Goal: Task Accomplishment & Management: Manage account settings

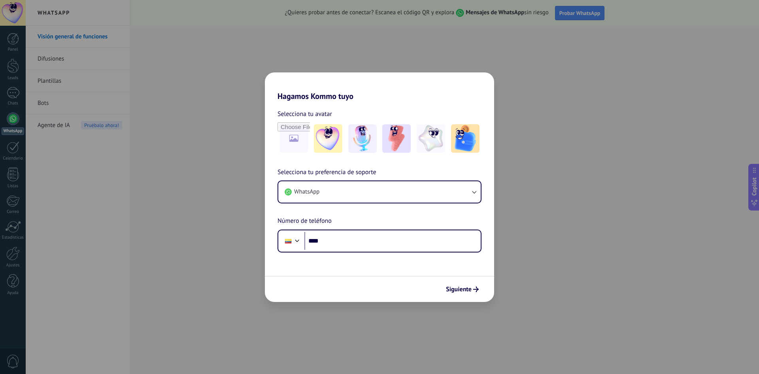
click at [410, 253] on form "Selecciona tu avatar Selecciona tu preferencia de soporte WhatsApp Número de te…" at bounding box center [379, 201] width 229 height 201
click at [406, 243] on input "****" at bounding box center [392, 241] width 176 height 18
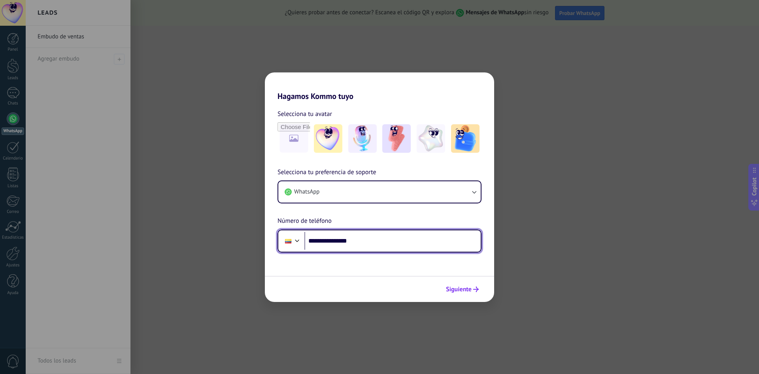
type input "**********"
click at [460, 289] on span "Siguiente" at bounding box center [459, 289] width 26 height 6
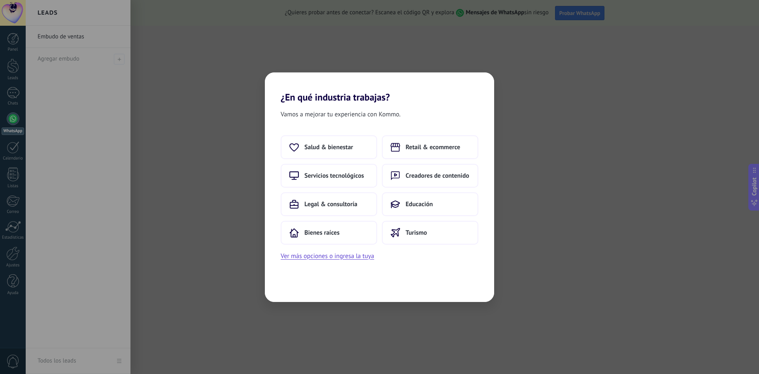
click at [336, 123] on div "Vamos a mejorar tu experiencia con Kommo. Salud & bienestar Retail & ecommerce …" at bounding box center [379, 202] width 229 height 199
click at [324, 140] on button "Salud & bienestar" at bounding box center [329, 147] width 96 height 24
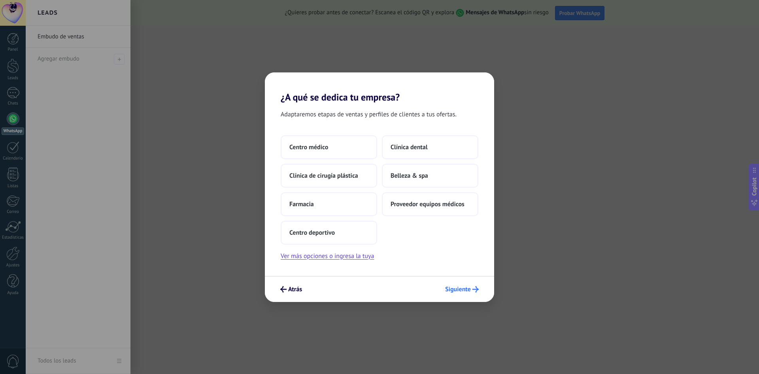
click at [448, 291] on span "Siguiente" at bounding box center [458, 289] width 26 height 6
click at [352, 147] on button "Centro médico" at bounding box center [329, 147] width 96 height 24
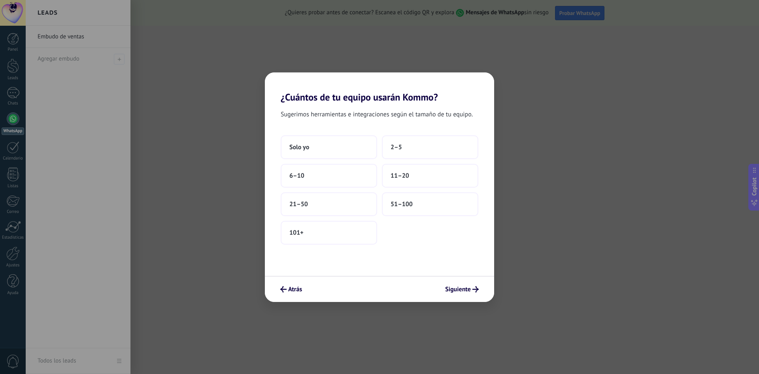
click at [487, 291] on div "Atrás Siguiente" at bounding box center [379, 289] width 229 height 26
click at [319, 139] on button "Solo yo" at bounding box center [329, 147] width 96 height 24
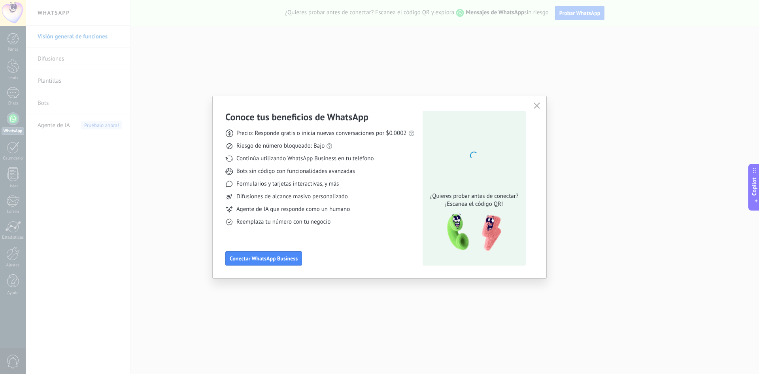
click at [0, 131] on div "Conoce tus beneficios de WhatsApp Precio: Responde gratis o inicia nuevas conve…" at bounding box center [379, 187] width 759 height 374
click at [548, 107] on div "Conoce tus beneficios de WhatsApp Precio: Responde gratis o inicia nuevas conve…" at bounding box center [379, 187] width 759 height 374
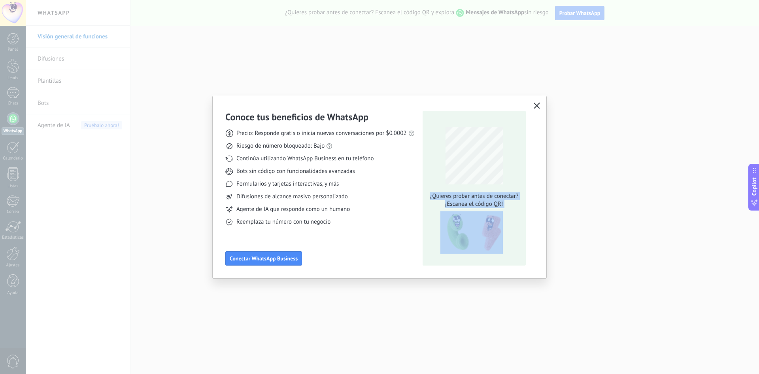
click at [540, 105] on div "Conoce tus beneficios de WhatsApp Precio: Responde gratis o inicia nuevas conve…" at bounding box center [380, 187] width 334 height 182
click at [536, 107] on icon "button" at bounding box center [537, 105] width 6 height 6
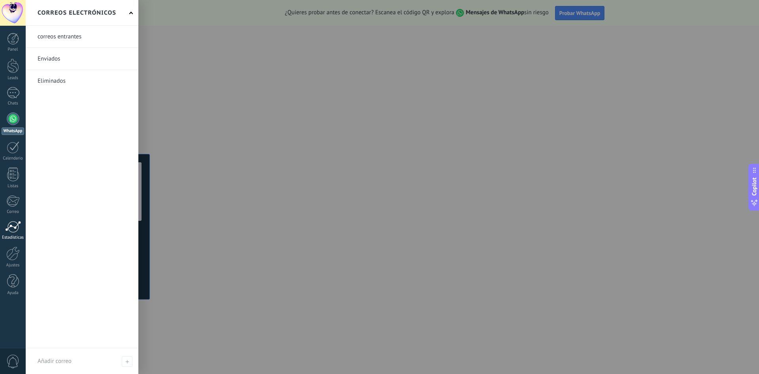
click at [17, 230] on div at bounding box center [13, 227] width 16 height 12
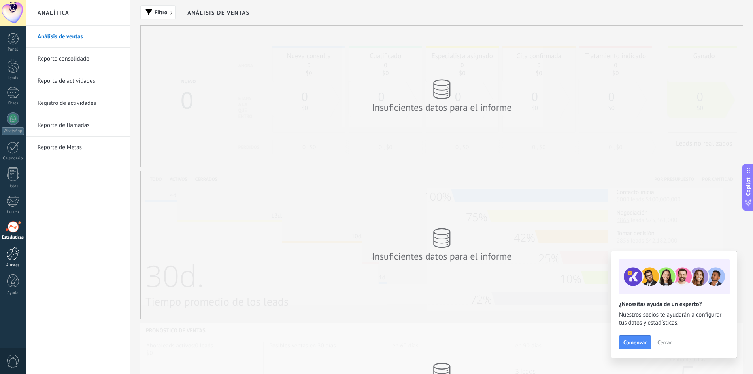
click at [6, 247] on div at bounding box center [12, 253] width 13 height 14
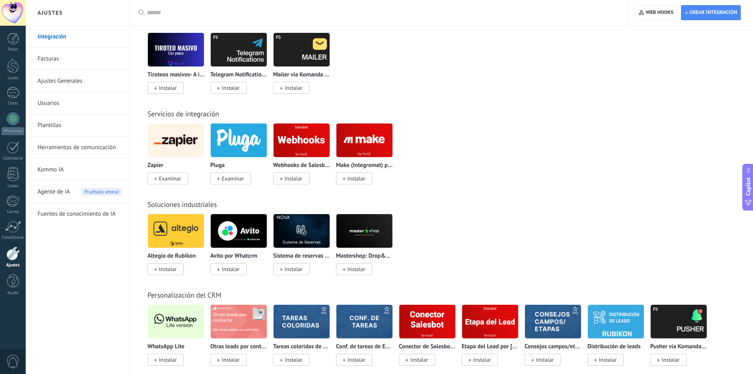
scroll to position [1265, 0]
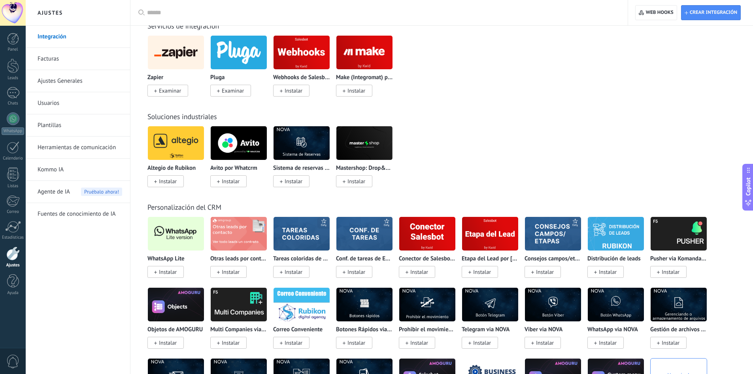
click at [184, 234] on img at bounding box center [176, 233] width 56 height 38
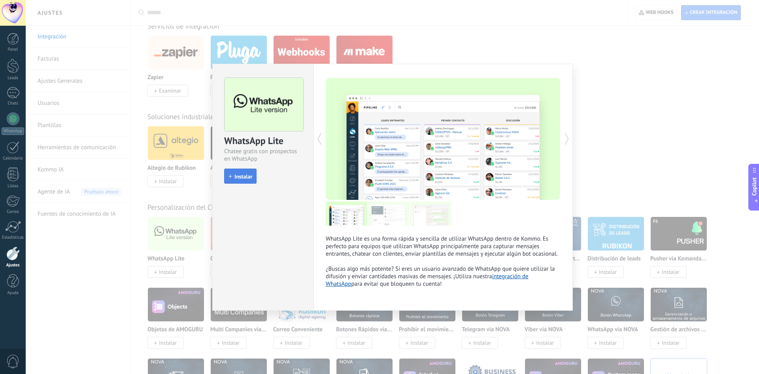
click at [241, 176] on span "Instalar" at bounding box center [243, 177] width 18 height 6
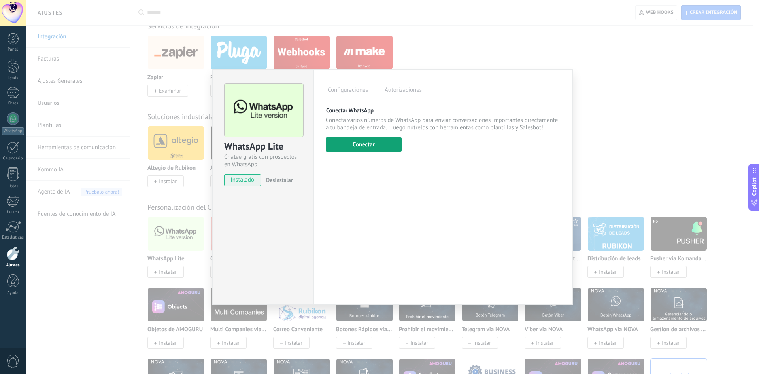
click at [349, 145] on button "Conectar" at bounding box center [364, 144] width 76 height 14
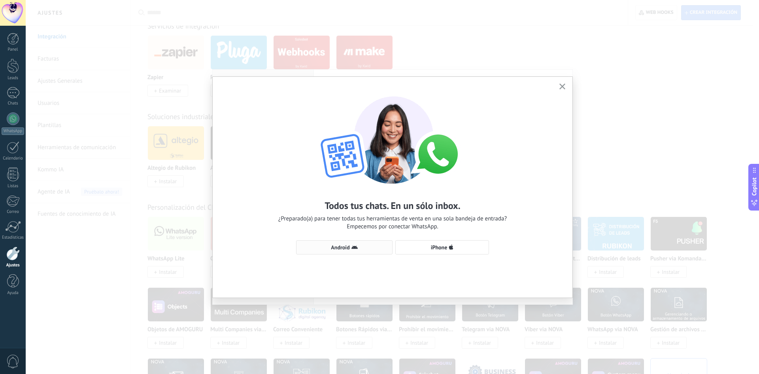
click at [354, 247] on use "button" at bounding box center [354, 247] width 6 height 4
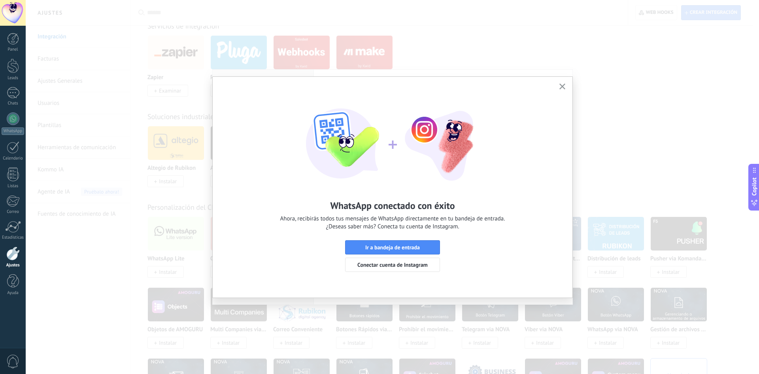
click at [554, 100] on div "WhatsApp conectado con éxito Ahora, recibirás todos tus mensajes de WhatsApp di…" at bounding box center [393, 180] width 360 height 207
click at [564, 91] on button "button" at bounding box center [562, 86] width 10 height 11
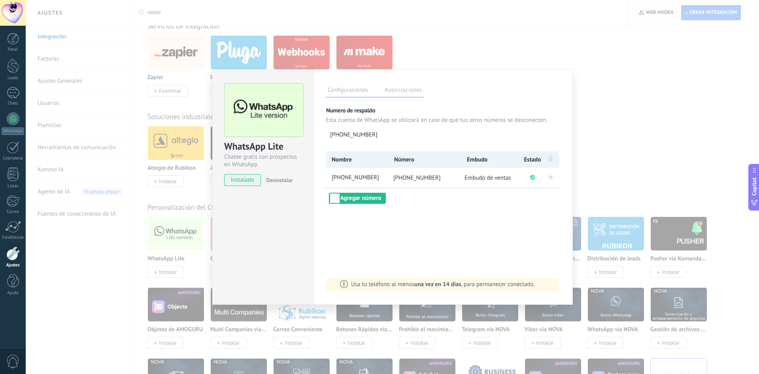
click at [564, 91] on div "Configuraciones Autorizaciones Esta pestaña registra a los usuarios que han con…" at bounding box center [442, 186] width 259 height 235
click at [568, 79] on div "Configuraciones Autorizaciones Esta pestaña registra a los usuarios que han con…" at bounding box center [442, 186] width 259 height 235
click at [571, 79] on div "Configuraciones Autorizaciones Esta pestaña registra a los usuarios que han con…" at bounding box center [442, 186] width 259 height 235
click at [599, 71] on div "WhatsApp Lite Chatee gratis con prospectos en WhatsApp instalado Desinstalar Co…" at bounding box center [392, 187] width 733 height 374
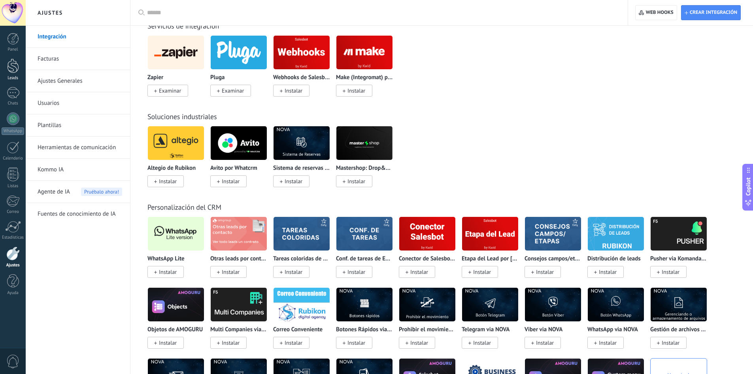
click at [12, 67] on div at bounding box center [13, 66] width 12 height 15
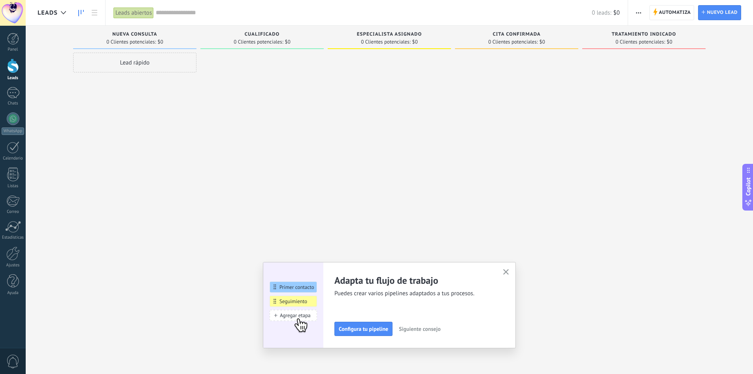
click at [516, 269] on div "Adapta tu flujo de trabajo Puedes crear varios pipelines adaptados a tus proces…" at bounding box center [389, 305] width 253 height 86
click at [509, 272] on icon "button" at bounding box center [506, 272] width 6 height 6
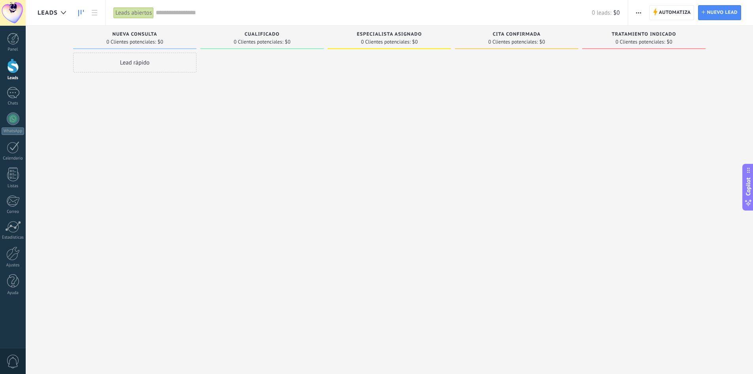
click at [10, 108] on div "Panel Leads 1 Chats WhatsApp Clientes" at bounding box center [13, 168] width 26 height 270
click at [13, 114] on div at bounding box center [13, 118] width 13 height 13
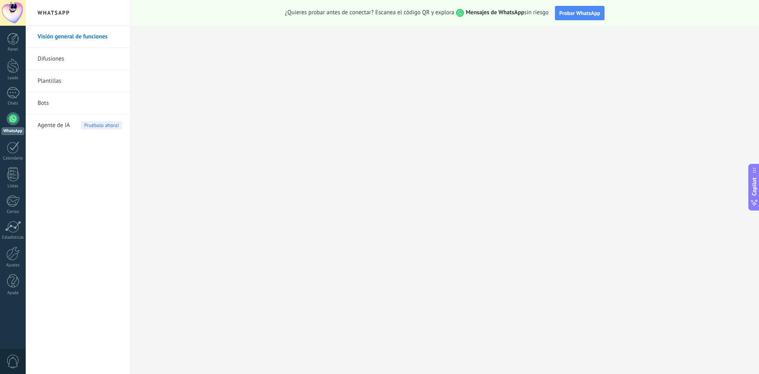
click at [90, 84] on link "Plantillas" at bounding box center [80, 81] width 85 height 22
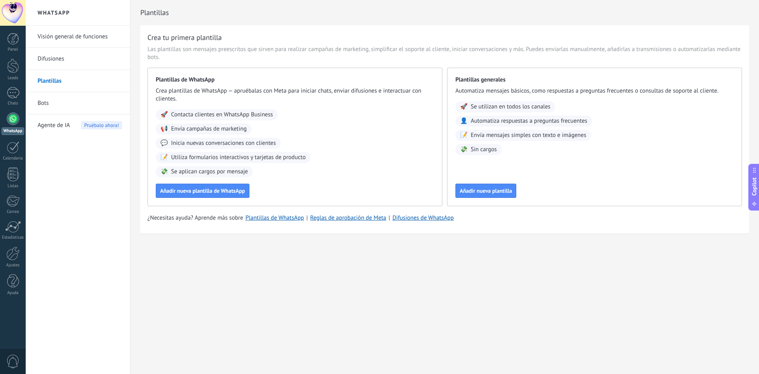
click at [72, 106] on link "Bots" at bounding box center [80, 103] width 85 height 22
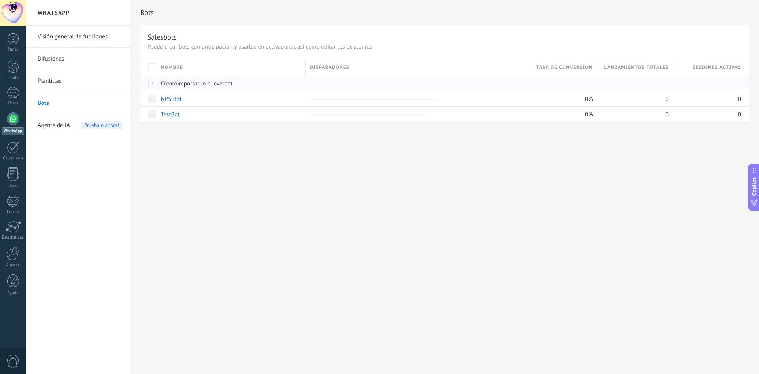
click at [192, 83] on span "importar" at bounding box center [189, 84] width 22 height 8
click at [0, 0] on input "importar un nuevo bot" at bounding box center [0, 0] width 0 height 0
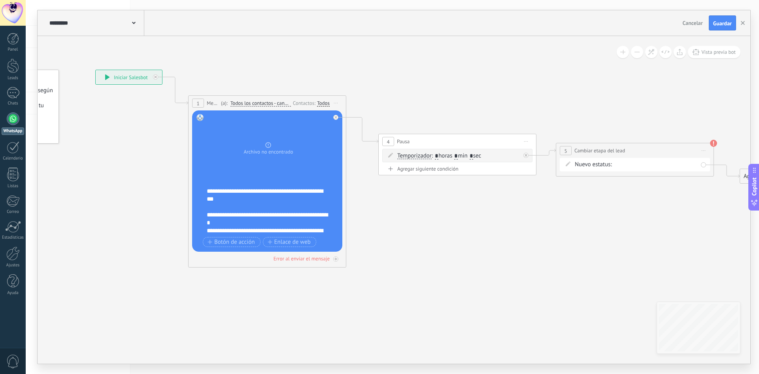
drag, startPoint x: 288, startPoint y: 176, endPoint x: 177, endPoint y: 149, distance: 114.1
click at [177, 149] on icon at bounding box center [439, 168] width 1083 height 593
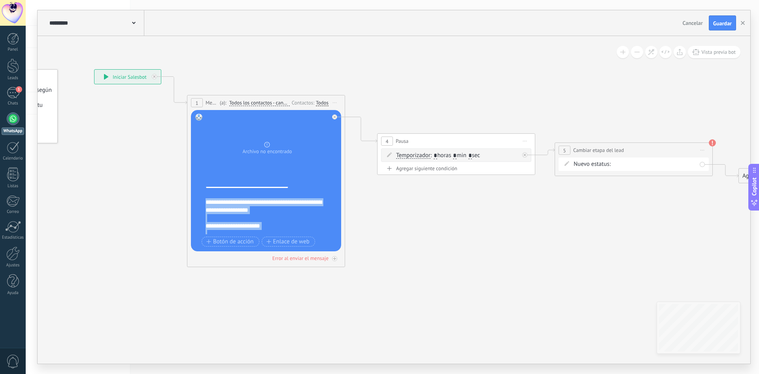
scroll to position [71, 0]
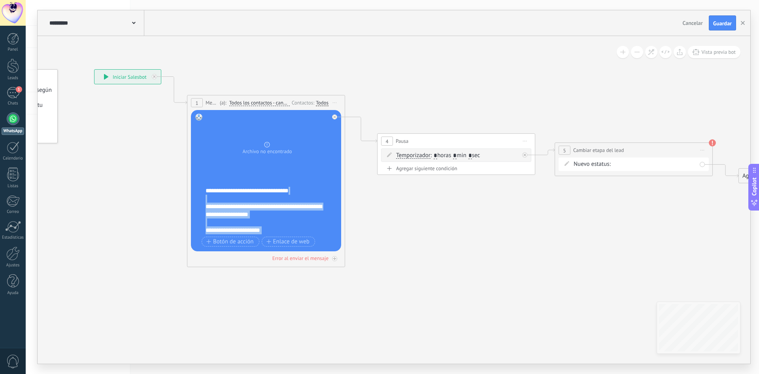
drag, startPoint x: 272, startPoint y: 232, endPoint x: 210, endPoint y: 198, distance: 71.5
click at [210, 198] on div "**********" at bounding box center [271, 210] width 131 height 47
click at [253, 219] on div "**********" at bounding box center [271, 210] width 131 height 47
click at [244, 216] on div "**********" at bounding box center [271, 210] width 131 height 47
click at [241, 214] on div "**********" at bounding box center [271, 210] width 131 height 47
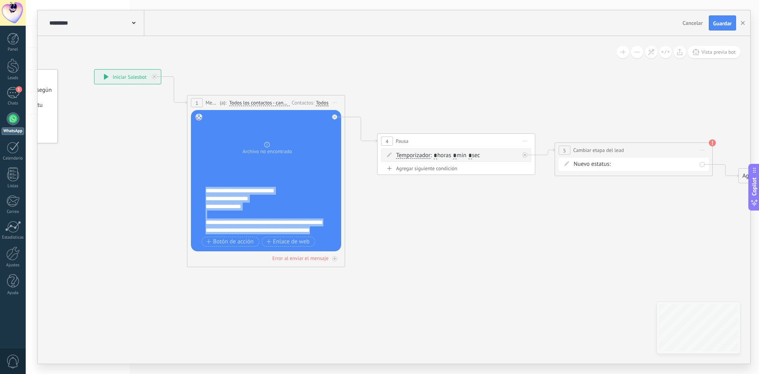
drag, startPoint x: 241, startPoint y: 213, endPoint x: 330, endPoint y: 264, distance: 103.1
click at [330, 264] on div "1 Mensaje ******* (a): Todos los contactos - canales seleccionados Todos los co…" at bounding box center [266, 181] width 158 height 172
paste div
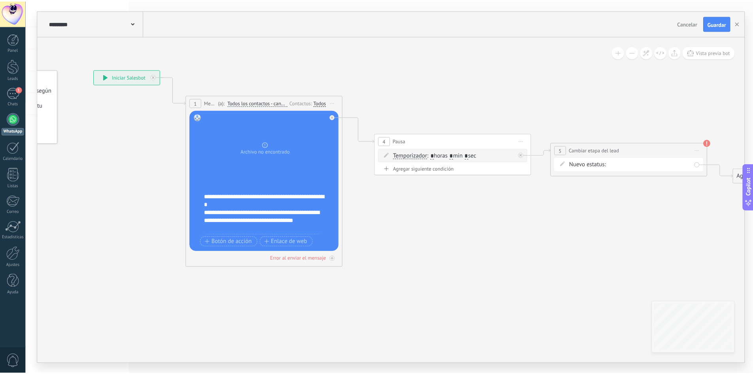
scroll to position [0, 0]
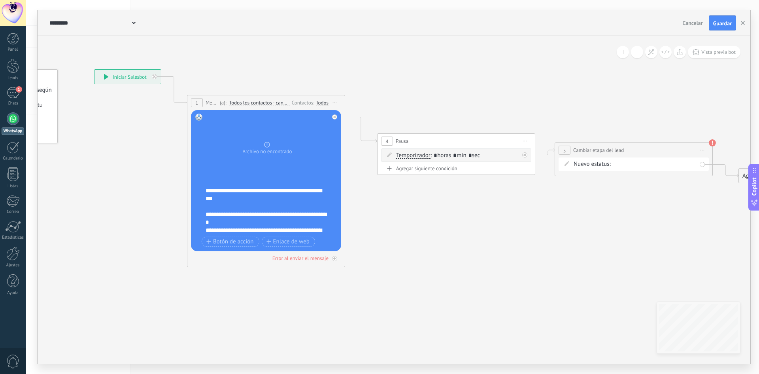
click at [419, 219] on icon at bounding box center [437, 168] width 1083 height 593
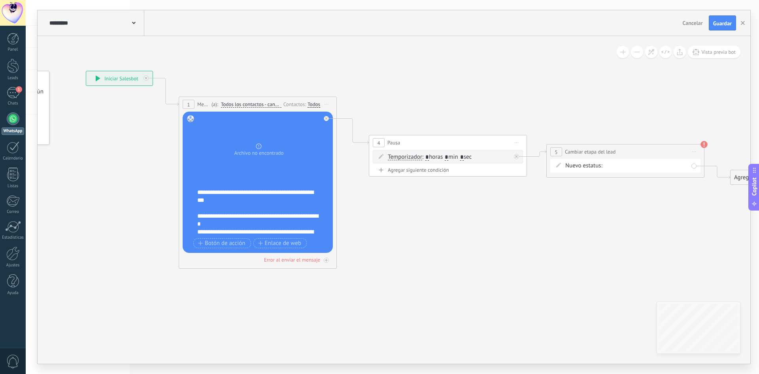
drag, startPoint x: 455, startPoint y: 241, endPoint x: 198, endPoint y: 215, distance: 257.5
click at [199, 215] on icon at bounding box center [429, 169] width 1083 height 593
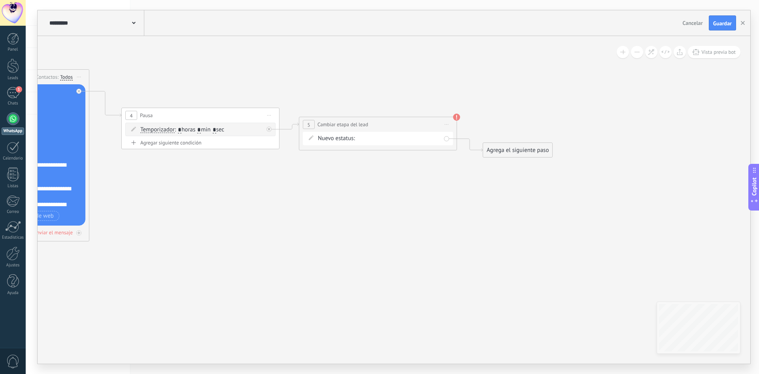
drag, startPoint x: 299, startPoint y: 236, endPoint x: 414, endPoint y: 167, distance: 133.5
click at [298, 238] on icon at bounding box center [182, 142] width 1083 height 593
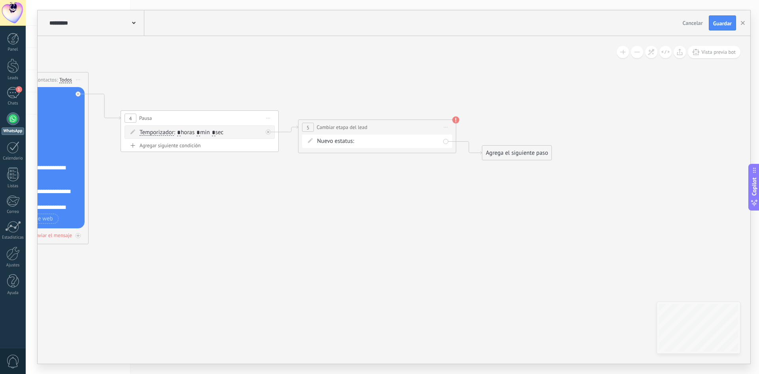
click at [0, 0] on div "Nueva consulta Cualificado Especialista asignado Cita confirmada Tratamiento in…" at bounding box center [0, 0] width 0 height 0
drag, startPoint x: 517, startPoint y: 217, endPoint x: 523, endPoint y: 215, distance: 6.5
click at [517, 217] on div at bounding box center [392, 187] width 733 height 374
click at [721, 28] on button "Guardar" at bounding box center [722, 22] width 27 height 15
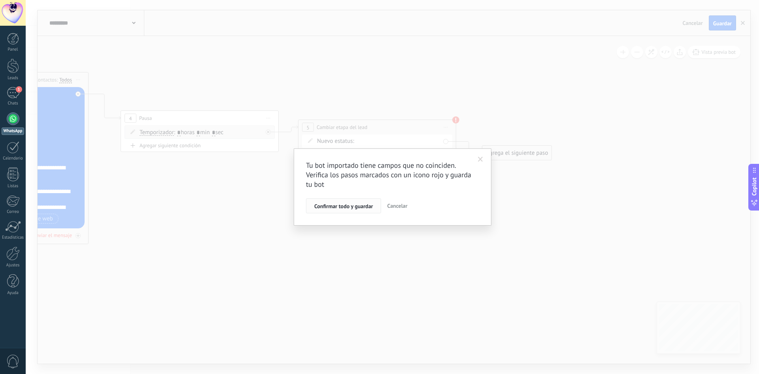
click at [357, 210] on button "Confirmar todo y guardar" at bounding box center [343, 205] width 75 height 15
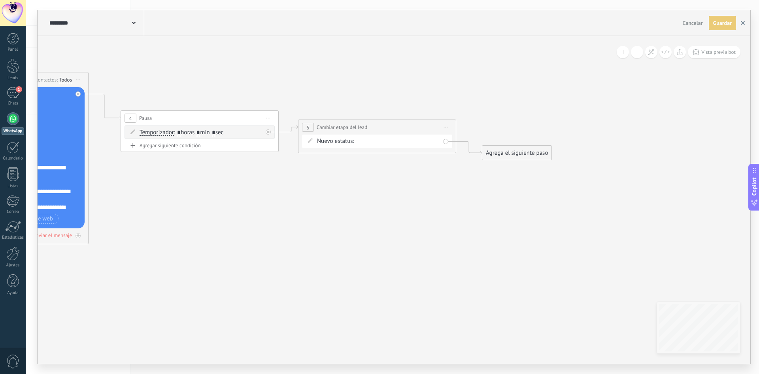
click at [739, 24] on button "button" at bounding box center [743, 23] width 12 height 14
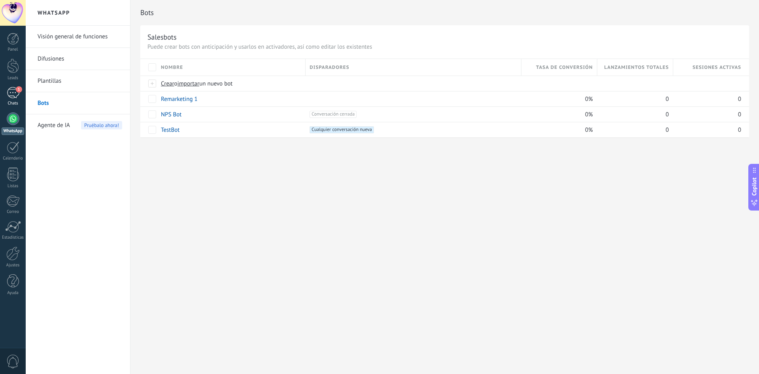
click at [15, 91] on div "1" at bounding box center [13, 92] width 13 height 11
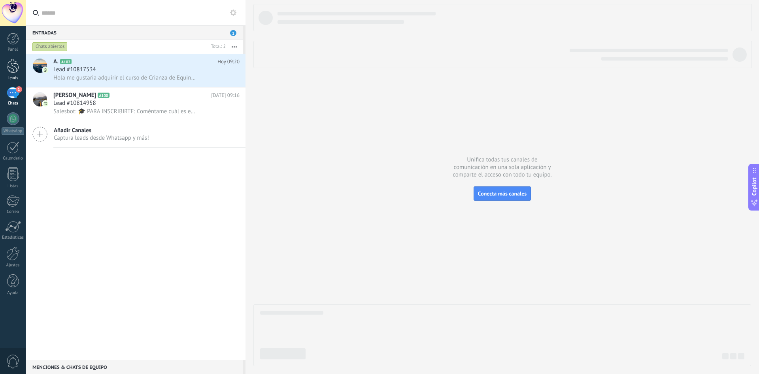
click at [12, 62] on div at bounding box center [13, 66] width 12 height 15
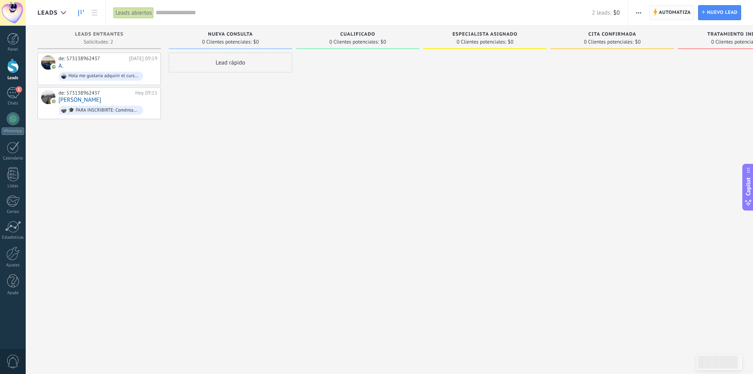
click at [665, 14] on span "Automatiza" at bounding box center [675, 13] width 32 height 14
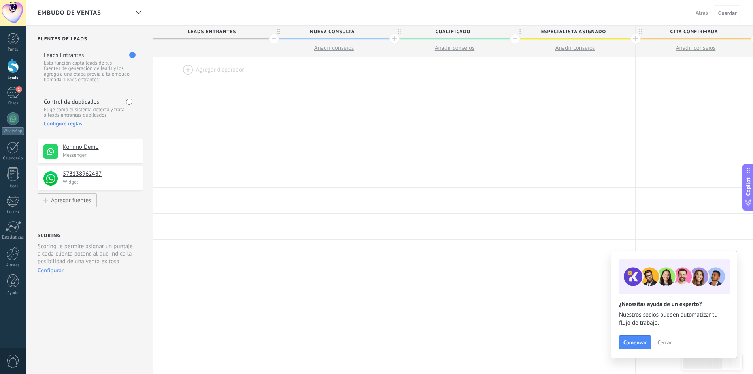
click at [332, 37] on span "Nueva consulta" at bounding box center [332, 32] width 116 height 12
click at [336, 34] on input "**********" at bounding box center [332, 32] width 105 height 12
type input "**********"
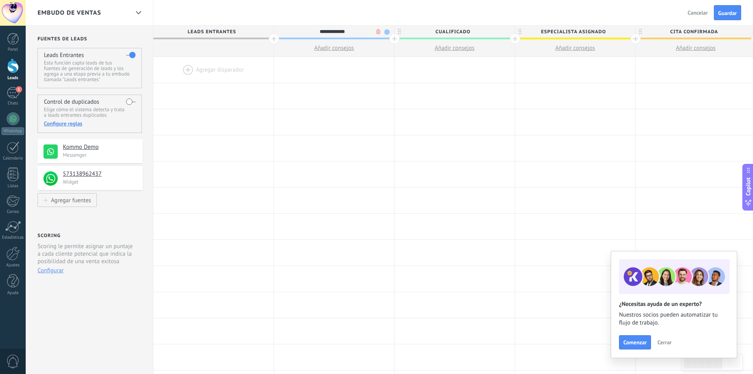
click at [436, 32] on span "Cualificado" at bounding box center [453, 32] width 116 height 12
click at [436, 32] on input "**********" at bounding box center [452, 32] width 105 height 12
type input "**********"
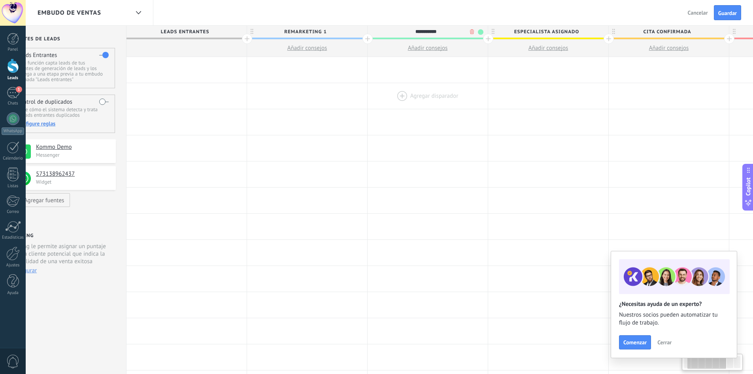
scroll to position [0, 88]
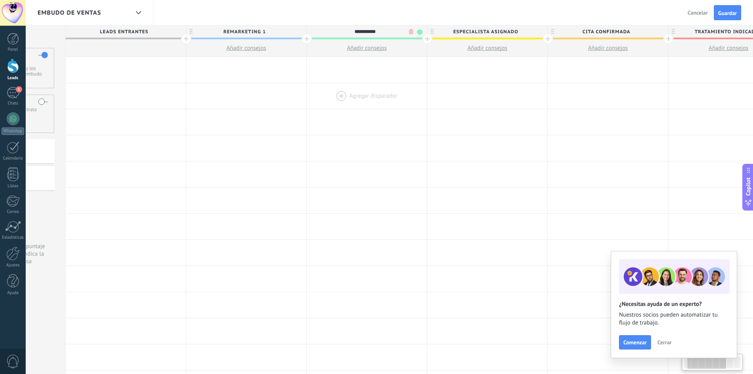
drag, startPoint x: 497, startPoint y: 87, endPoint x: 408, endPoint y: 83, distance: 89.0
click at [409, 86] on div at bounding box center [367, 96] width 120 height 26
click at [465, 19] on div "Embudo de ventas Atrás Cancelar Guardar" at bounding box center [389, 13] width 727 height 26
click at [462, 32] on span "Especialista asignado" at bounding box center [485, 32] width 116 height 12
click at [462, 32] on input "**********" at bounding box center [485, 32] width 105 height 12
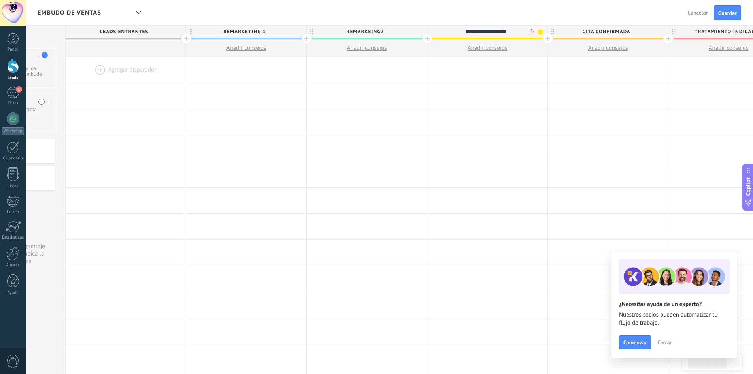
click at [462, 32] on input "**********" at bounding box center [485, 32] width 105 height 12
type input "**********"
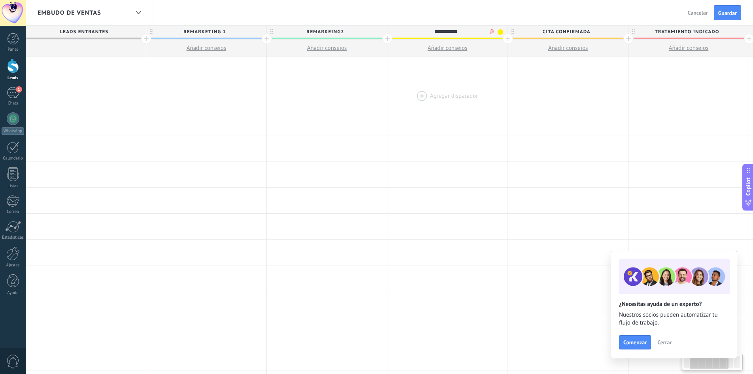
scroll to position [0, 201]
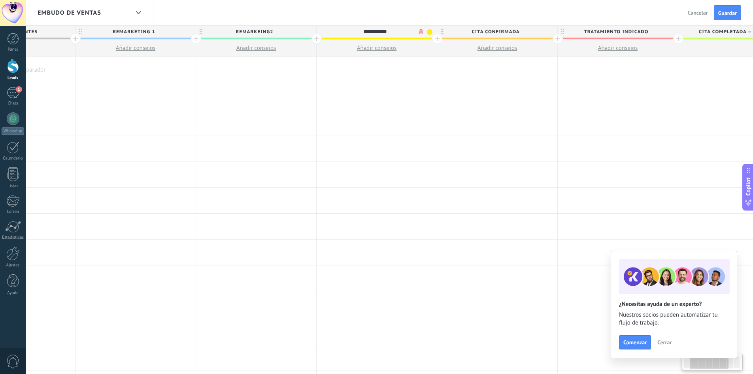
drag, startPoint x: 549, startPoint y: 86, endPoint x: 467, endPoint y: 43, distance: 92.3
click at [437, 91] on div at bounding box center [497, 96] width 120 height 26
click at [491, 29] on span "Cita confirmada" at bounding box center [492, 32] width 116 height 12
click at [491, 29] on input "**********" at bounding box center [492, 32] width 105 height 12
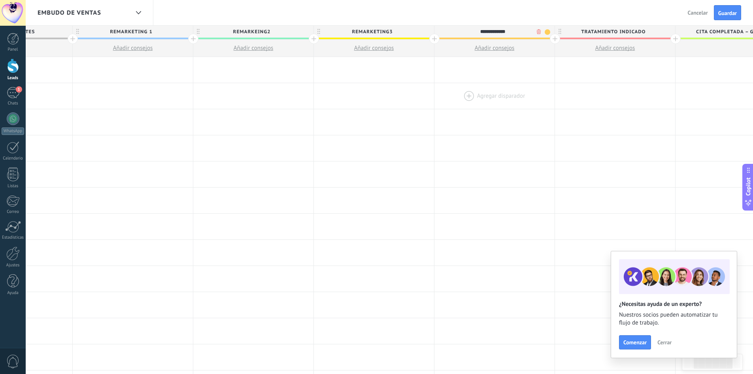
type input "**********"
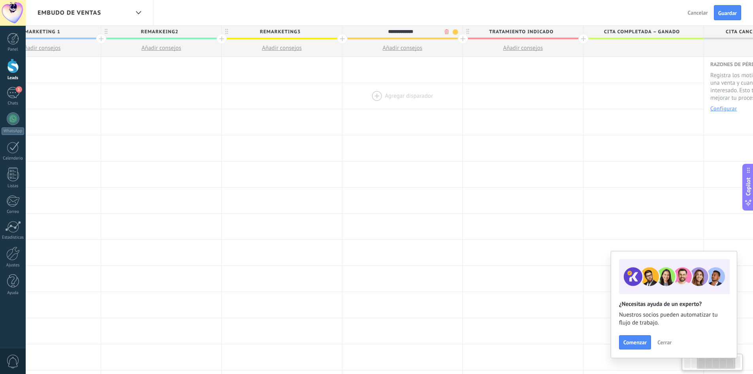
scroll to position [0, 299]
drag, startPoint x: 478, startPoint y: 94, endPoint x: 393, endPoint y: 87, distance: 85.3
click at [389, 94] on div at bounding box center [397, 96] width 120 height 26
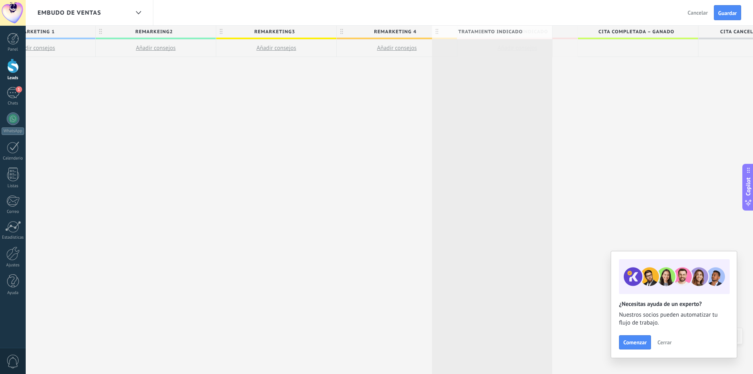
scroll to position [0, 300]
drag, startPoint x: 522, startPoint y: 29, endPoint x: 494, endPoint y: 29, distance: 28.1
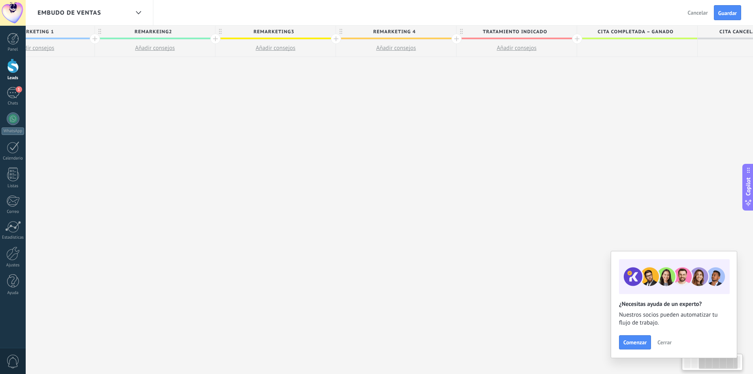
click at [504, 34] on span "Tratamiento indicado" at bounding box center [515, 32] width 116 height 12
click at [504, 34] on input "**********" at bounding box center [515, 32] width 105 height 12
type input "*"
type input "**********"
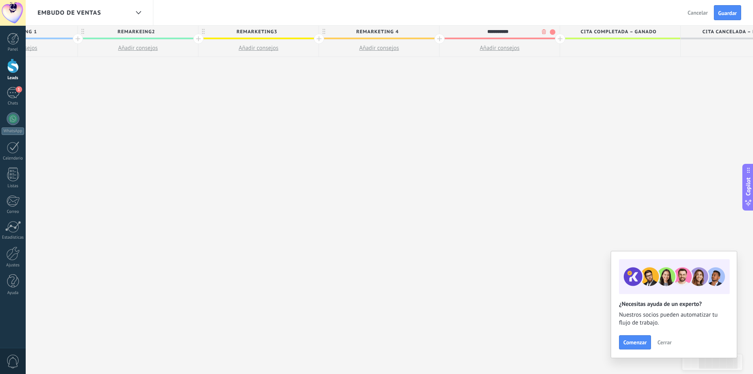
scroll to position [0, 365]
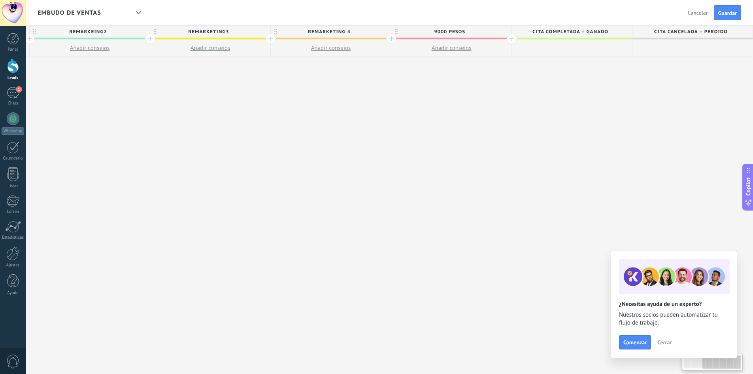
drag, startPoint x: 604, startPoint y: 174, endPoint x: 381, endPoint y: 60, distance: 249.8
click at [327, 114] on div "**********" at bounding box center [270, 200] width 965 height 348
click at [550, 29] on span "Cita completada – ganado" at bounding box center [570, 32] width 116 height 12
click at [550, 29] on input "**********" at bounding box center [570, 32] width 105 height 12
type input "*"
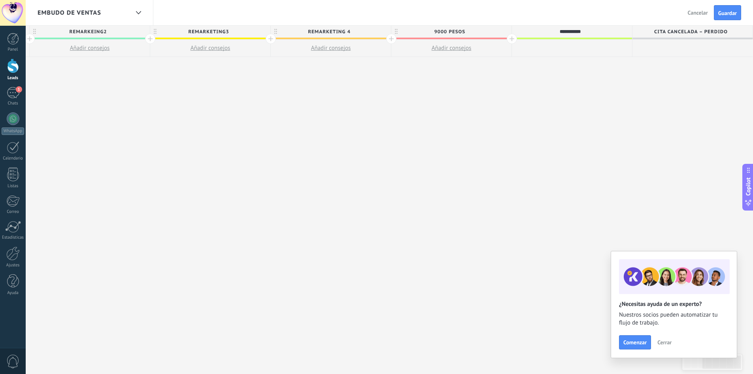
type input "**********"
drag, startPoint x: 616, startPoint y: 79, endPoint x: 478, endPoint y: 79, distance: 138.0
click at [464, 87] on div "**********" at bounding box center [270, 200] width 965 height 348
click at [512, 39] on div at bounding box center [512, 39] width 10 height 10
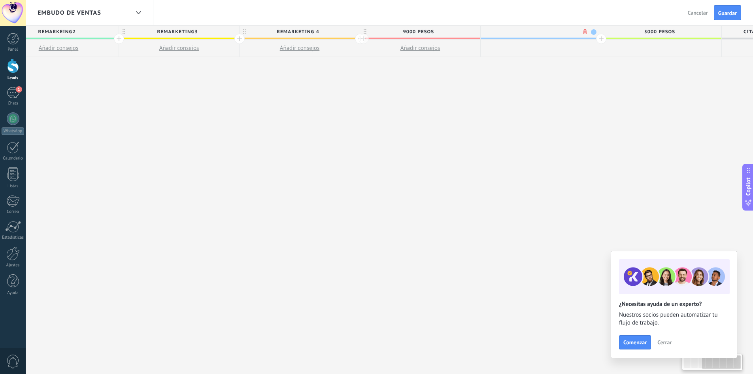
scroll to position [0, 423]
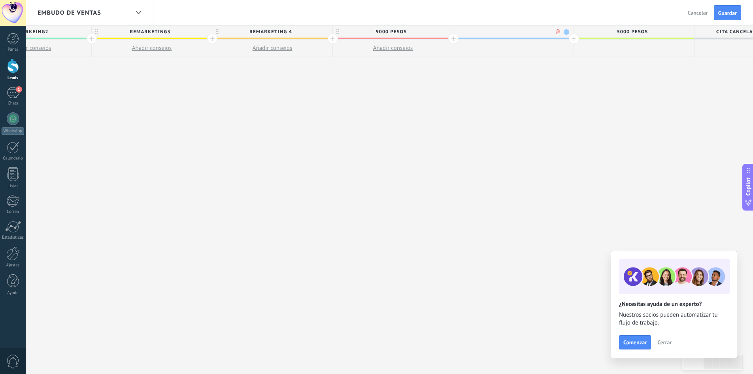
click at [603, 29] on span "5000 pesos" at bounding box center [632, 32] width 116 height 12
click at [603, 28] on input "**********" at bounding box center [632, 32] width 105 height 12
click at [510, 32] on div at bounding box center [513, 32] width 120 height 12
type input "**********"
click at [606, 34] on div at bounding box center [634, 32] width 120 height 12
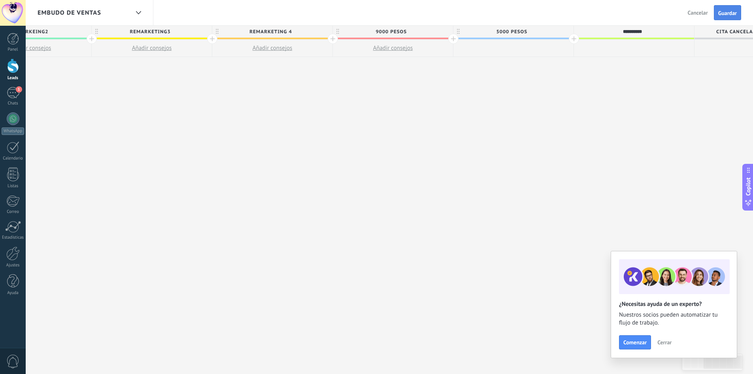
type input "**********"
click at [728, 14] on span "Guardar" at bounding box center [727, 13] width 19 height 6
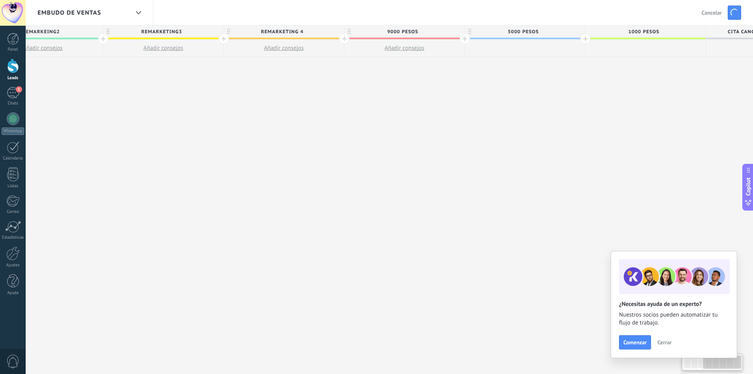
click at [175, 121] on div "**********" at bounding box center [283, 200] width 1085 height 348
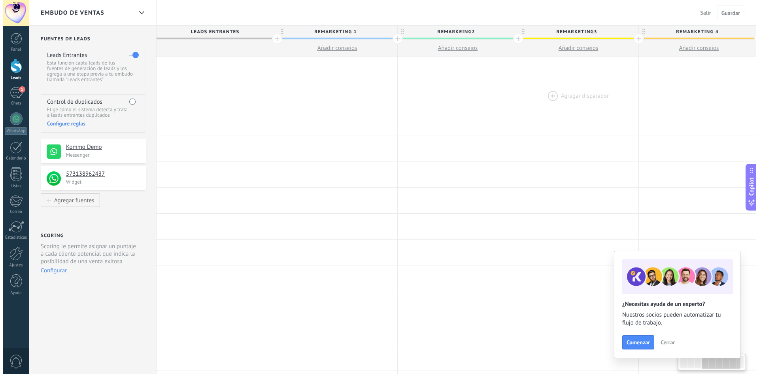
scroll to position [0, 412]
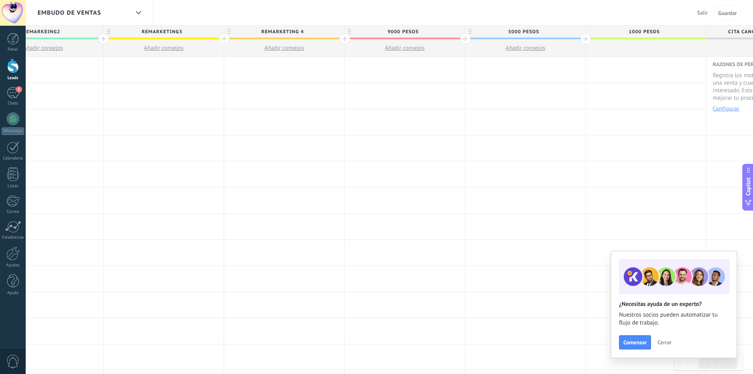
click at [12, 68] on div at bounding box center [13, 66] width 12 height 15
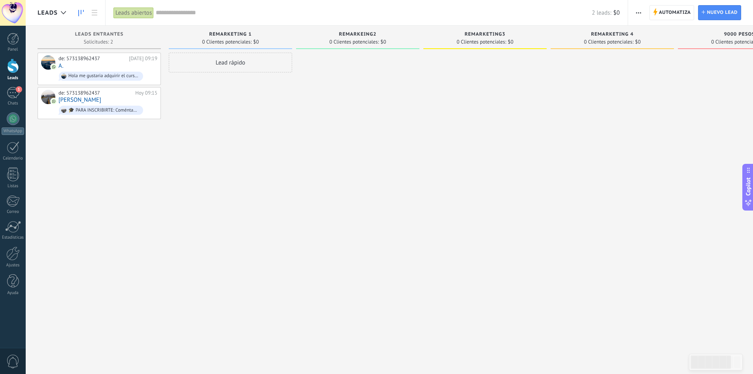
click at [389, 161] on div at bounding box center [357, 188] width 123 height 270
click at [668, 14] on span "Automatiza" at bounding box center [675, 13] width 32 height 14
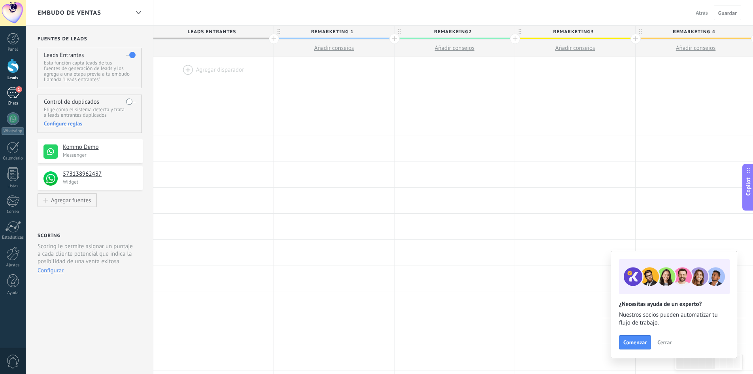
click at [13, 101] on div "Chats" at bounding box center [13, 103] width 23 height 5
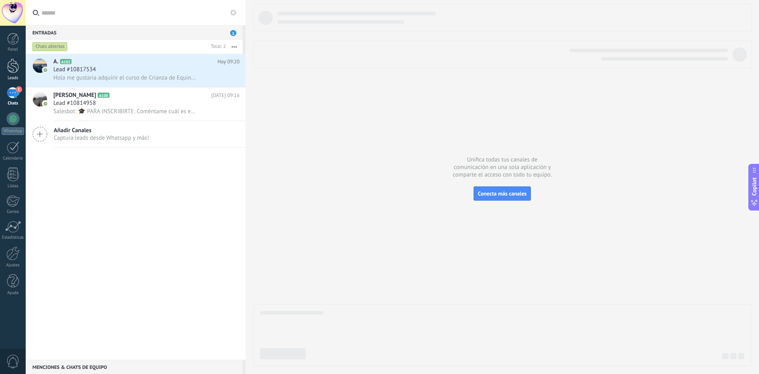
click at [4, 72] on link "Leads" at bounding box center [13, 70] width 26 height 22
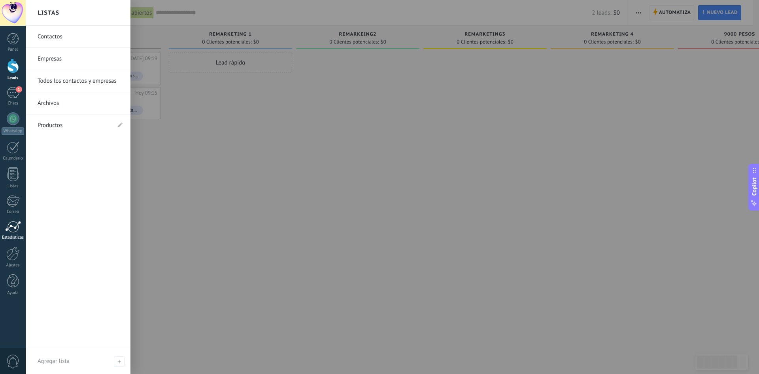
click at [15, 223] on div at bounding box center [13, 227] width 16 height 12
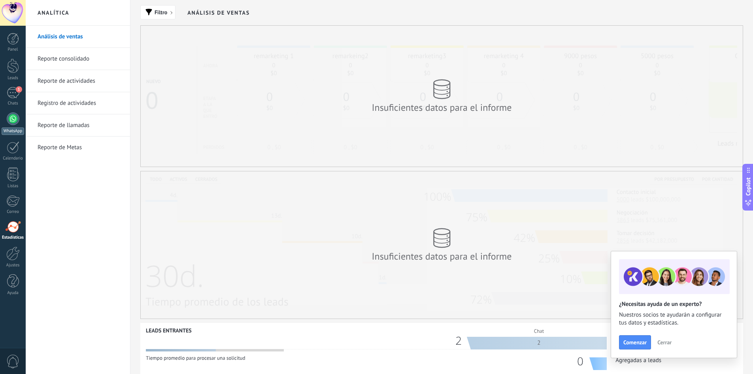
click at [4, 115] on link "WhatsApp" at bounding box center [13, 123] width 26 height 23
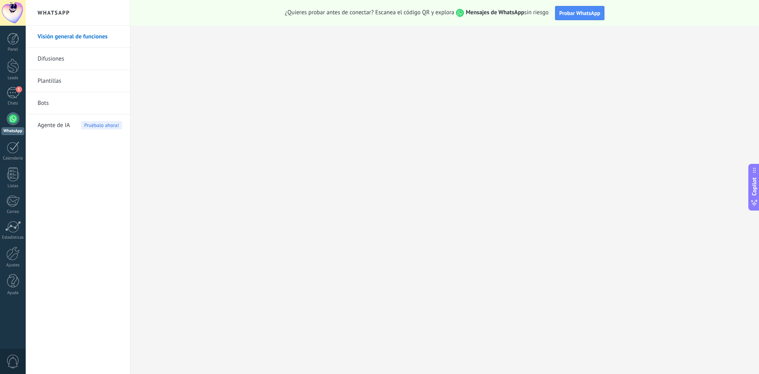
click at [60, 110] on link "Bots" at bounding box center [80, 103] width 85 height 22
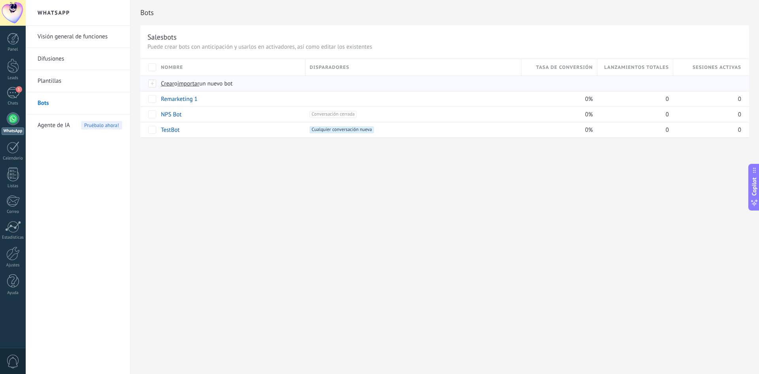
click at [188, 83] on span "importar" at bounding box center [189, 84] width 22 height 8
click at [0, 0] on input "importar un nuevo bot" at bounding box center [0, 0] width 0 height 0
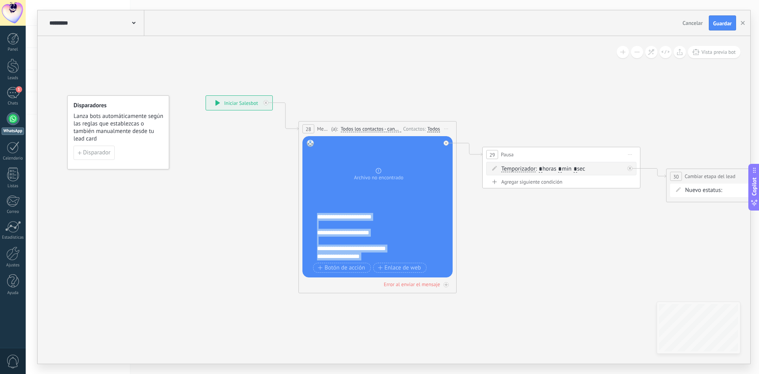
drag, startPoint x: 382, startPoint y: 250, endPoint x: 313, endPoint y: 230, distance: 71.5
click at [313, 230] on div "Reemplazar Quitar Convertir a mensaje de voz Arrastre la imagen aquí para adjun…" at bounding box center [377, 206] width 150 height 141
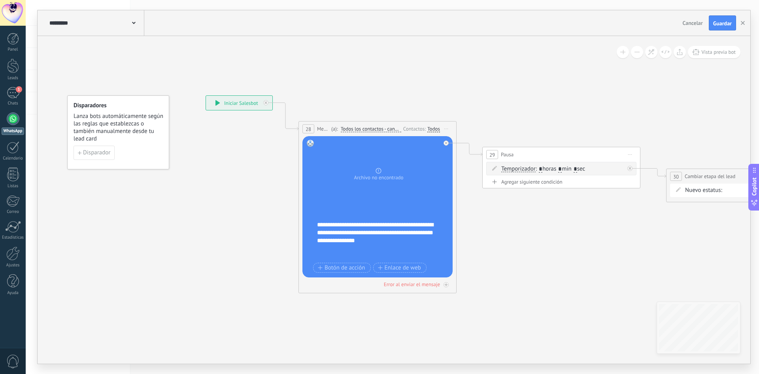
drag, startPoint x: 376, startPoint y: 240, endPoint x: 380, endPoint y: 241, distance: 4.5
click at [376, 240] on div "**********" at bounding box center [382, 236] width 131 height 47
click at [380, 241] on div "**********" at bounding box center [382, 236] width 131 height 47
drag, startPoint x: 380, startPoint y: 241, endPoint x: 409, endPoint y: 249, distance: 30.3
click at [409, 249] on div "**********" at bounding box center [382, 236] width 131 height 47
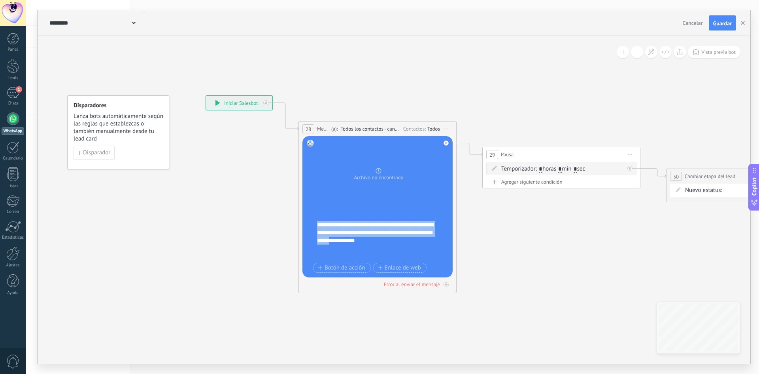
click at [418, 245] on div "**********" at bounding box center [382, 236] width 131 height 47
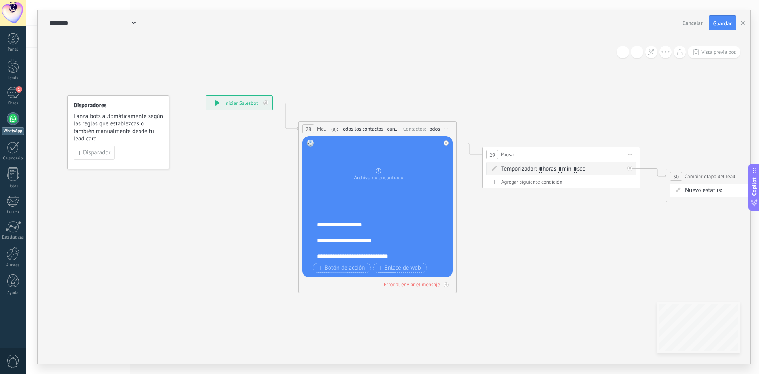
click at [517, 230] on icon at bounding box center [549, 194] width 1083 height 593
drag, startPoint x: 519, startPoint y: 232, endPoint x: 273, endPoint y: 227, distance: 246.0
click at [274, 227] on icon at bounding box center [548, 194] width 1083 height 593
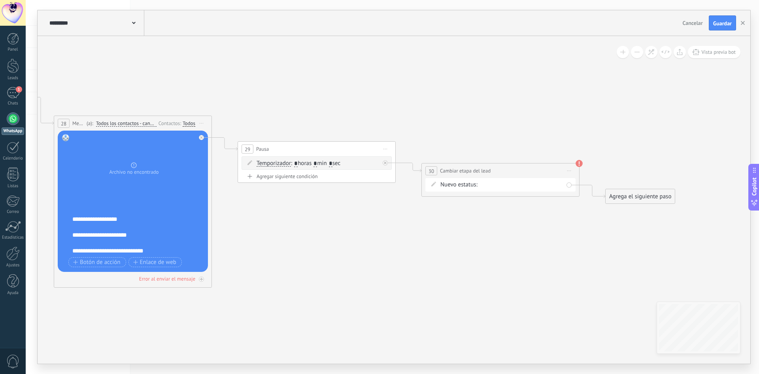
drag, startPoint x: 536, startPoint y: 278, endPoint x: 489, endPoint y: 228, distance: 68.5
click at [481, 268] on icon at bounding box center [304, 188] width 1083 height 593
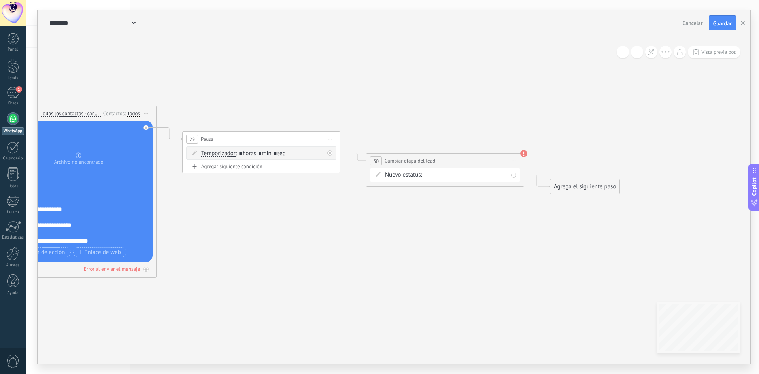
click at [0, 0] on div "remarketing 1 remarkeing2 remarketing3 remarketing 4 9000 pesos 5000 pesos 1000…" at bounding box center [0, 0] width 0 height 0
click at [0, 0] on label "remarkeing2" at bounding box center [0, 0] width 0 height 0
click at [353, 272] on icon at bounding box center [249, 178] width 1083 height 593
drag, startPoint x: 505, startPoint y: 128, endPoint x: 700, endPoint y: 142, distance: 195.4
click at [698, 142] on icon at bounding box center [249, 178] width 1083 height 593
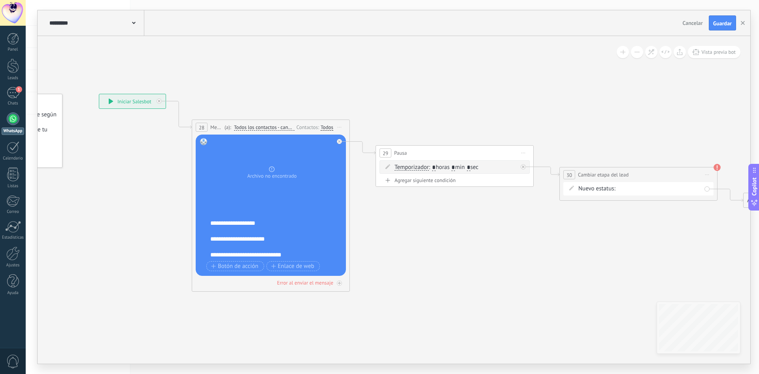
drag, startPoint x: 494, startPoint y: 99, endPoint x: 570, endPoint y: 89, distance: 77.0
click at [563, 91] on icon at bounding box center [442, 192] width 1083 height 593
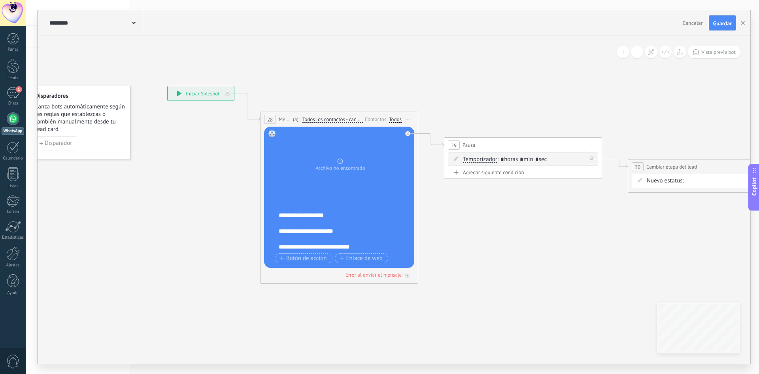
click at [708, 22] on div "Cancelar Guardar" at bounding box center [710, 22] width 61 height 15
click at [725, 21] on span "Guardar" at bounding box center [722, 24] width 19 height 6
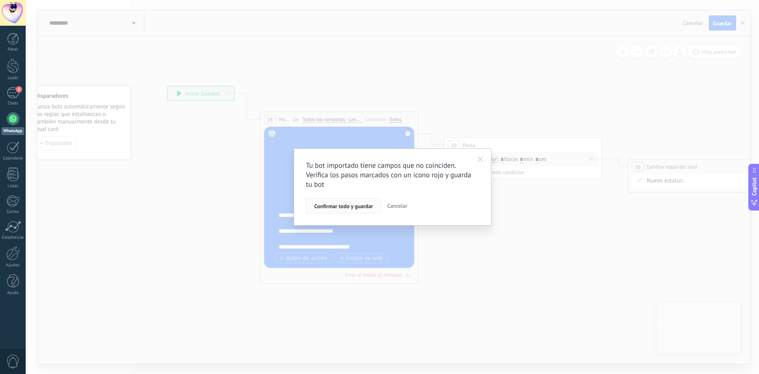
click at [343, 203] on span "Confirmar todo y guardar" at bounding box center [343, 206] width 59 height 6
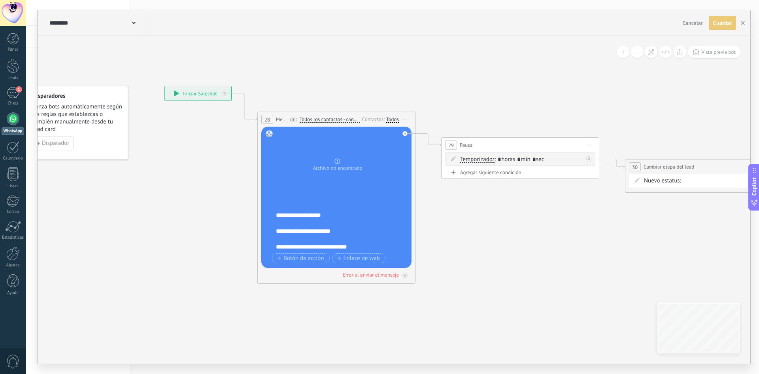
drag, startPoint x: 508, startPoint y: 115, endPoint x: 407, endPoint y: 102, distance: 102.1
click at [407, 102] on icon at bounding box center [508, 184] width 1083 height 593
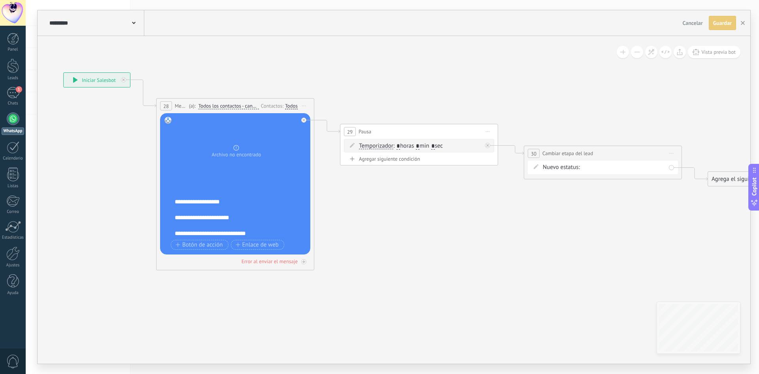
click at [0, 0] on div "remarketing 1 remarkeing2 remarketing3 remarketing 4 9000 pesos 5000 pesos 1000…" at bounding box center [0, 0] width 0 height 0
click at [741, 19] on div at bounding box center [392, 187] width 733 height 374
click at [740, 22] on button "button" at bounding box center [743, 22] width 12 height 15
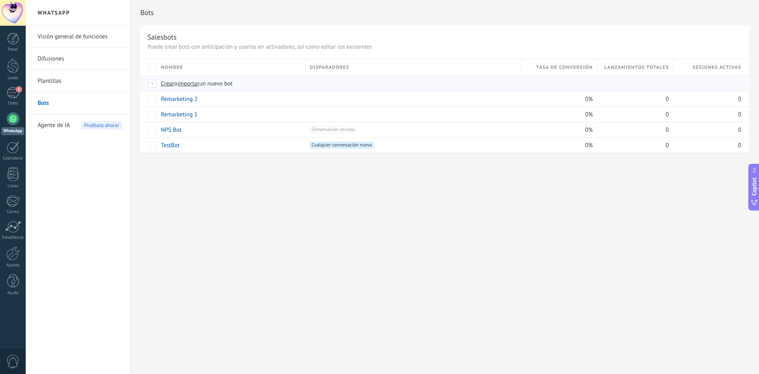
click at [199, 81] on span "importar" at bounding box center [189, 84] width 22 height 8
click at [0, 0] on input "importar un nuevo bot" at bounding box center [0, 0] width 0 height 0
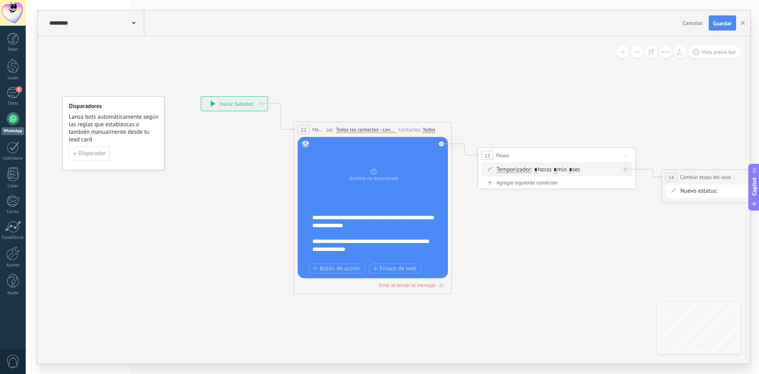
drag, startPoint x: 549, startPoint y: 255, endPoint x: 306, endPoint y: 237, distance: 243.7
click at [313, 241] on icon at bounding box center [544, 194] width 1083 height 593
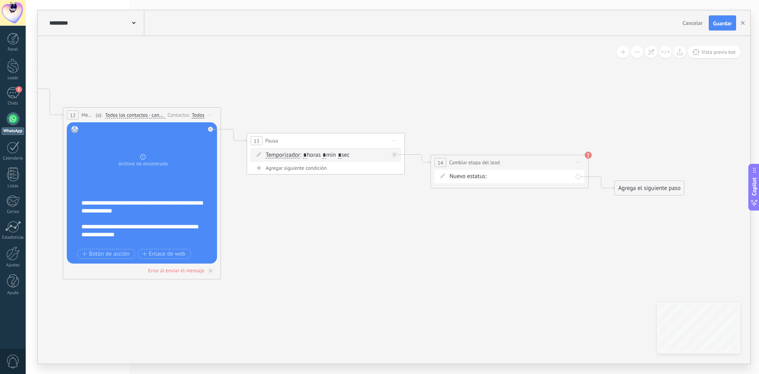
click at [529, 165] on div "**********" at bounding box center [509, 162] width 157 height 15
click at [0, 0] on div "remarketing 1 remarkeing2 remarketing3 remarketing 4 9000 pesos 5000 pesos 1000…" at bounding box center [0, 0] width 0 height 0
click at [0, 0] on label "remarketing3" at bounding box center [0, 0] width 0 height 0
click at [0, 0] on div "remarketing 1 remarkeing2 remarketing3 remarketing 4 9000 pesos 5000 pesos 1000…" at bounding box center [0, 0] width 0 height 0
click at [0, 0] on label "remarketing 4" at bounding box center [0, 0] width 0 height 0
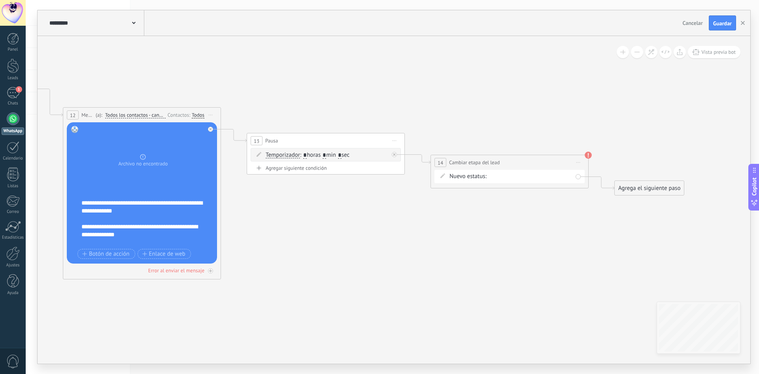
click at [415, 238] on icon at bounding box center [313, 180] width 1083 height 593
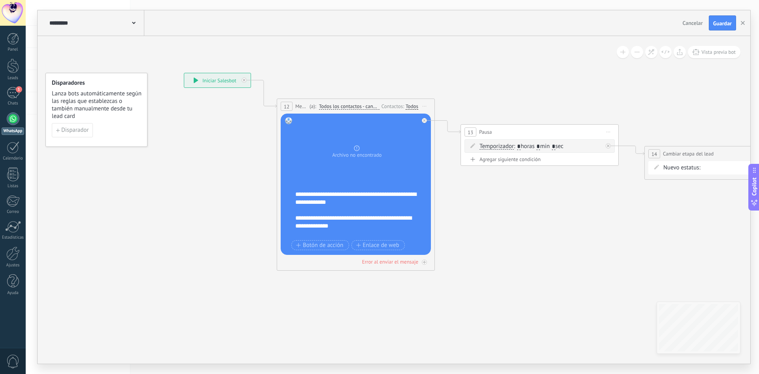
drag, startPoint x: 439, startPoint y: 227, endPoint x: 500, endPoint y: 179, distance: 77.7
click at [663, 212] on icon at bounding box center [527, 171] width 1083 height 593
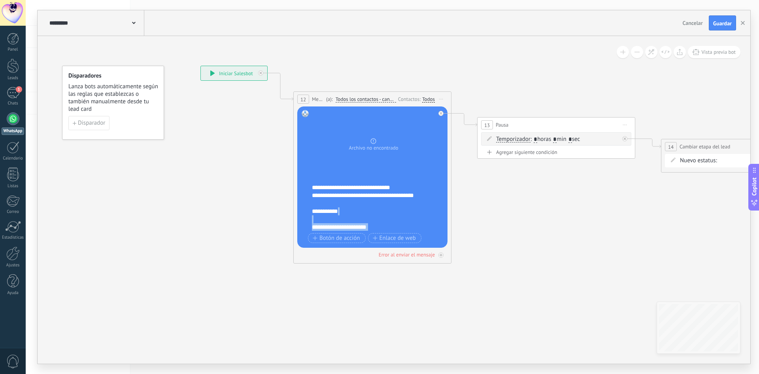
scroll to position [59, 0]
drag, startPoint x: 388, startPoint y: 227, endPoint x: 312, endPoint y: 204, distance: 79.0
click at [312, 204] on div "Reemplazar Quitar Convertir a mensaje de voz Arrastre la imagen aquí para adjun…" at bounding box center [372, 176] width 150 height 141
paste div
drag, startPoint x: 711, startPoint y: 45, endPoint x: 611, endPoint y: 68, distance: 103.0
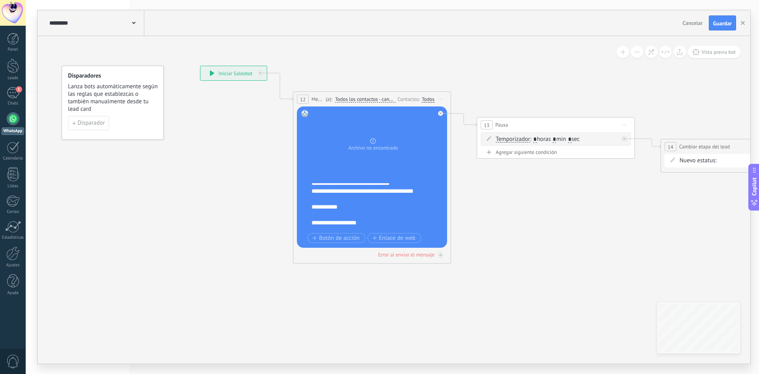
click at [611, 68] on icon at bounding box center [543, 164] width 1083 height 593
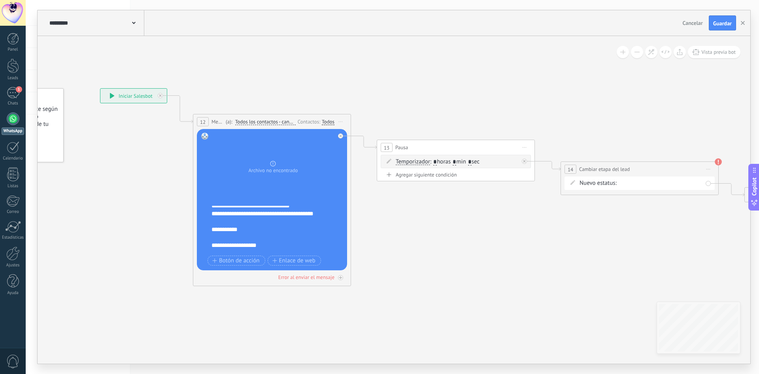
drag, startPoint x: 646, startPoint y: 108, endPoint x: 573, endPoint y: 106, distance: 72.8
click at [570, 110] on icon at bounding box center [443, 186] width 1083 height 593
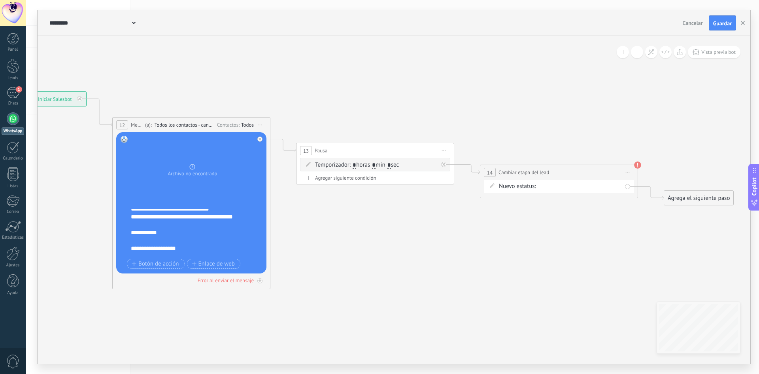
click at [628, 171] on span "Iniciar vista previa aquí Cambiar nombre Duplicar Borrar" at bounding box center [627, 171] width 13 height 11
click at [678, 140] on icon at bounding box center [363, 190] width 1083 height 593
click at [639, 159] on div "A este bloque se le asignaron valores predeterminados, ya que su cuenta le falt…" at bounding box center [572, 147] width 158 height 23
click at [0, 0] on icon at bounding box center [0, 0] width 0 height 0
click at [636, 168] on div "**********" at bounding box center [558, 172] width 157 height 15
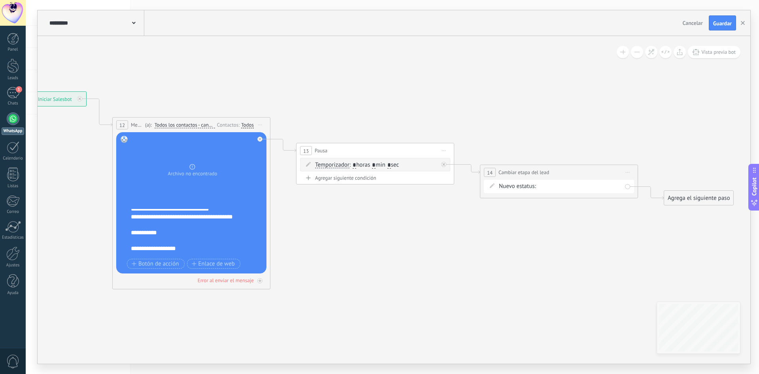
click at [681, 152] on icon at bounding box center [363, 190] width 1083 height 593
click at [722, 18] on button "Guardar" at bounding box center [722, 22] width 27 height 15
click at [745, 20] on button "button" at bounding box center [743, 22] width 12 height 15
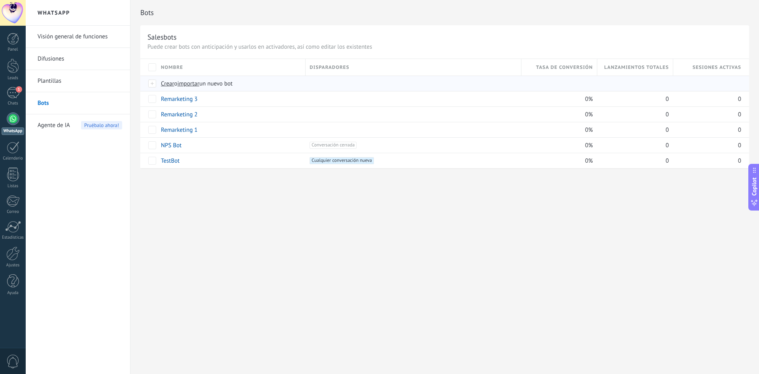
click at [186, 87] on span "importar" at bounding box center [189, 84] width 22 height 8
click at [0, 0] on input "importar un nuevo bot" at bounding box center [0, 0] width 0 height 0
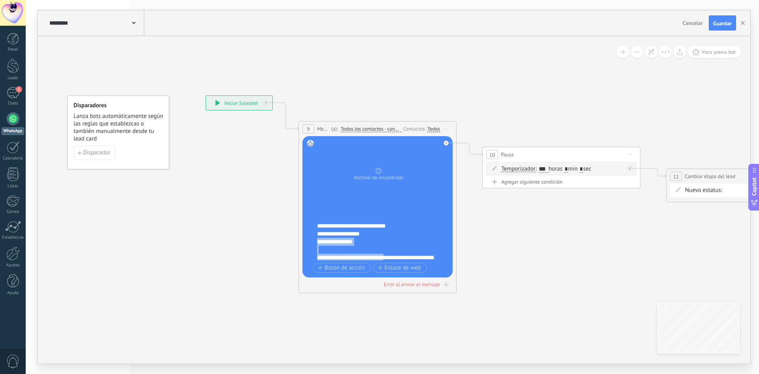
scroll to position [182, 0]
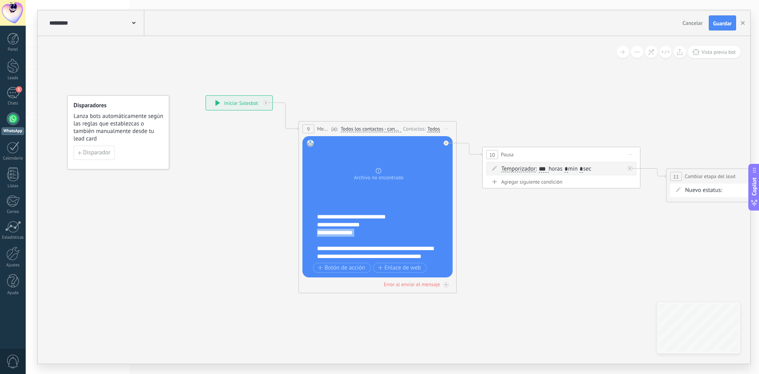
drag, startPoint x: 387, startPoint y: 250, endPoint x: 372, endPoint y: 230, distance: 25.5
click at [372, 230] on div "**********" at bounding box center [382, 236] width 131 height 47
click at [401, 264] on span "Enlace de web" at bounding box center [399, 267] width 43 height 6
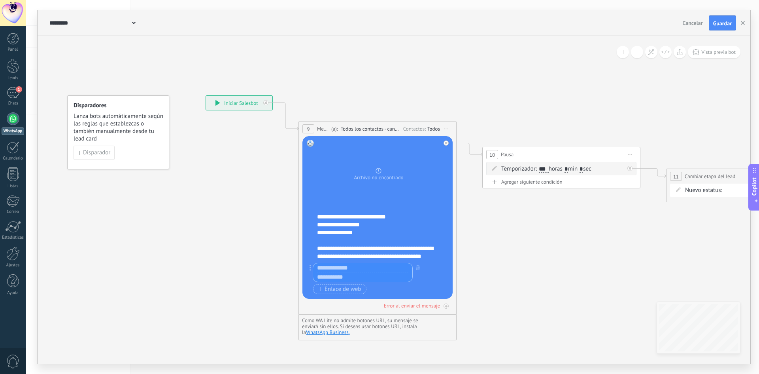
click at [398, 256] on div "**********" at bounding box center [382, 236] width 131 height 47
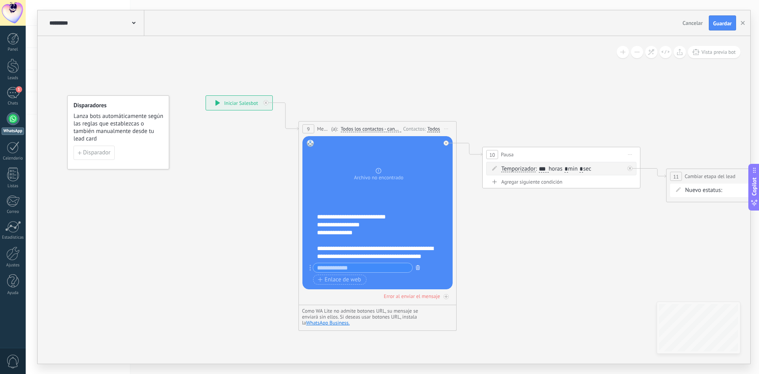
click at [419, 268] on icon "button" at bounding box center [418, 267] width 4 height 5
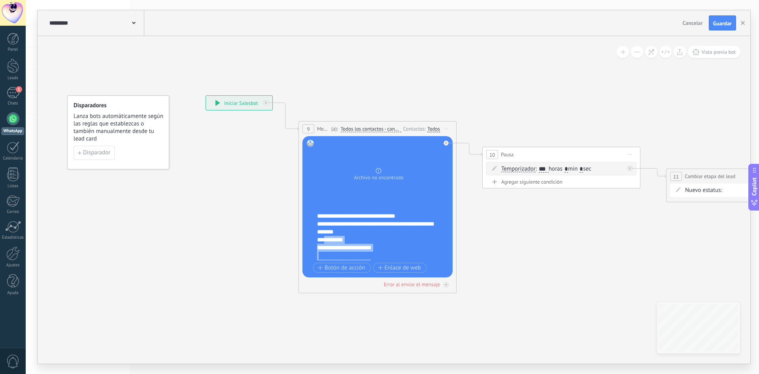
scroll to position [119, 0]
drag, startPoint x: 404, startPoint y: 258, endPoint x: 317, endPoint y: 234, distance: 90.7
click at [317, 234] on div "**********" at bounding box center [382, 236] width 131 height 47
paste div
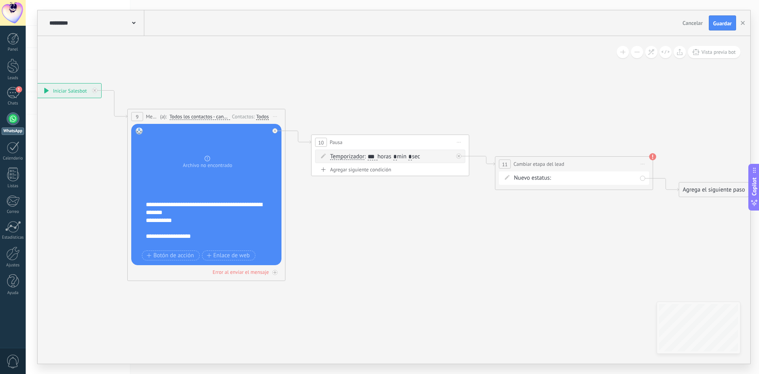
drag, startPoint x: 557, startPoint y: 247, endPoint x: 346, endPoint y: 228, distance: 211.2
click at [347, 229] on icon at bounding box center [378, 181] width 1083 height 593
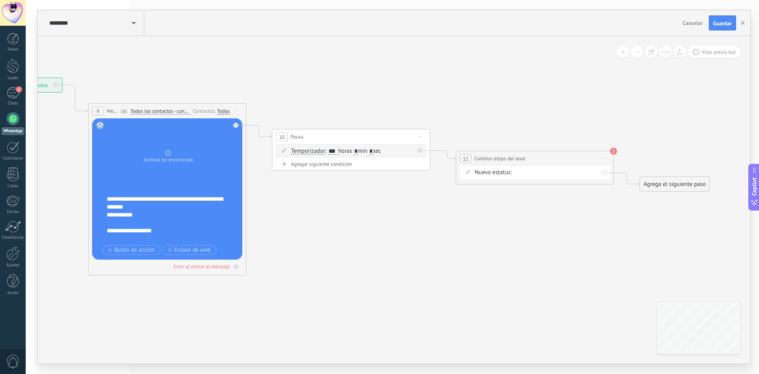
click at [0, 0] on div "remarketing 1 remarkeing2 remarketing3 remarketing 4 9000 pesos 5000 pesos 1000…" at bounding box center [0, 0] width 0 height 0
click at [0, 0] on label "9000 pesos" at bounding box center [0, 0] width 0 height 0
click at [713, 32] on div "********* Salesbots Cancelar Actualización Cancelar Guardar" at bounding box center [394, 23] width 713 height 26
click at [718, 27] on button "Guardar" at bounding box center [722, 22] width 27 height 15
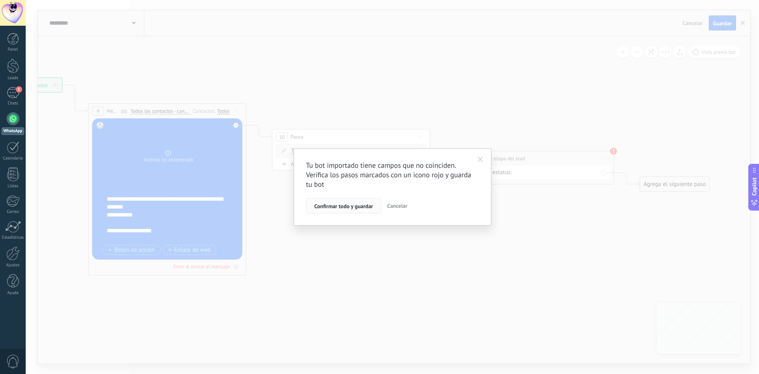
click at [352, 206] on span "Confirmar todo y guardar" at bounding box center [343, 206] width 59 height 6
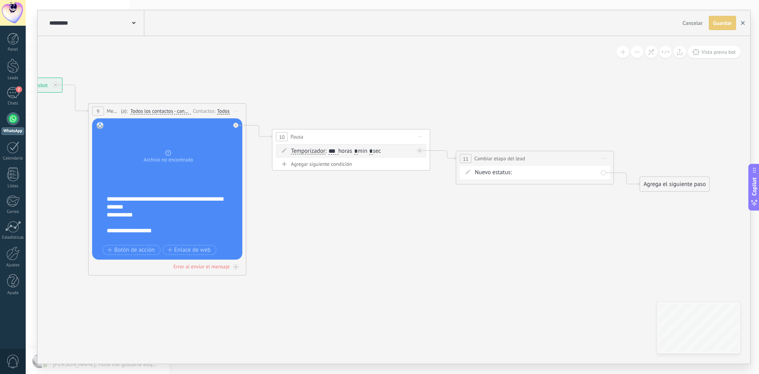
click at [742, 18] on button "button" at bounding box center [743, 23] width 12 height 14
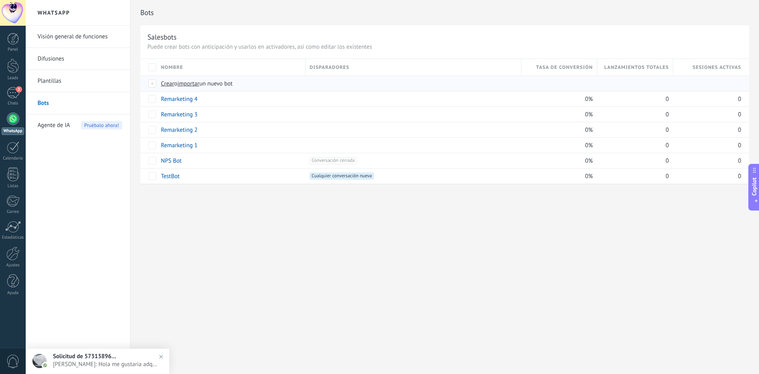
click at [195, 86] on span "importar" at bounding box center [189, 84] width 22 height 8
click at [0, 0] on input "importar un nuevo bot" at bounding box center [0, 0] width 0 height 0
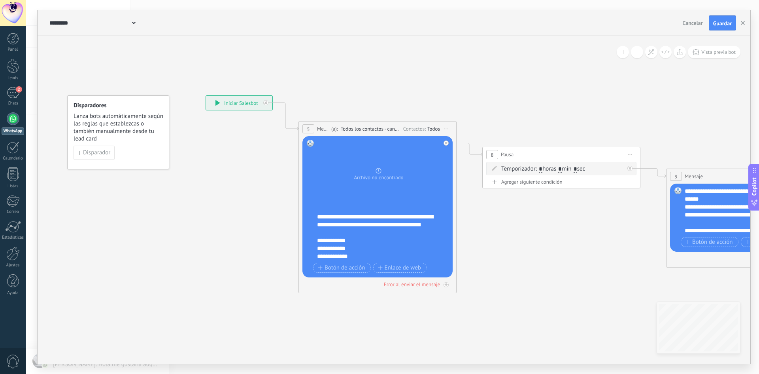
scroll to position [158, 0]
click at [335, 240] on div "**********" at bounding box center [382, 236] width 131 height 47
click at [361, 246] on div "**********" at bounding box center [382, 236] width 131 height 47
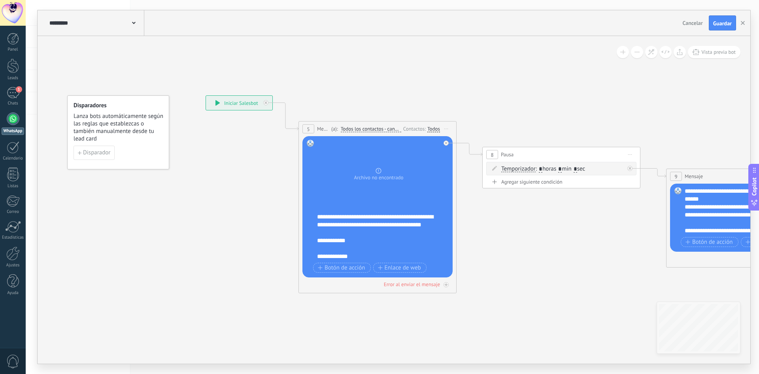
scroll to position [158, 0]
click at [334, 241] on div "**********" at bounding box center [382, 236] width 131 height 47
click at [355, 259] on div "**********" at bounding box center [375, 252] width 117 height 16
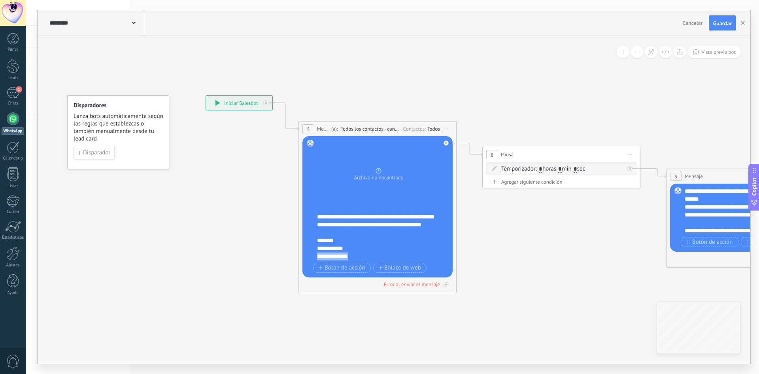
click at [355, 259] on div "**********" at bounding box center [375, 252] width 117 height 16
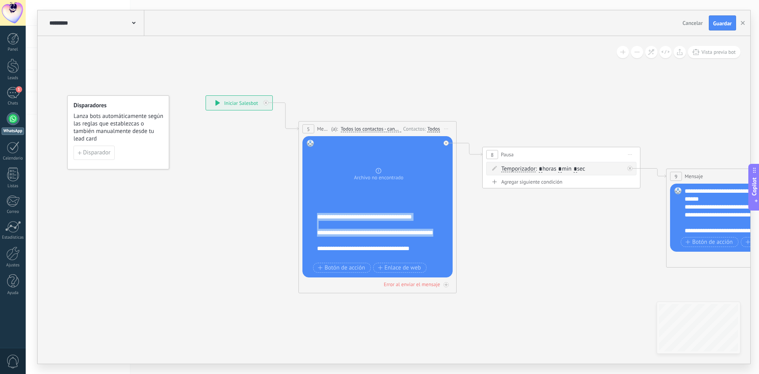
scroll to position [0, 0]
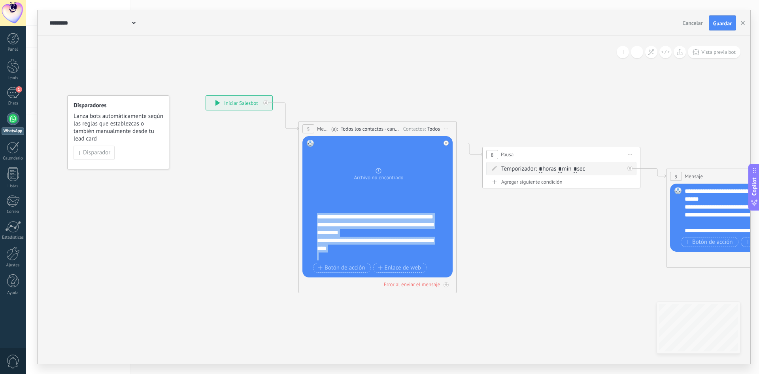
drag, startPoint x: 353, startPoint y: 257, endPoint x: 262, endPoint y: 155, distance: 137.0
click at [206, 95] on div "**********" at bounding box center [206, 95] width 0 height 0
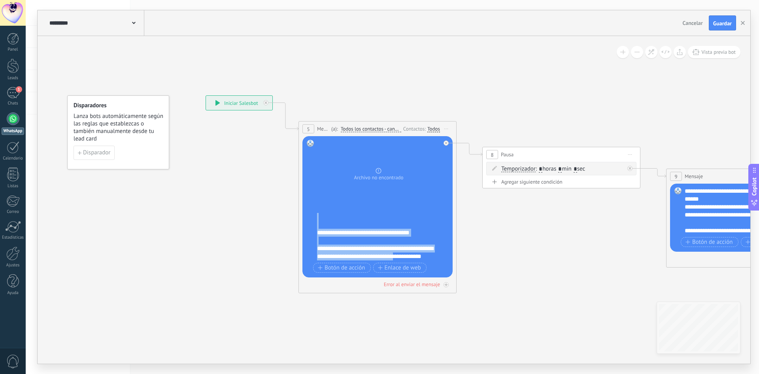
drag, startPoint x: 430, startPoint y: 257, endPoint x: 242, endPoint y: 203, distance: 195.3
click at [206, 95] on div "**********" at bounding box center [206, 95] width 0 height 0
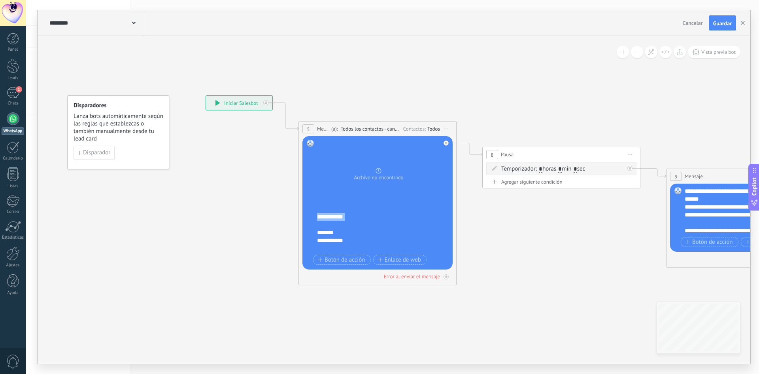
drag, startPoint x: 366, startPoint y: 222, endPoint x: 305, endPoint y: 205, distance: 63.1
click at [305, 205] on div "Reemplazar Quitar Convertir a mensaje de voz Arrastre la imagen aquí para adjun…" at bounding box center [377, 202] width 150 height 133
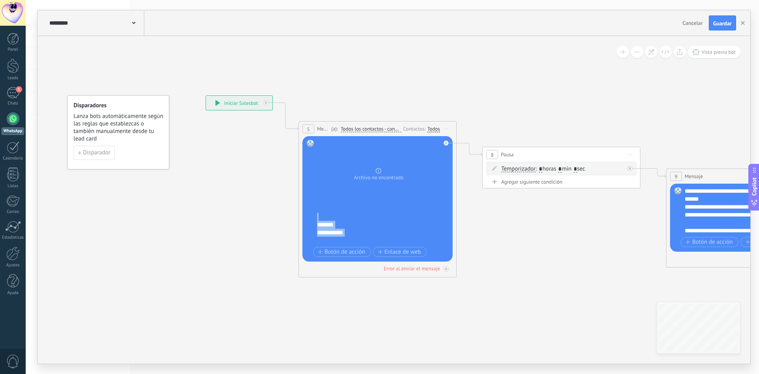
drag, startPoint x: 365, startPoint y: 238, endPoint x: 274, endPoint y: 186, distance: 105.3
click at [206, 95] on div "**********" at bounding box center [206, 95] width 0 height 0
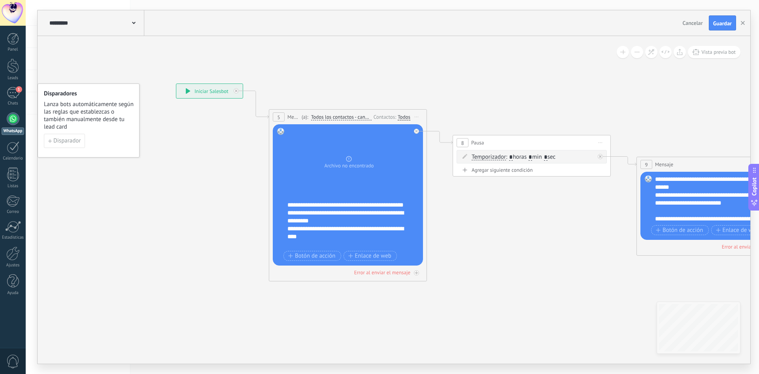
drag, startPoint x: 546, startPoint y: 272, endPoint x: 441, endPoint y: 244, distance: 108.8
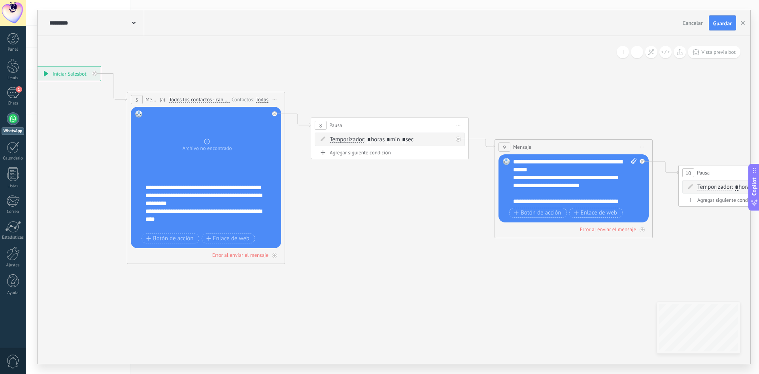
drag, startPoint x: 511, startPoint y: 215, endPoint x: 397, endPoint y: 205, distance: 114.3
click at [396, 208] on icon at bounding box center [710, 175] width 1749 height 615
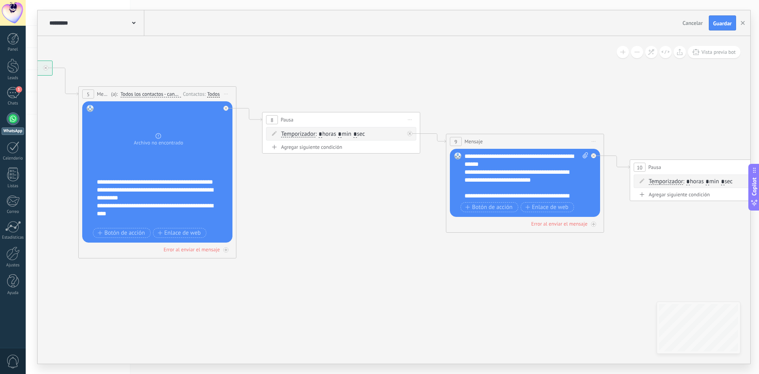
click at [507, 165] on div "**********" at bounding box center [527, 175] width 124 height 47
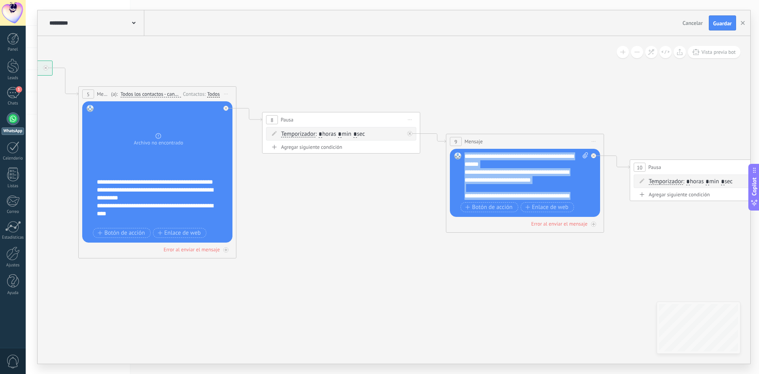
scroll to position [127, 0]
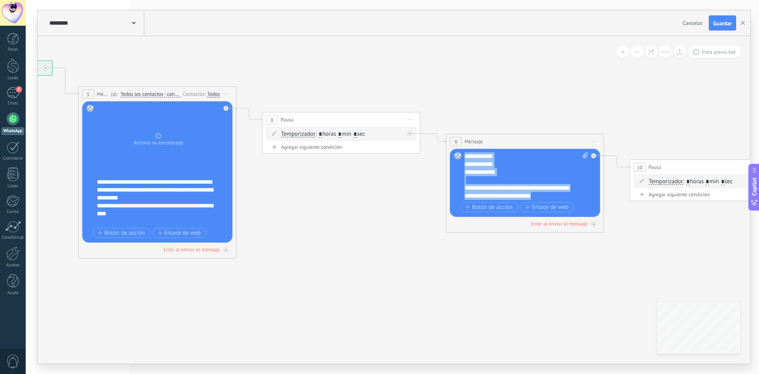
drag, startPoint x: 466, startPoint y: 152, endPoint x: 608, endPoint y: 253, distance: 174.3
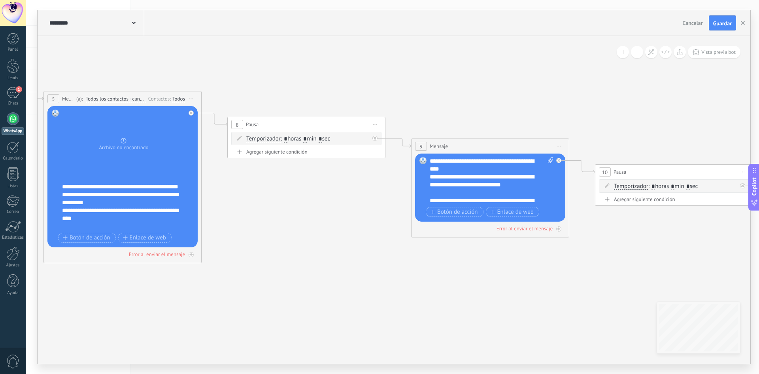
drag, startPoint x: 515, startPoint y: 257, endPoint x: 186, endPoint y: 231, distance: 329.6
click at [187, 232] on icon at bounding box center [627, 175] width 1749 height 615
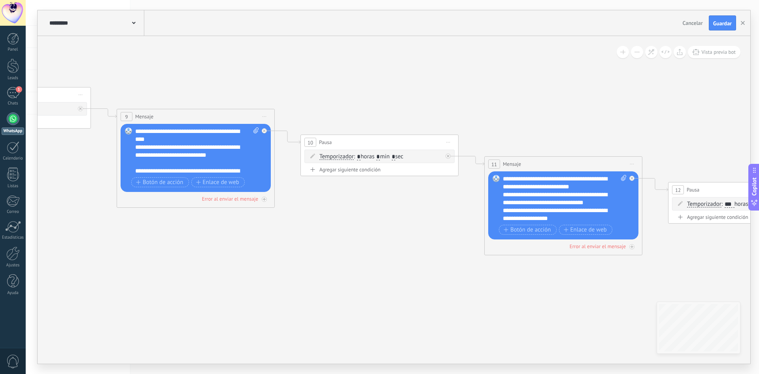
click at [506, 179] on div "**********" at bounding box center [565, 198] width 124 height 47
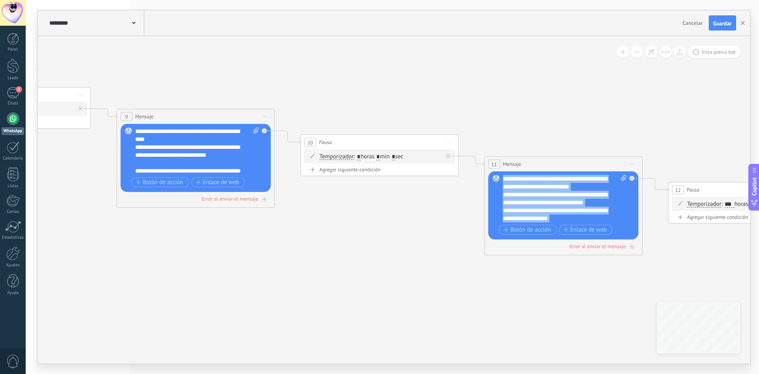
scroll to position [79, 0]
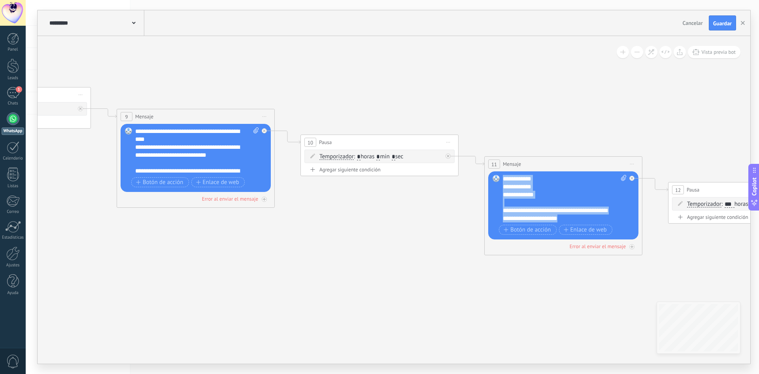
drag, startPoint x: 503, startPoint y: 175, endPoint x: 630, endPoint y: 279, distance: 164.3
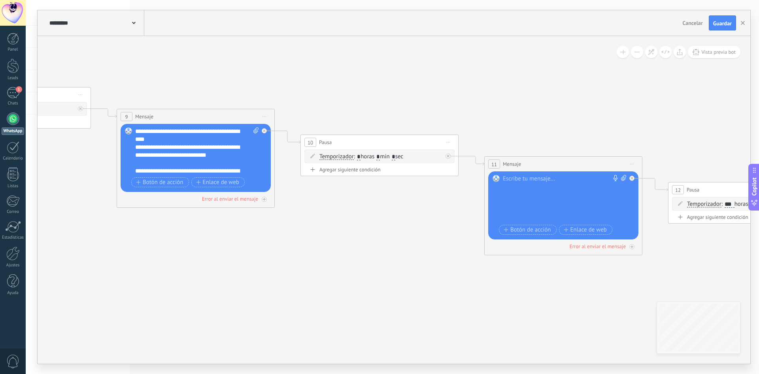
scroll to position [0, 0]
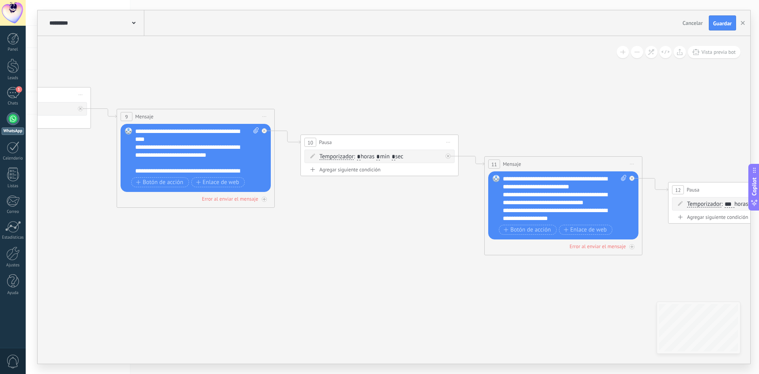
drag, startPoint x: 390, startPoint y: 270, endPoint x: 585, endPoint y: 308, distance: 198.9
click at [582, 308] on icon at bounding box center [332, 145] width 1749 height 615
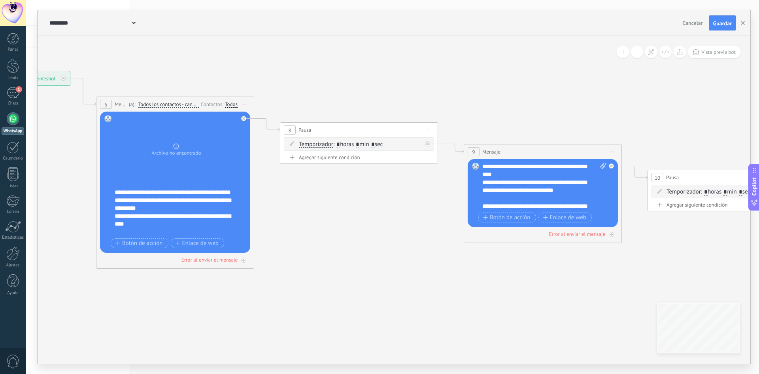
drag, startPoint x: 288, startPoint y: 223, endPoint x: 342, endPoint y: 221, distance: 54.2
click at [340, 221] on icon at bounding box center [679, 180] width 1749 height 615
click at [127, 194] on div "**********" at bounding box center [180, 211] width 131 height 47
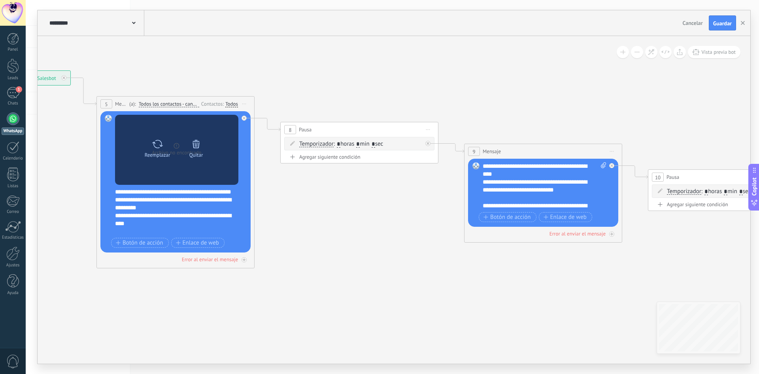
paste div
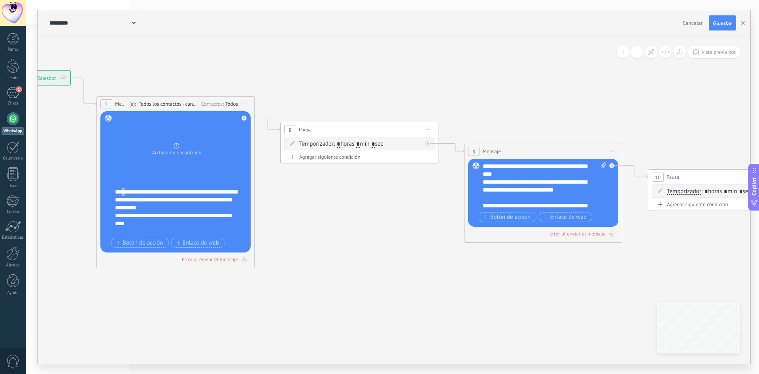
click at [126, 191] on div "**********" at bounding box center [180, 211] width 131 height 47
click at [127, 191] on div "**********" at bounding box center [180, 211] width 131 height 47
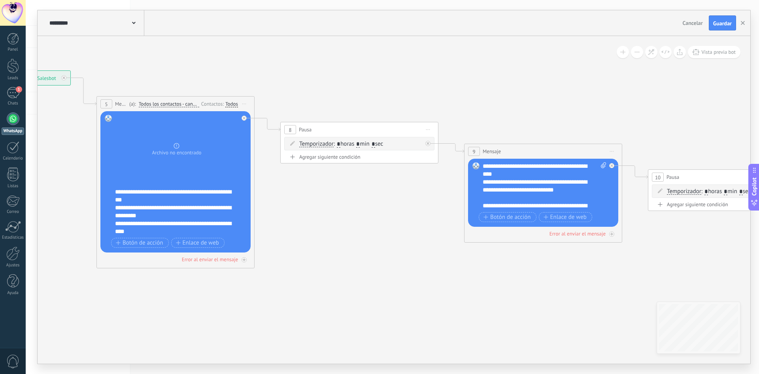
click at [131, 191] on div "**********" at bounding box center [180, 211] width 131 height 47
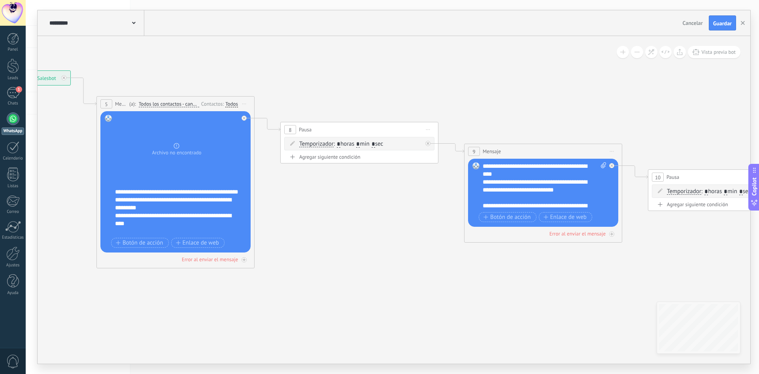
drag, startPoint x: 720, startPoint y: 21, endPoint x: 710, endPoint y: 23, distance: 10.3
click at [720, 22] on span "Guardar" at bounding box center [722, 24] width 19 height 6
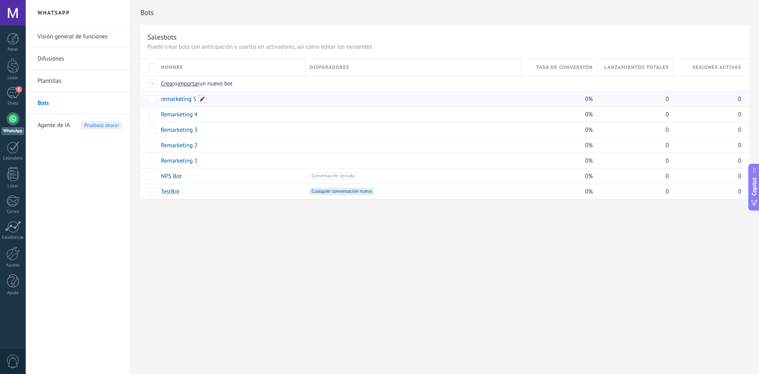
click at [199, 100] on span at bounding box center [202, 99] width 8 height 8
click at [203, 232] on div "**********" at bounding box center [444, 187] width 629 height 374
click at [182, 100] on link "remarketing 5" at bounding box center [179, 99] width 36 height 8
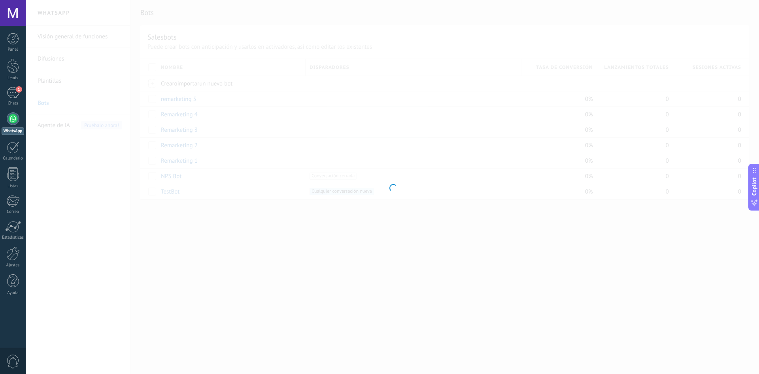
type input "**********"
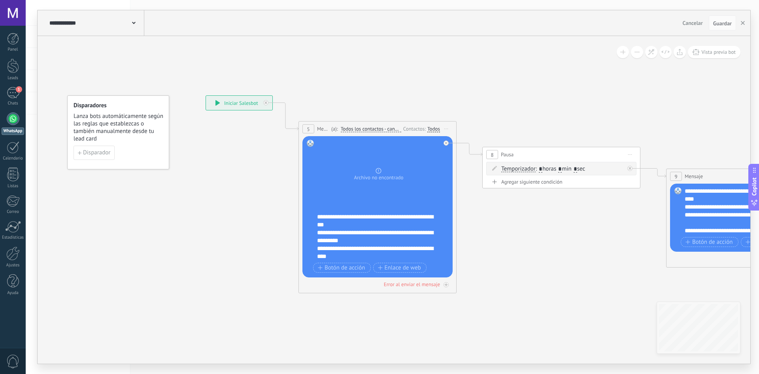
click at [334, 217] on div "**********" at bounding box center [382, 236] width 131 height 47
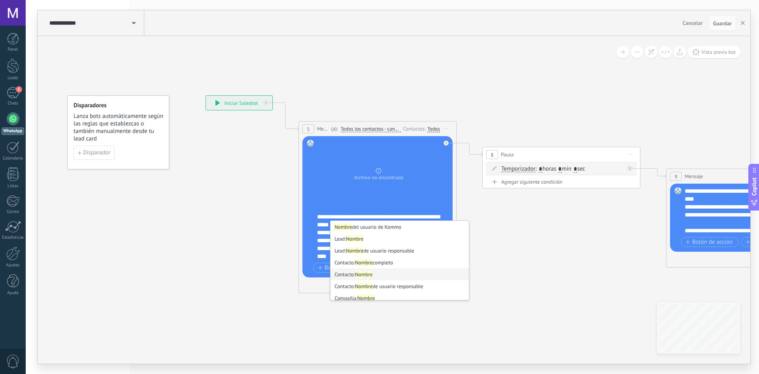
click at [380, 271] on li "Contacto: Nombre" at bounding box center [399, 274] width 138 height 12
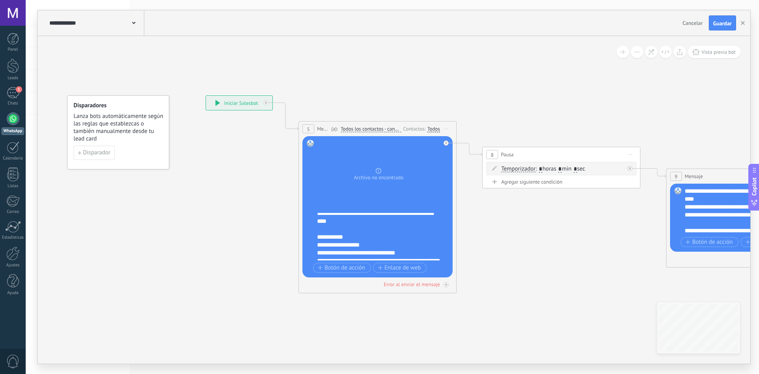
scroll to position [40, 0]
drag, startPoint x: 566, startPoint y: 281, endPoint x: 344, endPoint y: 273, distance: 221.9
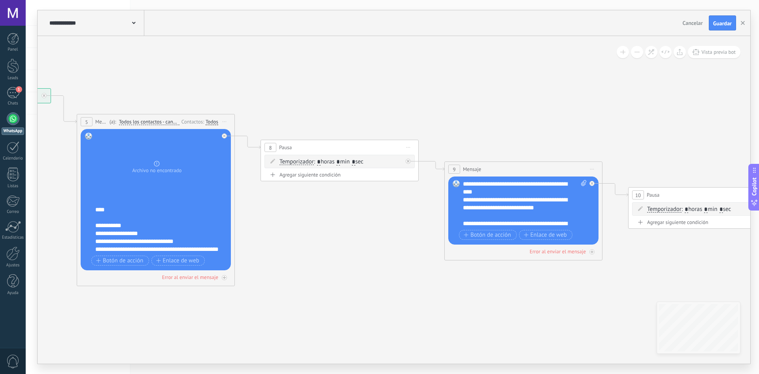
click at [493, 179] on div "Reemplazar Quitar Convertir a mensaje de voz Arrastre la imagen aquí para adjun…" at bounding box center [523, 210] width 150 height 68
click at [494, 182] on div "**********" at bounding box center [525, 203] width 124 height 47
drag, startPoint x: 494, startPoint y: 182, endPoint x: 524, endPoint y: 183, distance: 30.1
click at [524, 183] on div "**********" at bounding box center [525, 203] width 124 height 47
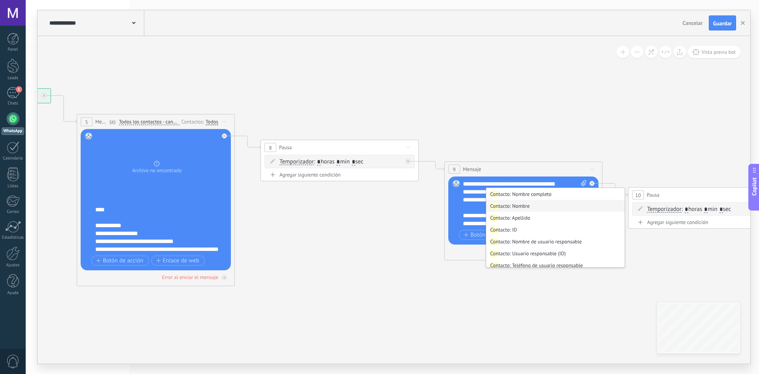
click at [560, 206] on li "Con tacto: Nombre" at bounding box center [555, 206] width 138 height 12
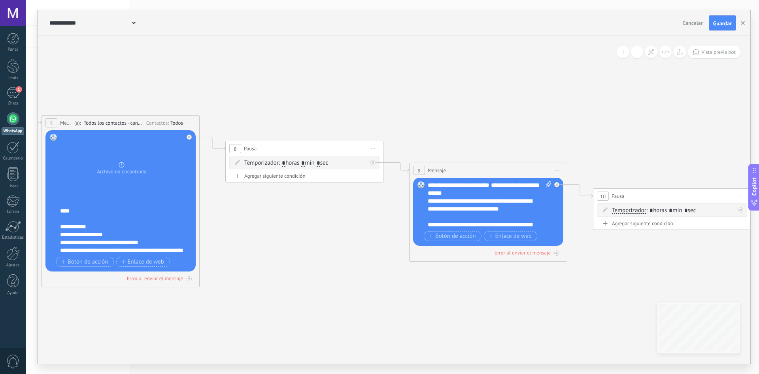
drag, startPoint x: 559, startPoint y: 327, endPoint x: 376, endPoint y: 306, distance: 183.4
click at [376, 324] on icon at bounding box center [625, 199] width 1749 height 615
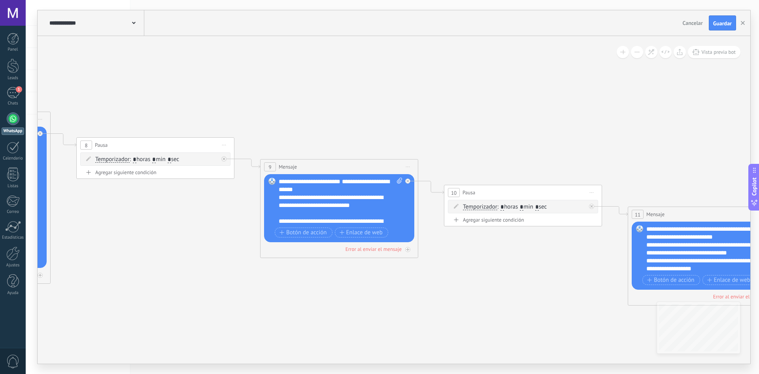
drag, startPoint x: 491, startPoint y: 287, endPoint x: 432, endPoint y: 284, distance: 59.4
click at [434, 284] on icon at bounding box center [476, 195] width 1749 height 615
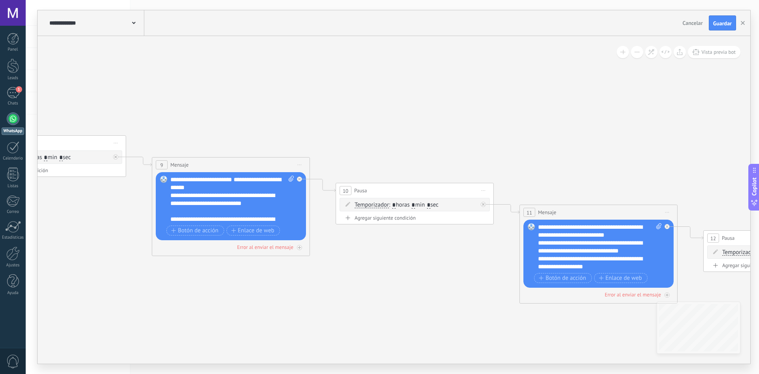
click at [548, 226] on div "**********" at bounding box center [600, 246] width 124 height 47
paste div
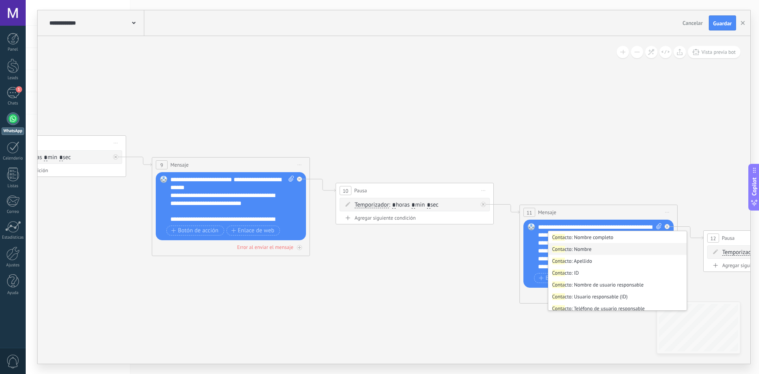
click at [596, 249] on li "Conta cto: Nombre" at bounding box center [617, 249] width 138 height 12
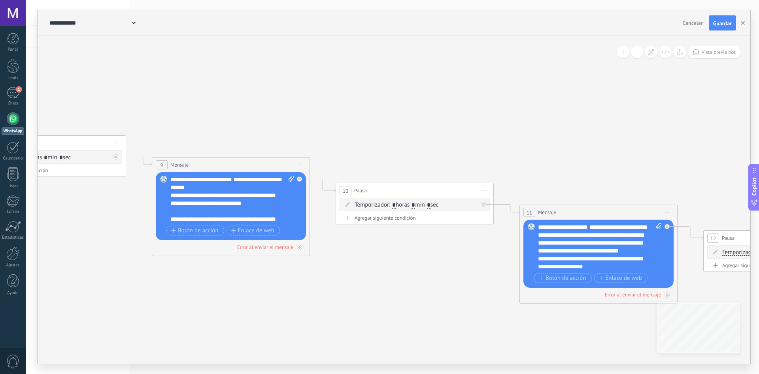
click at [619, 160] on icon at bounding box center [368, 193] width 1749 height 615
drag, startPoint x: 635, startPoint y: 162, endPoint x: 566, endPoint y: 153, distance: 69.8
click at [566, 153] on icon at bounding box center [368, 193] width 1749 height 615
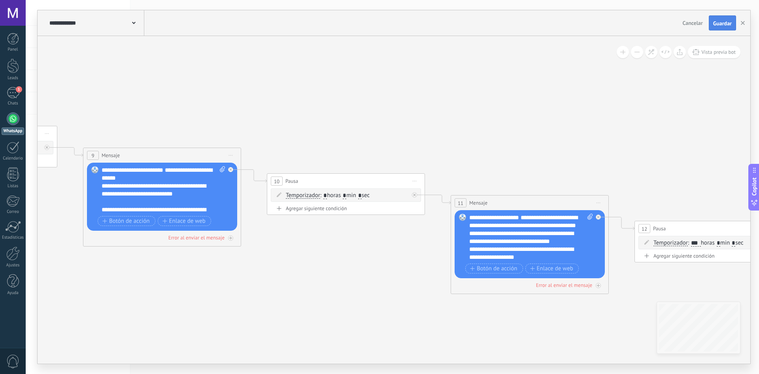
click at [710, 21] on button "Guardar" at bounding box center [722, 22] width 27 height 15
click at [744, 24] on icon "button" at bounding box center [743, 23] width 4 height 4
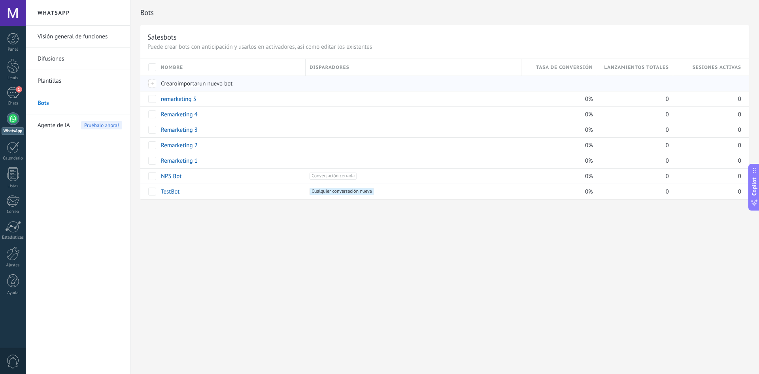
click at [188, 83] on span "importar" at bounding box center [189, 84] width 22 height 8
click at [0, 0] on input "importar un nuevo bot" at bounding box center [0, 0] width 0 height 0
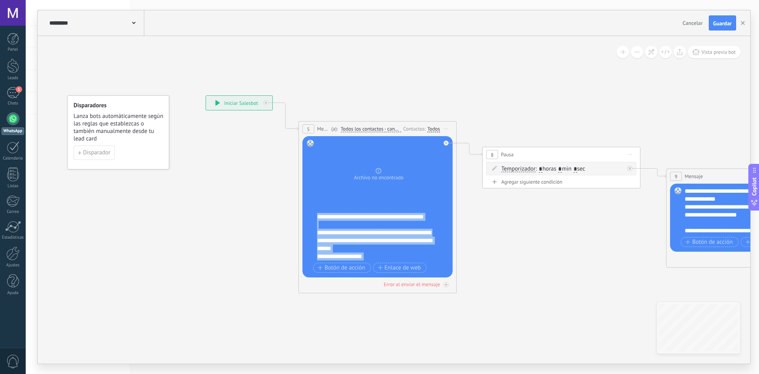
scroll to position [190, 0]
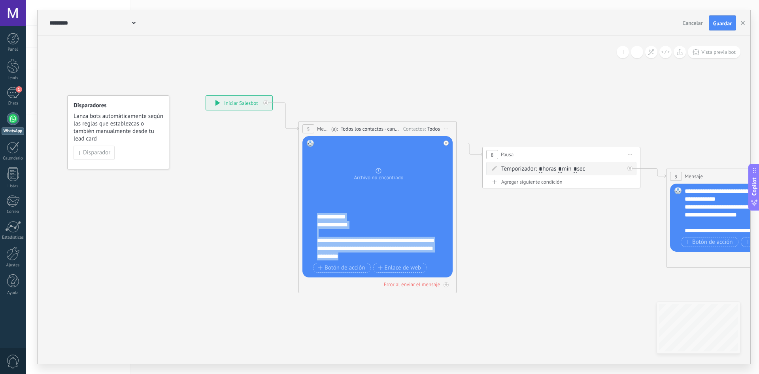
drag, startPoint x: 321, startPoint y: 218, endPoint x: 479, endPoint y: 325, distance: 191.1
click at [206, 95] on div "**********" at bounding box center [206, 95] width 0 height 0
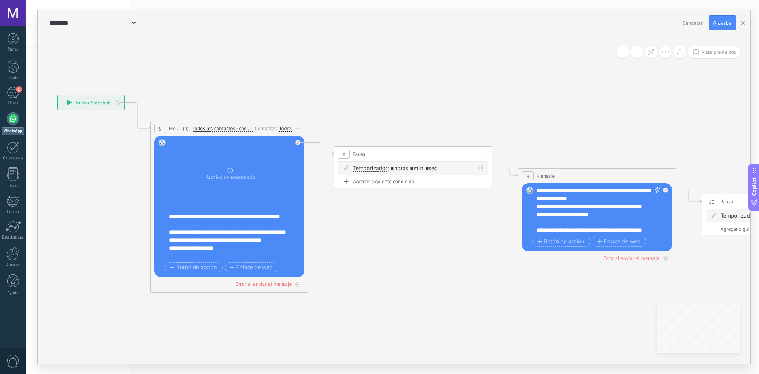
drag, startPoint x: 539, startPoint y: 260, endPoint x: 375, endPoint y: 253, distance: 164.2
click at [376, 256] on icon at bounding box center [734, 204] width 1749 height 615
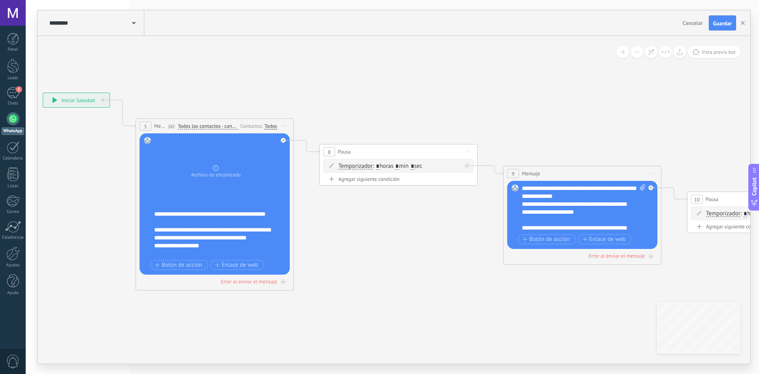
click at [556, 204] on div "**********" at bounding box center [584, 207] width 124 height 47
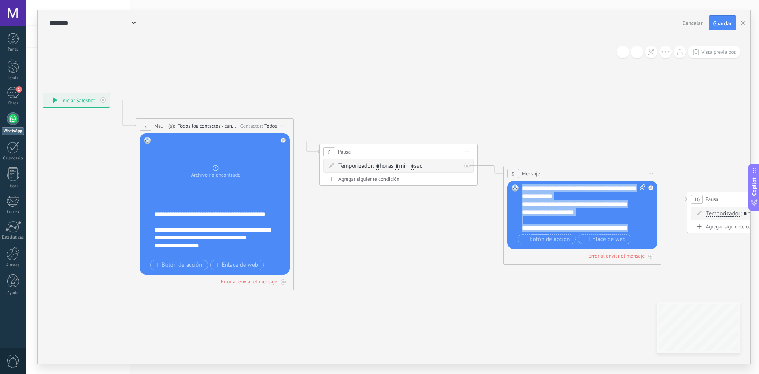
scroll to position [111, 0]
drag, startPoint x: 523, startPoint y: 187, endPoint x: 639, endPoint y: 287, distance: 153.3
click at [43, 93] on div "**********" at bounding box center [43, 93] width 0 height 0
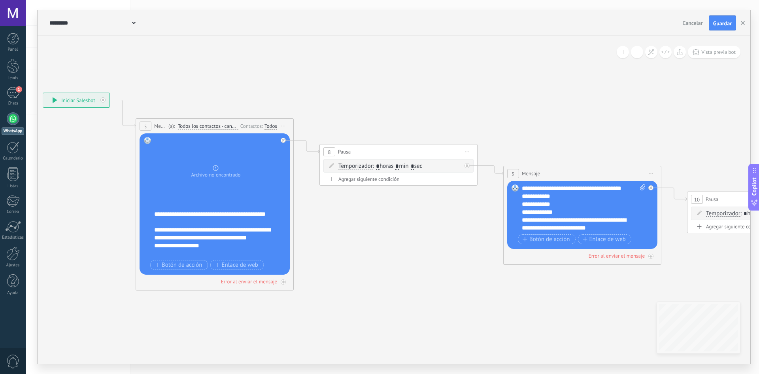
scroll to position [0, 0]
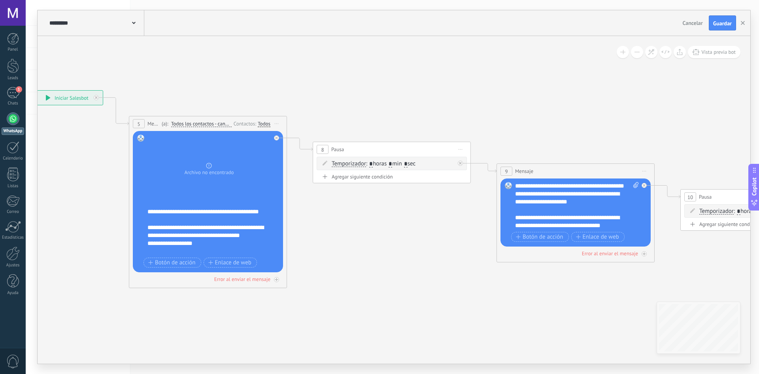
drag, startPoint x: 628, startPoint y: 133, endPoint x: 382, endPoint y: 85, distance: 250.1
click at [385, 85] on icon at bounding box center [712, 199] width 1749 height 615
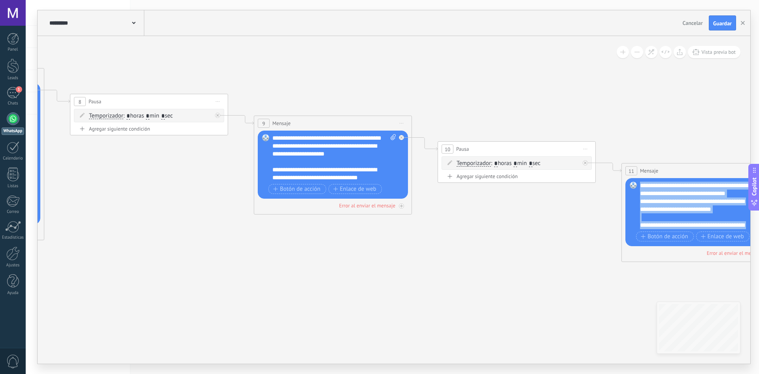
scroll to position [95, 0]
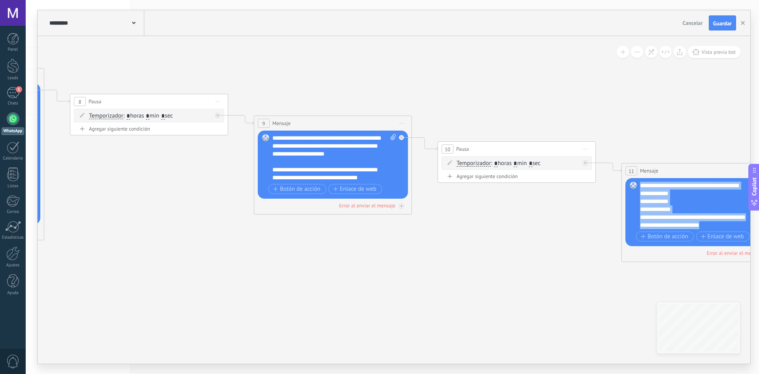
drag, startPoint x: 640, startPoint y: 184, endPoint x: 723, endPoint y: 266, distance: 116.8
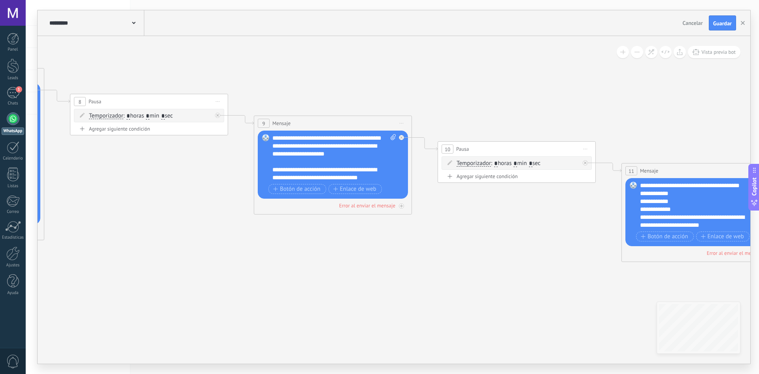
scroll to position [0, 0]
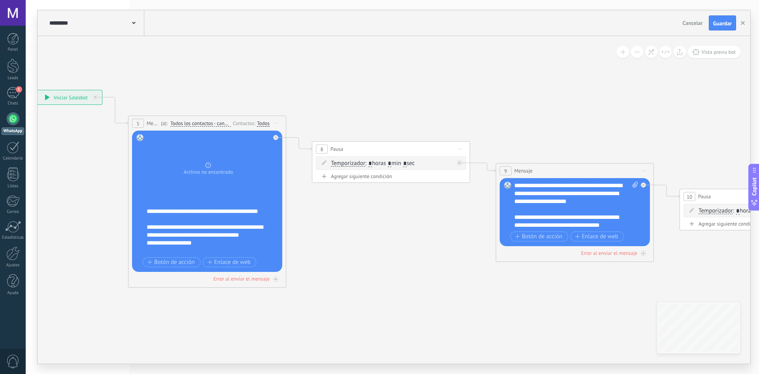
drag, startPoint x: 381, startPoint y: 220, endPoint x: 445, endPoint y: 285, distance: 90.9
click at [610, 268] on icon at bounding box center [712, 199] width 1749 height 615
drag, startPoint x: 380, startPoint y: 285, endPoint x: 553, endPoint y: 321, distance: 176.2
click at [553, 321] on icon at bounding box center [712, 200] width 1749 height 615
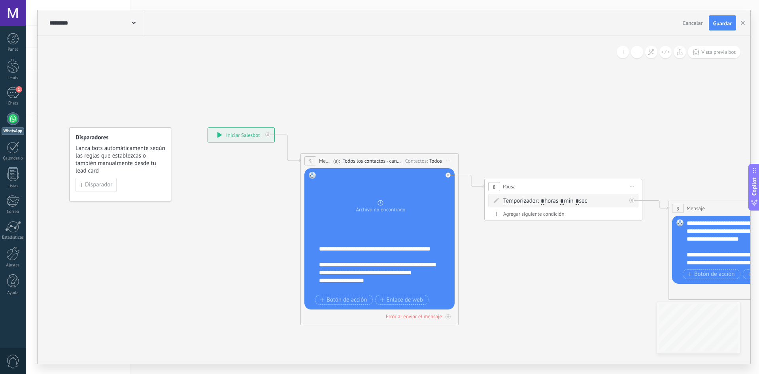
click at [329, 246] on div "**********" at bounding box center [384, 268] width 131 height 47
click at [330, 246] on div "**********" at bounding box center [384, 268] width 131 height 47
click at [721, 19] on button "Guardar" at bounding box center [722, 22] width 27 height 15
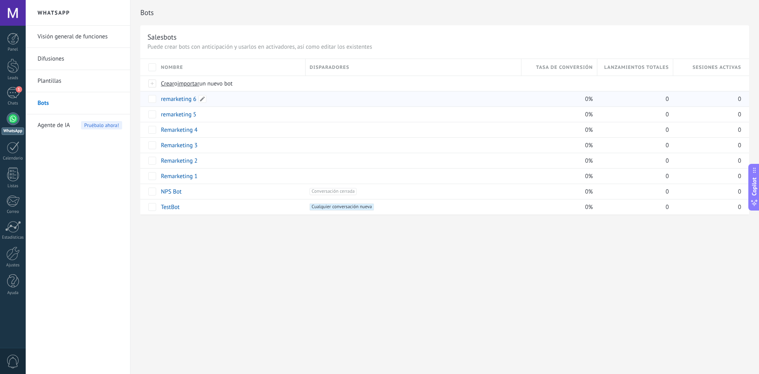
click at [186, 101] on link "remarketing 6" at bounding box center [179, 99] width 36 height 8
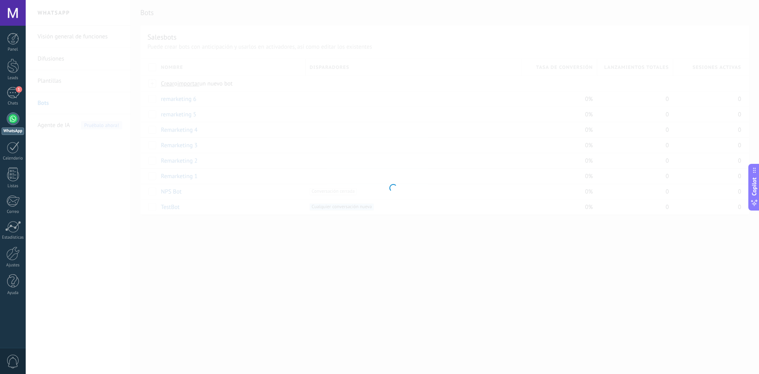
type input "**********"
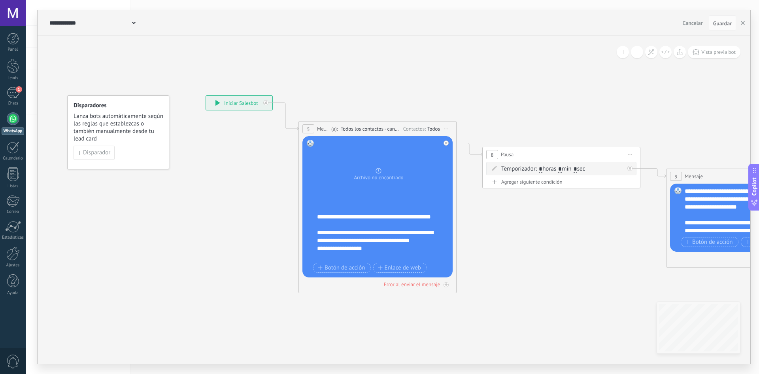
click at [329, 213] on div "**********" at bounding box center [382, 236] width 131 height 47
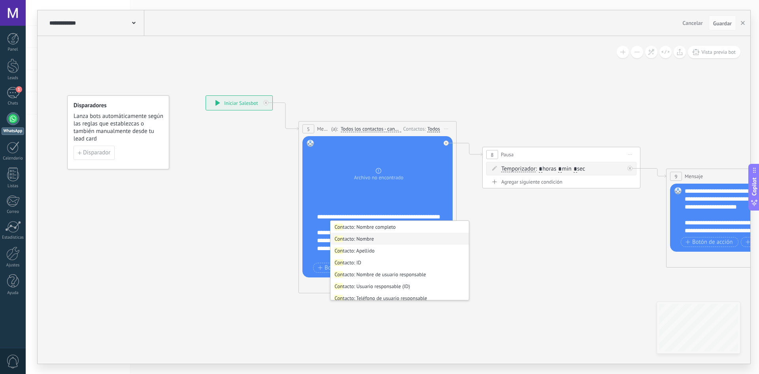
click at [401, 240] on li "Con tacto: Nombre" at bounding box center [399, 238] width 138 height 12
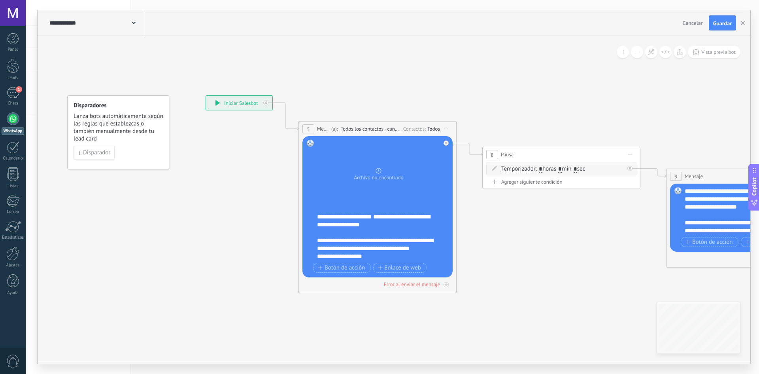
drag, startPoint x: 512, startPoint y: 238, endPoint x: 403, endPoint y: 236, distance: 109.1
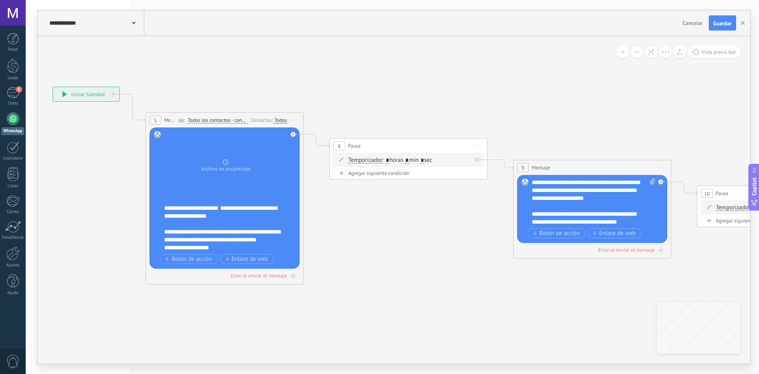
drag, startPoint x: 475, startPoint y: 248, endPoint x: 382, endPoint y: 232, distance: 94.3
click at [385, 233] on icon at bounding box center [729, 187] width 1749 height 597
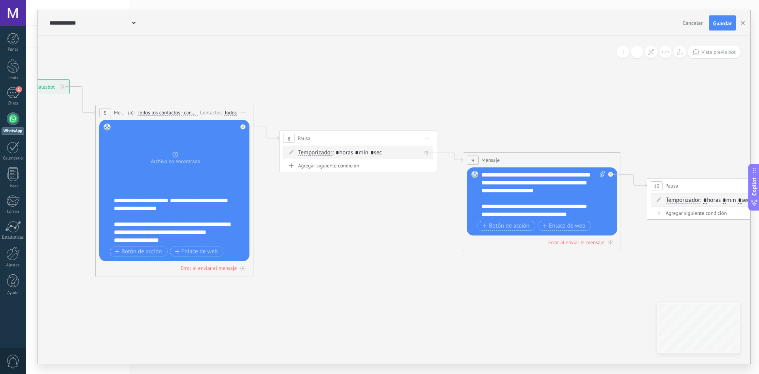
click at [480, 172] on span at bounding box center [474, 174] width 13 height 6
click at [484, 174] on div "**********" at bounding box center [544, 194] width 124 height 47
click at [485, 174] on div "**********" at bounding box center [544, 194] width 124 height 47
click at [489, 174] on div "**********" at bounding box center [544, 194] width 124 height 47
click at [492, 174] on div "**********" at bounding box center [544, 194] width 124 height 47
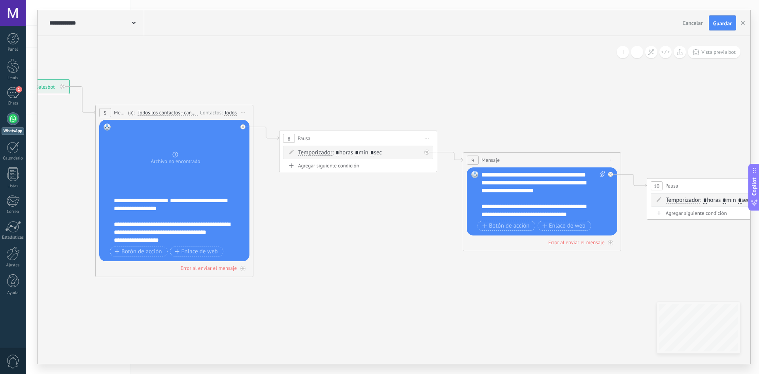
click at [494, 174] on div "**********" at bounding box center [544, 194] width 124 height 47
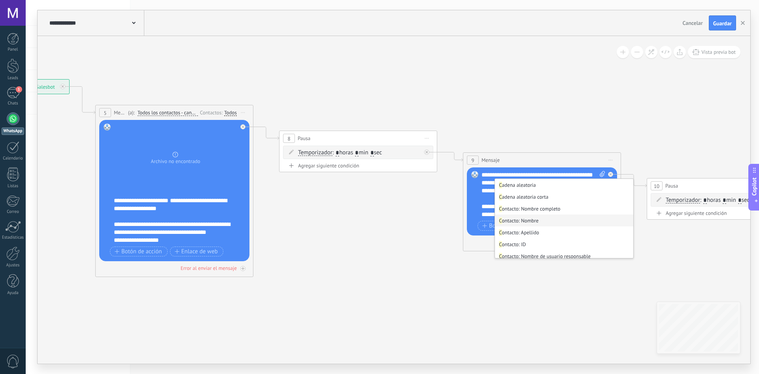
click at [529, 217] on li "C ontacto: Nombre" at bounding box center [564, 220] width 138 height 12
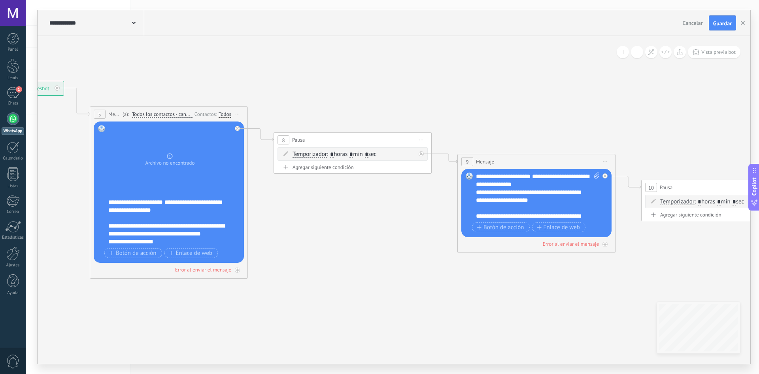
drag, startPoint x: 530, startPoint y: 279, endPoint x: 371, endPoint y: 275, distance: 159.0
click at [372, 286] on icon at bounding box center [673, 190] width 1749 height 615
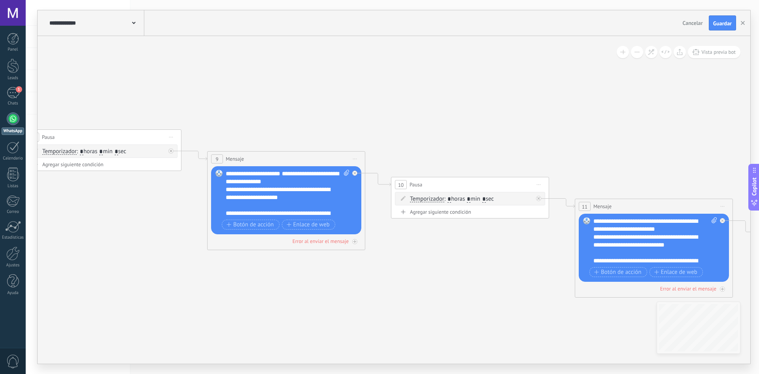
drag, startPoint x: 537, startPoint y: 317, endPoint x: 458, endPoint y: 252, distance: 102.0
click at [364, 289] on icon at bounding box center [423, 187] width 1749 height 615
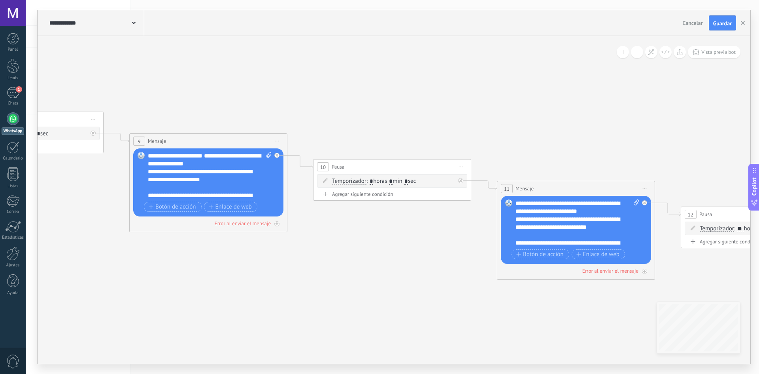
click at [516, 201] on div "**********" at bounding box center [578, 222] width 124 height 47
click at [523, 201] on div "**********" at bounding box center [578, 222] width 124 height 47
drag, startPoint x: 523, startPoint y: 201, endPoint x: 511, endPoint y: 203, distance: 12.7
click at [511, 203] on div "Reemplazar Quitar Convertir a mensaje de voz Arrastre la imagen aquí para adjun…" at bounding box center [576, 230] width 150 height 68
click at [522, 201] on div "**********" at bounding box center [578, 222] width 124 height 47
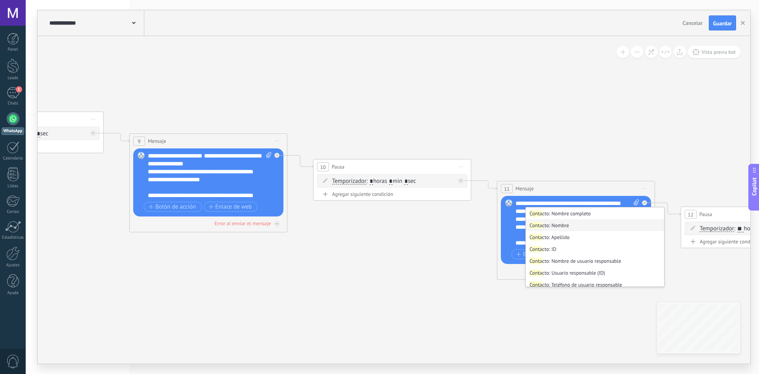
click at [551, 230] on li "Conta cto: Nombre" at bounding box center [595, 225] width 138 height 12
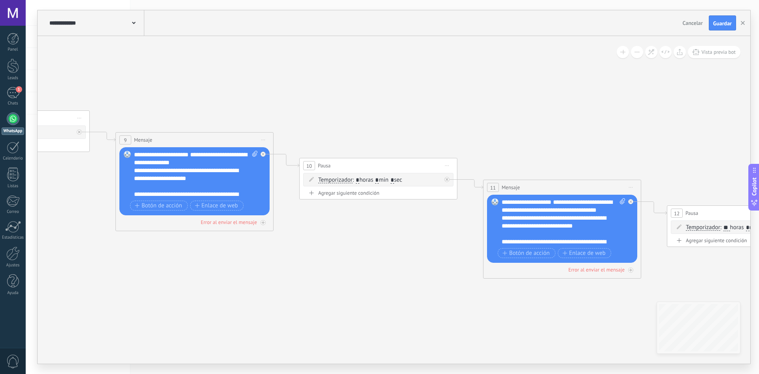
drag, startPoint x: 611, startPoint y: 135, endPoint x: 539, endPoint y: 145, distance: 72.6
click at [516, 128] on icon at bounding box center [331, 168] width 1749 height 615
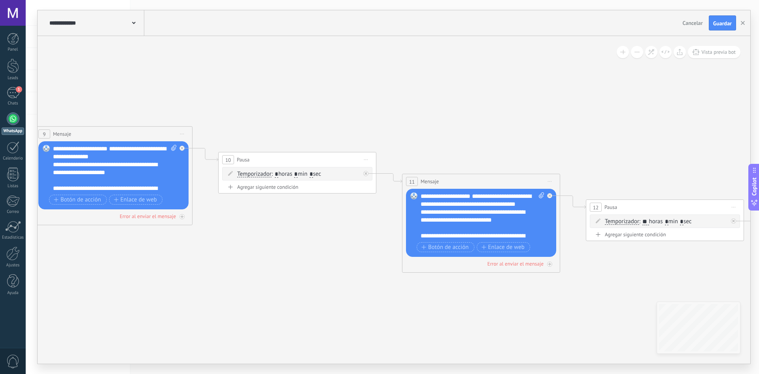
click at [708, 30] on div "Cancelar Guardar" at bounding box center [710, 22] width 61 height 15
click at [712, 26] on button "Guardar" at bounding box center [722, 22] width 27 height 15
click at [738, 24] on button "button" at bounding box center [743, 22] width 12 height 15
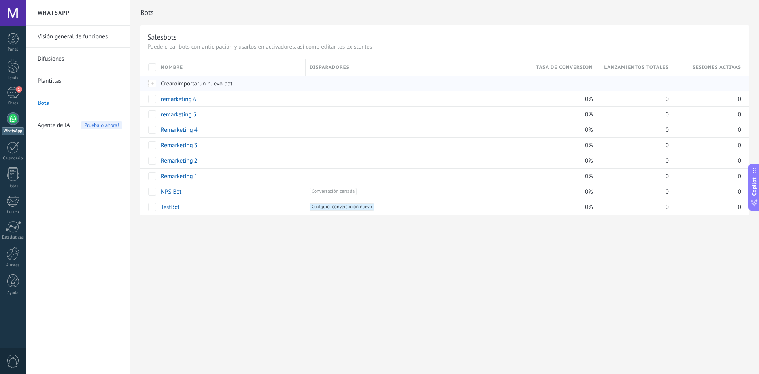
click at [194, 84] on span "importar" at bounding box center [189, 84] width 22 height 8
click at [0, 0] on input "importar un nuevo bot" at bounding box center [0, 0] width 0 height 0
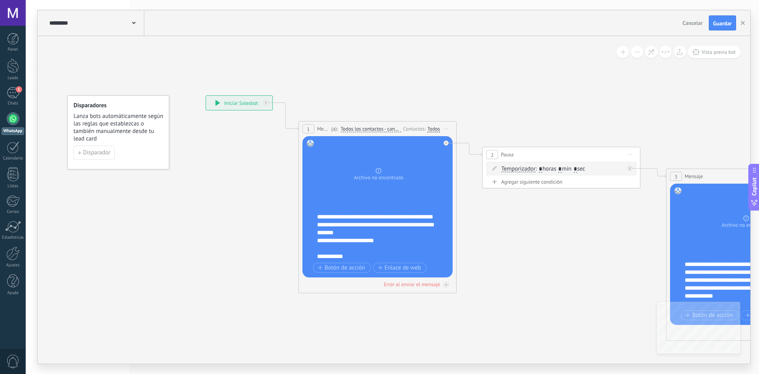
click at [363, 215] on div "**********" at bounding box center [382, 236] width 131 height 47
click at [395, 216] on div "**********" at bounding box center [382, 236] width 131 height 47
click at [403, 218] on div "**********" at bounding box center [382, 236] width 131 height 47
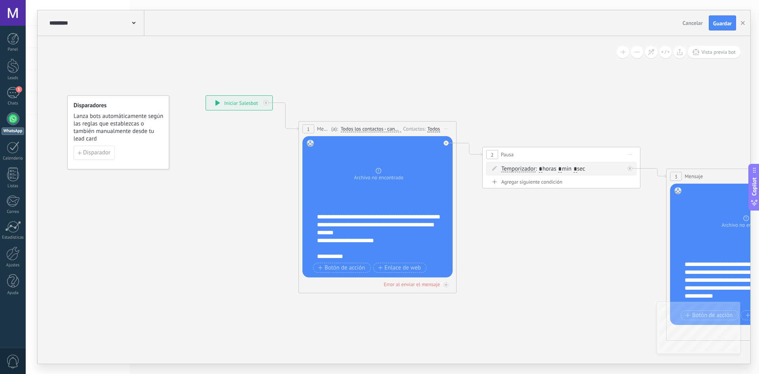
click at [401, 218] on div "**********" at bounding box center [382, 236] width 131 height 47
click at [366, 238] on div "**********" at bounding box center [382, 236] width 131 height 47
click at [368, 238] on div "**********" at bounding box center [382, 236] width 131 height 47
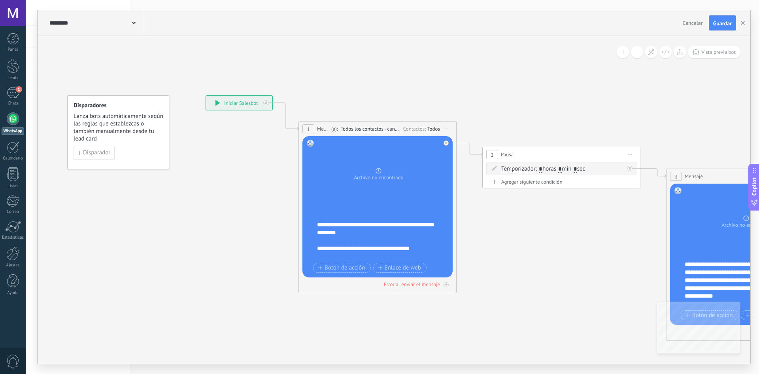
click at [406, 238] on div "**********" at bounding box center [382, 236] width 131 height 47
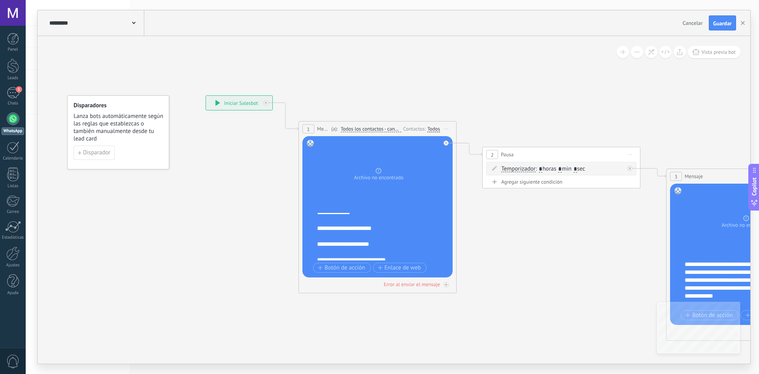
scroll to position [119, 0]
click at [327, 239] on div "**********" at bounding box center [382, 236] width 131 height 47
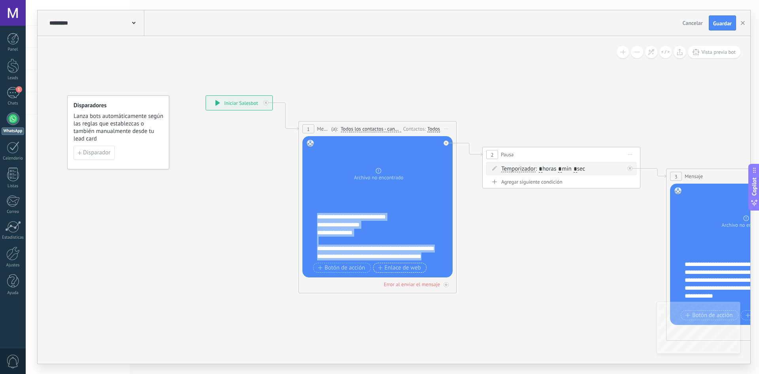
drag, startPoint x: 323, startPoint y: 256, endPoint x: 410, endPoint y: 272, distance: 88.5
click at [408, 273] on div "**********" at bounding box center [378, 207] width 123 height 135
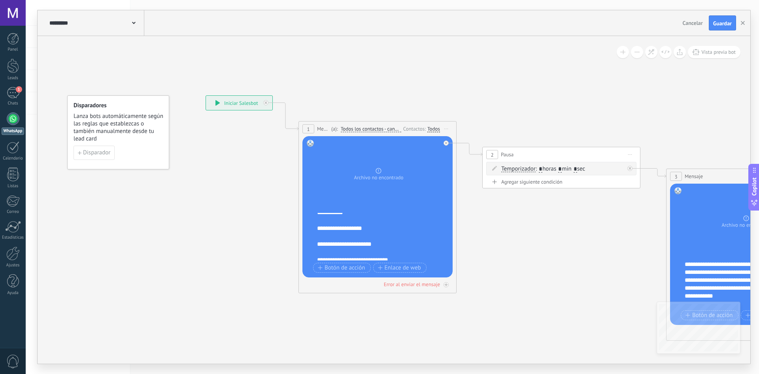
scroll to position [134, 0]
click at [346, 239] on div "**********" at bounding box center [382, 236] width 131 height 47
drag, startPoint x: 346, startPoint y: 239, endPoint x: 317, endPoint y: 240, distance: 29.3
click at [317, 240] on div "Reemplazar Quitar Convertir a mensaje de voz Arrastre la imagen aquí para adjun…" at bounding box center [377, 206] width 150 height 141
click at [528, 260] on icon at bounding box center [699, 241] width 1383 height 687
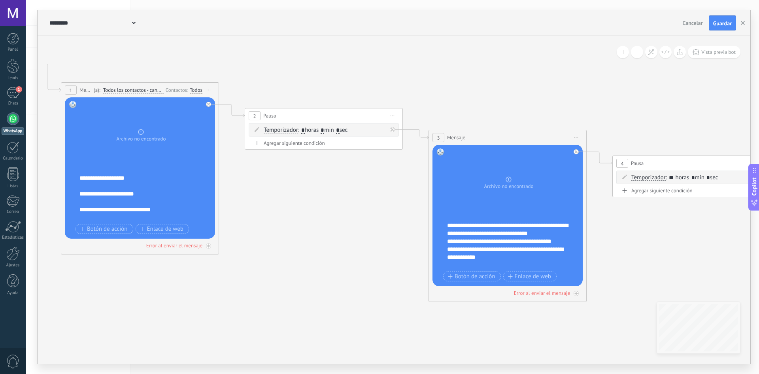
drag, startPoint x: 501, startPoint y: 253, endPoint x: 268, endPoint y: 213, distance: 235.9
click at [265, 215] on icon at bounding box center [461, 202] width 1383 height 687
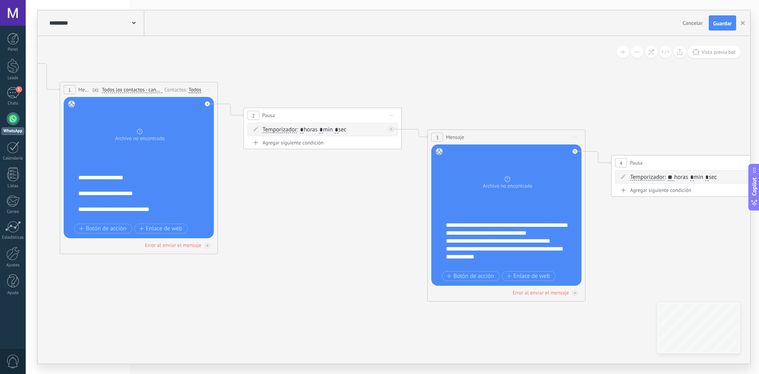
click at [532, 231] on div "**********" at bounding box center [511, 244] width 131 height 47
click at [450, 239] on div "**********" at bounding box center [511, 244] width 131 height 47
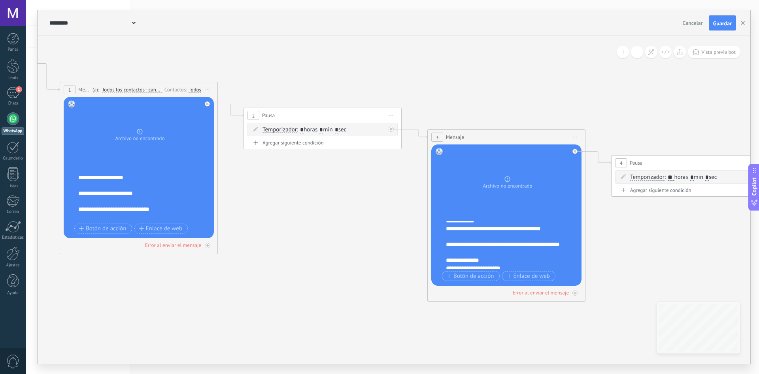
scroll to position [79, 0]
click at [497, 253] on div "**********" at bounding box center [511, 244] width 131 height 47
click at [537, 254] on div "**********" at bounding box center [511, 244] width 131 height 47
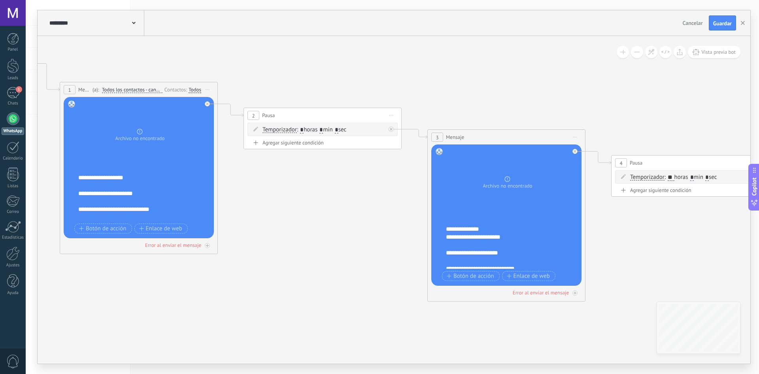
scroll to position [119, 0]
drag, startPoint x: 449, startPoint y: 238, endPoint x: 474, endPoint y: 243, distance: 25.1
click at [474, 243] on div "**********" at bounding box center [511, 244] width 131 height 47
drag, startPoint x: 441, startPoint y: 249, endPoint x: 448, endPoint y: 252, distance: 7.4
click at [441, 249] on div "Reemplazar Quitar Convertir a mensaje de voz Arrastre la imagen aquí para adjun…" at bounding box center [506, 214] width 150 height 141
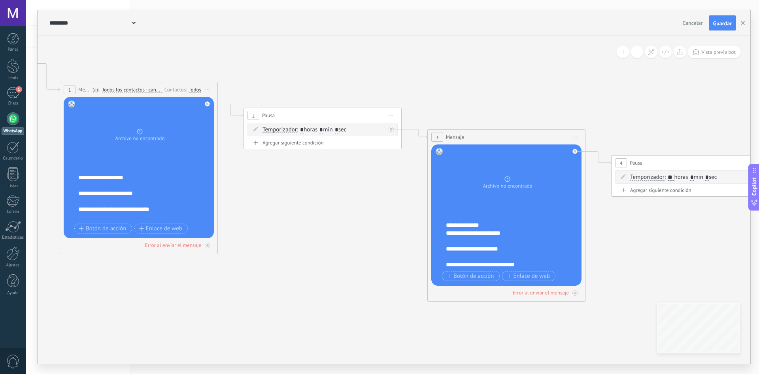
click at [449, 251] on div "**********" at bounding box center [511, 244] width 131 height 47
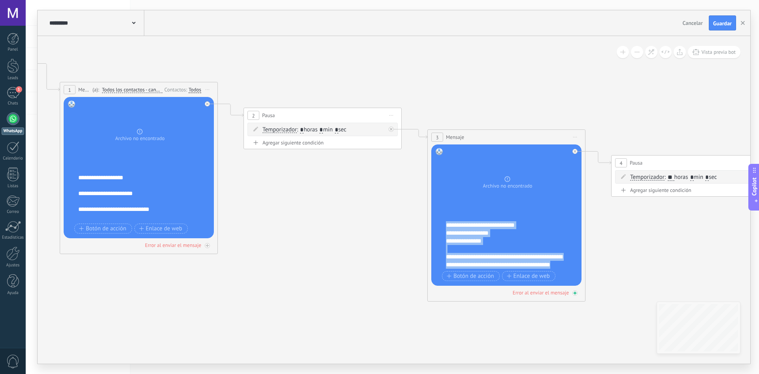
drag, startPoint x: 449, startPoint y: 251, endPoint x: 553, endPoint y: 290, distance: 111.0
click at [553, 290] on div "3 Mensaje ******* (a): Todos los contactos - canales seleccionados Todos los co…" at bounding box center [506, 215] width 158 height 172
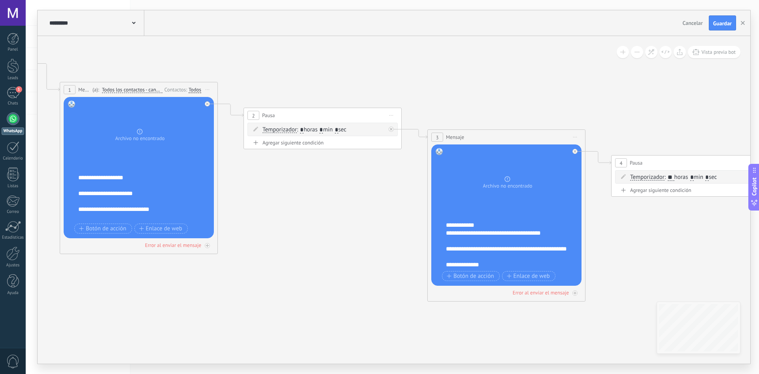
scroll to position [111, 0]
drag, startPoint x: 521, startPoint y: 247, endPoint x: 489, endPoint y: 252, distance: 32.0
click at [489, 252] on div "**********" at bounding box center [511, 244] width 131 height 47
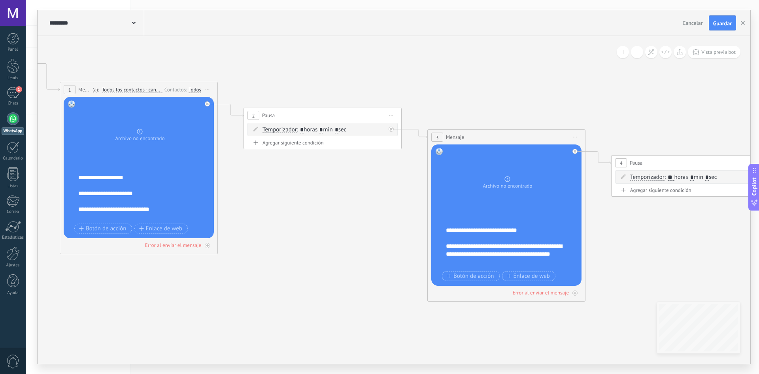
scroll to position [182, 0]
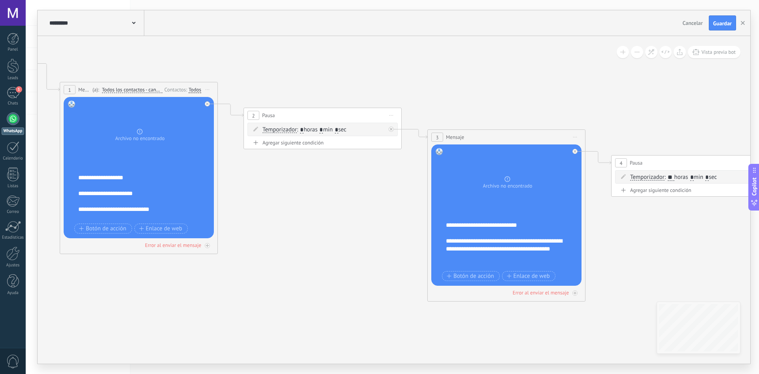
click at [666, 233] on icon at bounding box center [495, 201] width 1452 height 687
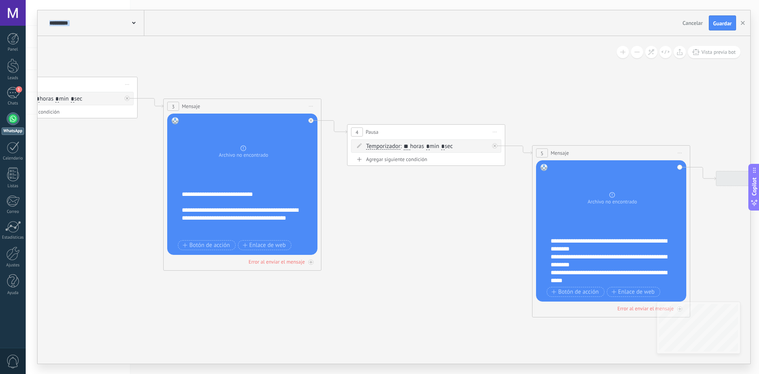
drag, startPoint x: 666, startPoint y: 233, endPoint x: 332, endPoint y: 200, distance: 335.7
click at [315, 202] on icon at bounding box center [231, 171] width 1452 height 687
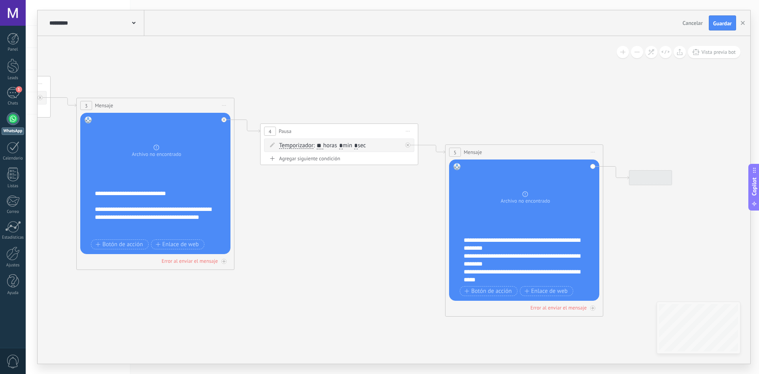
click at [550, 242] on div "**********" at bounding box center [529, 259] width 131 height 47
click at [473, 248] on div "**********" at bounding box center [529, 259] width 131 height 47
click at [472, 249] on div "**********" at bounding box center [529, 259] width 131 height 47
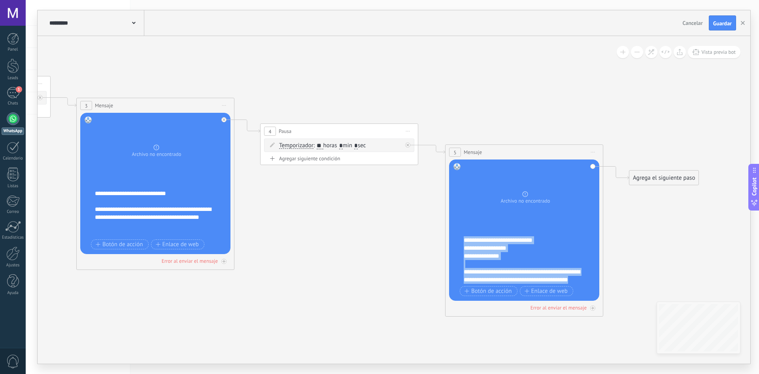
drag, startPoint x: 466, startPoint y: 262, endPoint x: 580, endPoint y: 329, distance: 132.4
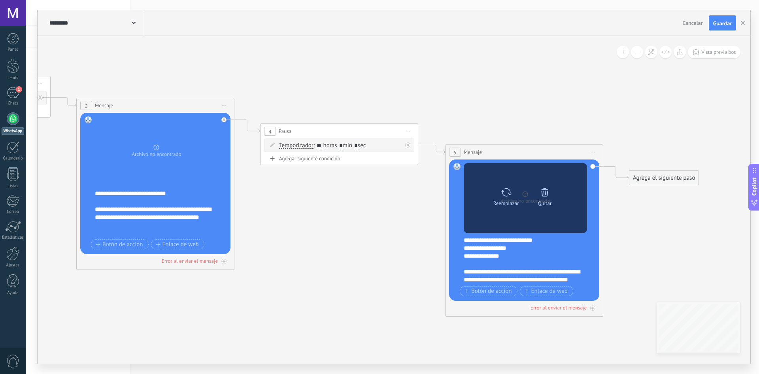
scroll to position [119, 0]
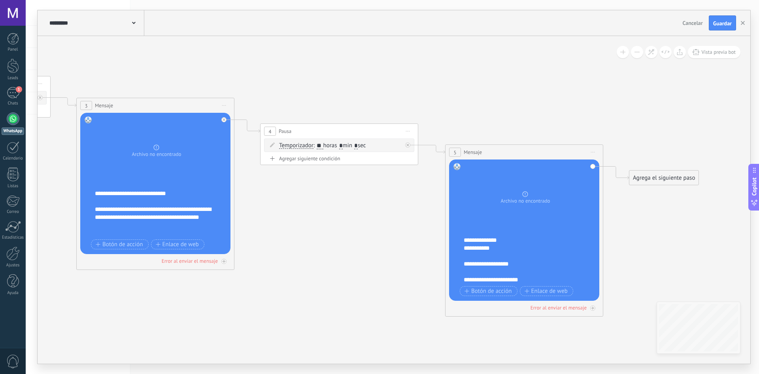
click at [483, 261] on div "**********" at bounding box center [529, 259] width 131 height 47
click at [492, 265] on div "**********" at bounding box center [529, 259] width 131 height 47
drag, startPoint x: 494, startPoint y: 264, endPoint x: 459, endPoint y: 266, distance: 35.2
click at [459, 266] on div "Reemplazar Quitar Convertir a mensaje de voz Arrastre la imagen aquí para adjun…" at bounding box center [524, 229] width 150 height 141
click at [717, 21] on span "Guardar" at bounding box center [722, 24] width 19 height 6
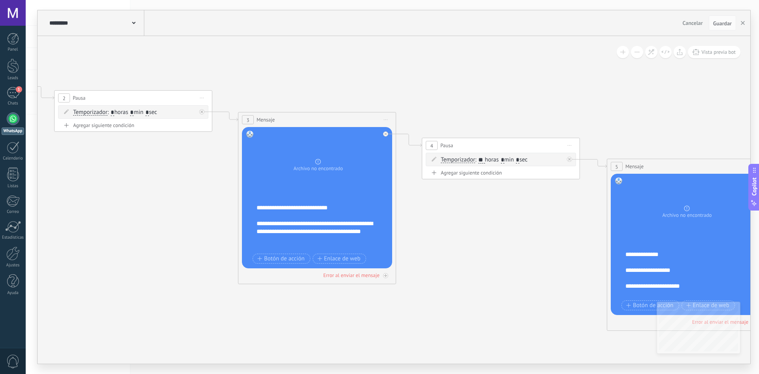
drag, startPoint x: 328, startPoint y: 234, endPoint x: 462, endPoint y: 241, distance: 134.2
click at [522, 248] on icon at bounding box center [306, 184] width 1452 height 687
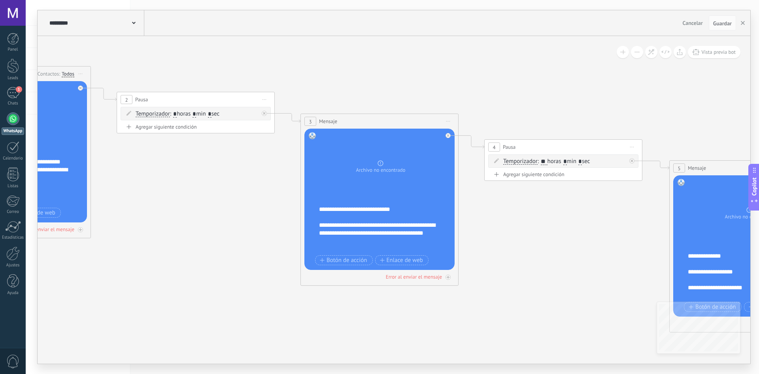
drag, startPoint x: 166, startPoint y: 203, endPoint x: 430, endPoint y: 185, distance: 265.1
click at [424, 187] on icon at bounding box center [368, 186] width 1452 height 687
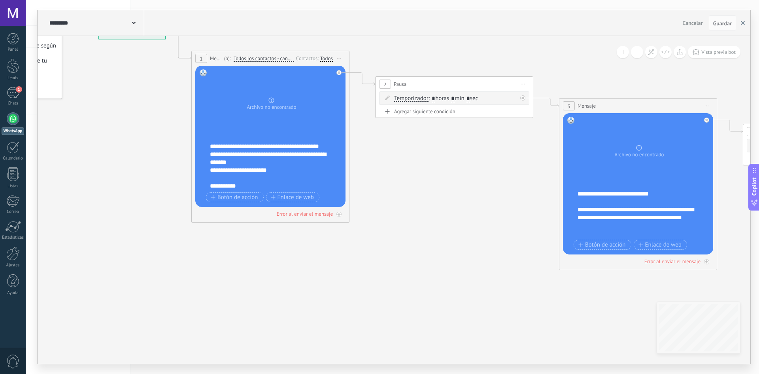
click at [740, 21] on button "button" at bounding box center [743, 22] width 12 height 15
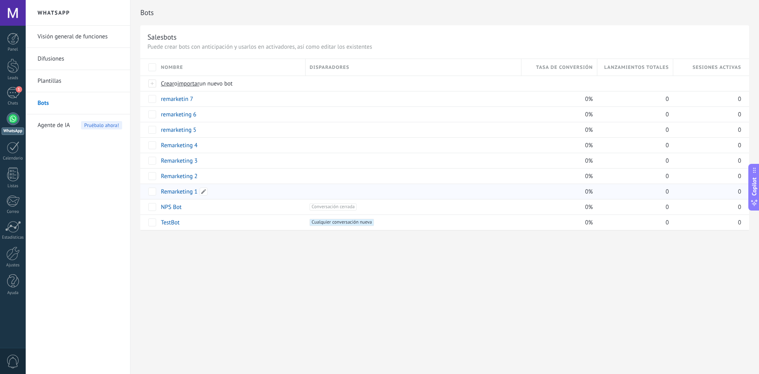
click at [184, 193] on link "Remarketing 1" at bounding box center [179, 192] width 37 height 8
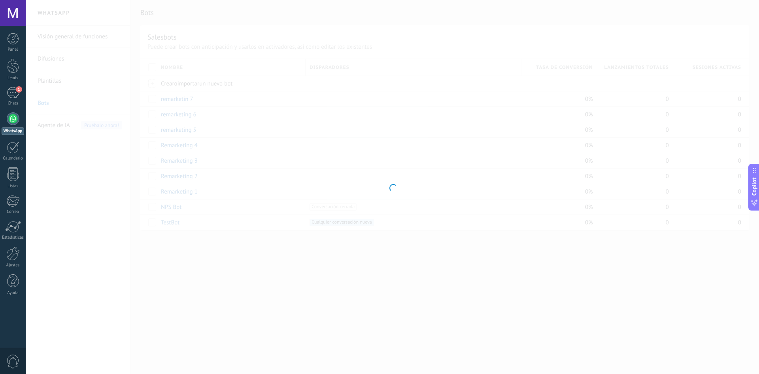
type input "**********"
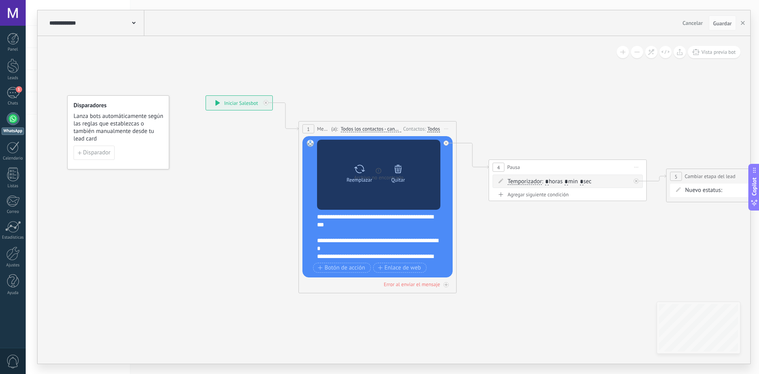
click at [358, 173] on icon at bounding box center [359, 168] width 11 height 11
click input "Subir" at bounding box center [0, 0] width 0 height 0
click at [384, 174] on div "Quitar" at bounding box center [397, 172] width 33 height 22
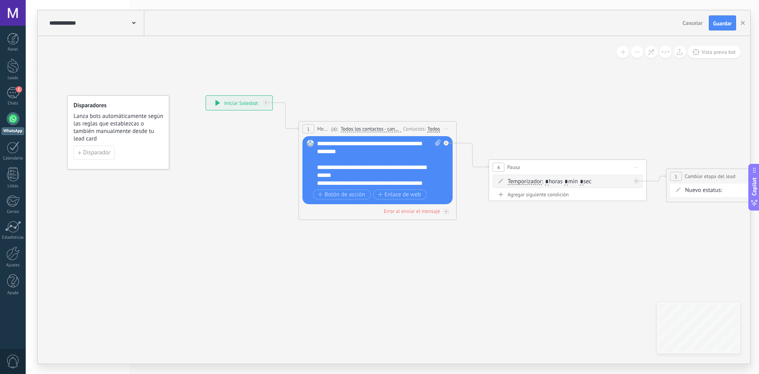
click at [438, 141] on icon at bounding box center [437, 143] width 5 height 6
click input "Subir" at bounding box center [0, 0] width 0 height 0
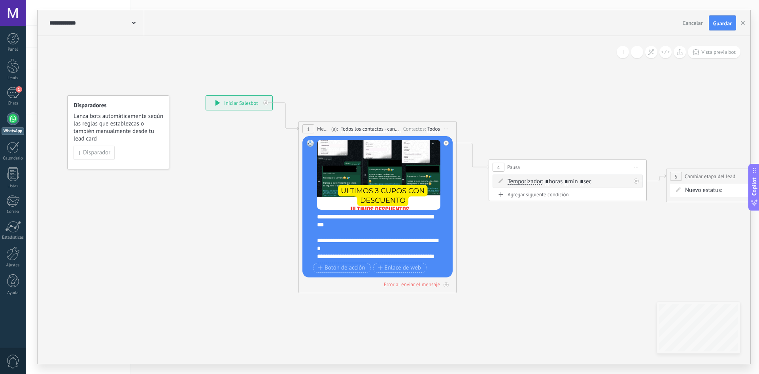
click at [463, 238] on icon at bounding box center [549, 194] width 1083 height 593
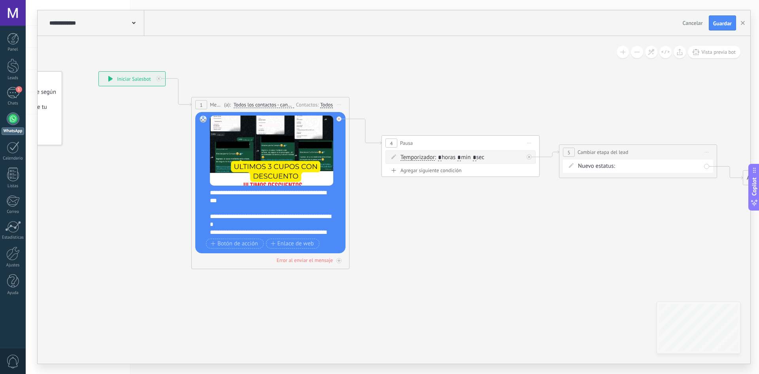
drag, startPoint x: 480, startPoint y: 238, endPoint x: 327, endPoint y: 204, distance: 156.7
click at [347, 209] on icon at bounding box center [442, 169] width 1083 height 593
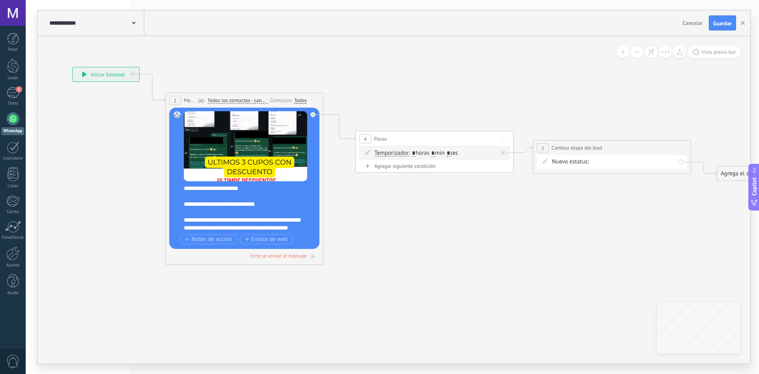
scroll to position [134, 0]
drag, startPoint x: 402, startPoint y: 232, endPoint x: 208, endPoint y: 212, distance: 195.2
click at [227, 217] on icon at bounding box center [416, 165] width 1083 height 593
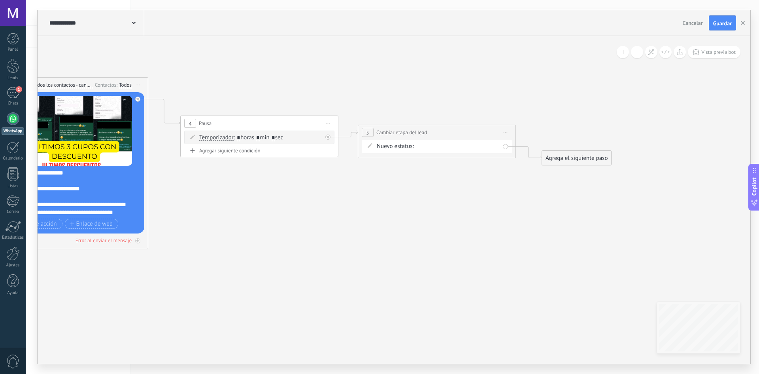
drag, startPoint x: 315, startPoint y: 224, endPoint x: 292, endPoint y: 210, distance: 26.8
click at [293, 214] on icon at bounding box center [241, 150] width 1083 height 593
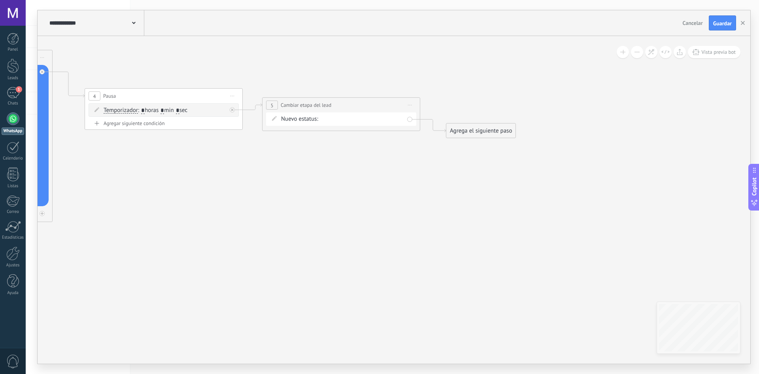
click at [0, 0] on div "remarketing 1 remarkeing2 remarketing3 remarketing 4 9000 pesos 5000 pesos 1000…" at bounding box center [0, 0] width 0 height 0
click at [0, 0] on label "remarkeing2" at bounding box center [0, 0] width 0 height 0
click at [306, 165] on icon at bounding box center [145, 122] width 1083 height 593
click at [718, 25] on span "Guardar" at bounding box center [722, 24] width 19 height 6
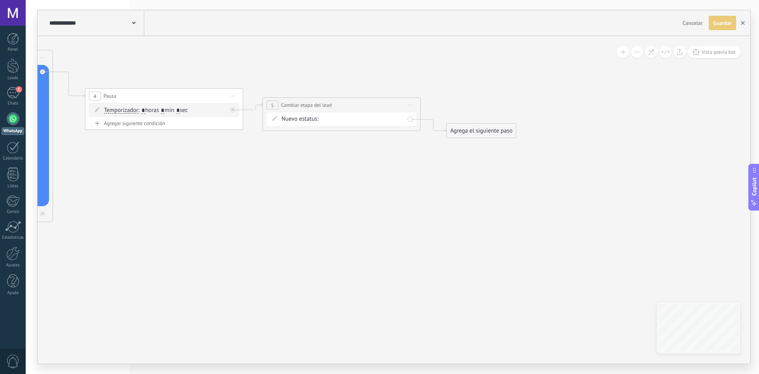
click at [741, 25] on button "button" at bounding box center [743, 23] width 12 height 14
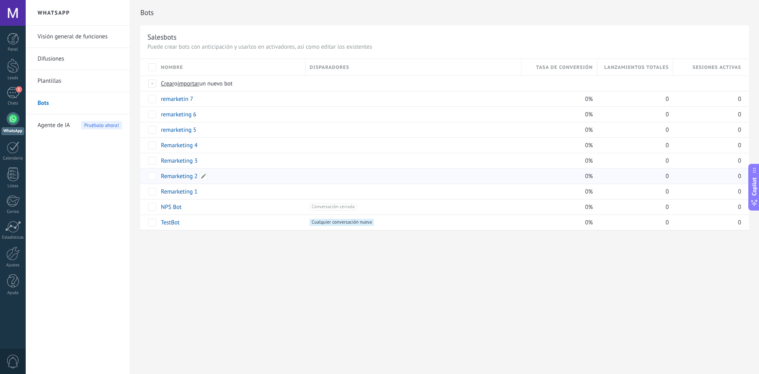
click at [183, 178] on link "Remarketing 2" at bounding box center [179, 176] width 37 height 8
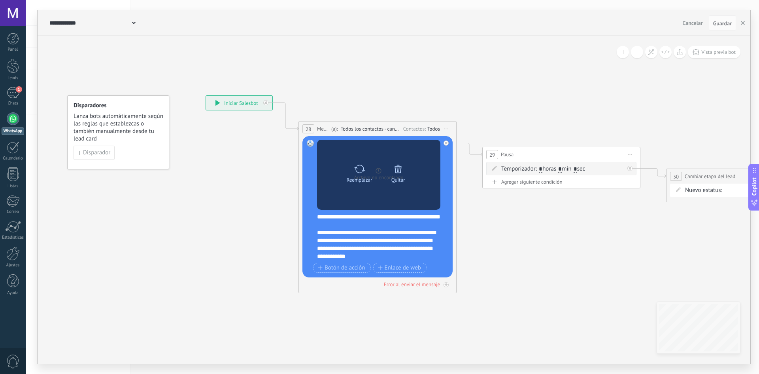
click at [364, 168] on icon at bounding box center [359, 168] width 11 height 11
click input "Subir" at bounding box center [0, 0] width 0 height 0
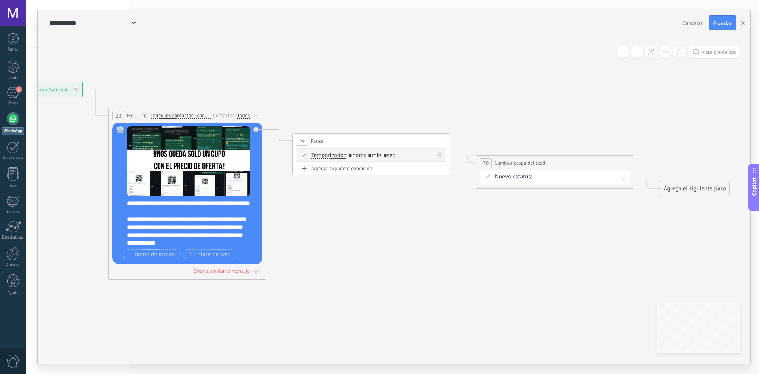
drag, startPoint x: 472, startPoint y: 223, endPoint x: 441, endPoint y: 251, distance: 42.2
click at [333, 221] on icon at bounding box center [359, 180] width 1083 height 593
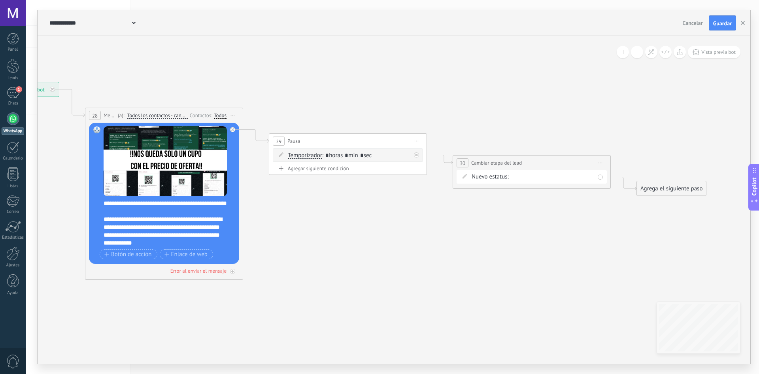
drag, startPoint x: 474, startPoint y: 265, endPoint x: 315, endPoint y: 229, distance: 163.0
click at [319, 232] on icon at bounding box center [335, 180] width 1083 height 593
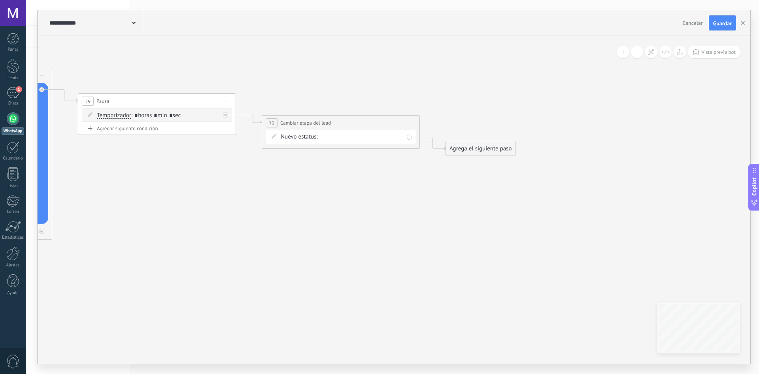
click at [404, 144] on div "**********" at bounding box center [341, 132] width 158 height 34
click at [0, 0] on div "remarketing 1 remarkeing2 remarketing3 remarketing 4 9000 pesos 5000 pesos 1000…" at bounding box center [0, 0] width 0 height 0
click at [0, 0] on label "remarketing3" at bounding box center [0, 0] width 0 height 0
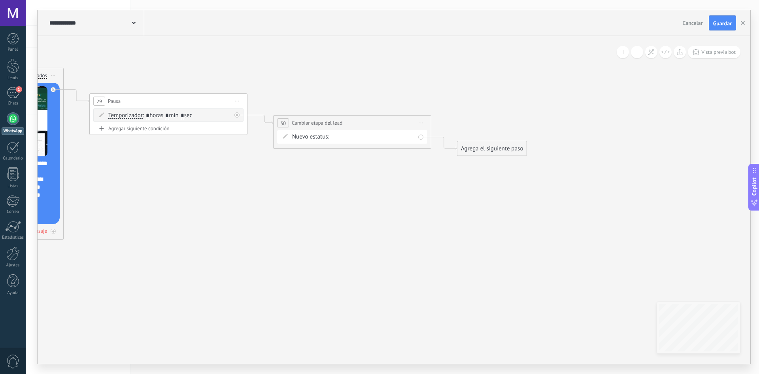
drag, startPoint x: 414, startPoint y: 198, endPoint x: 406, endPoint y: 186, distance: 14.5
click at [554, 198] on icon at bounding box center [156, 140] width 1083 height 593
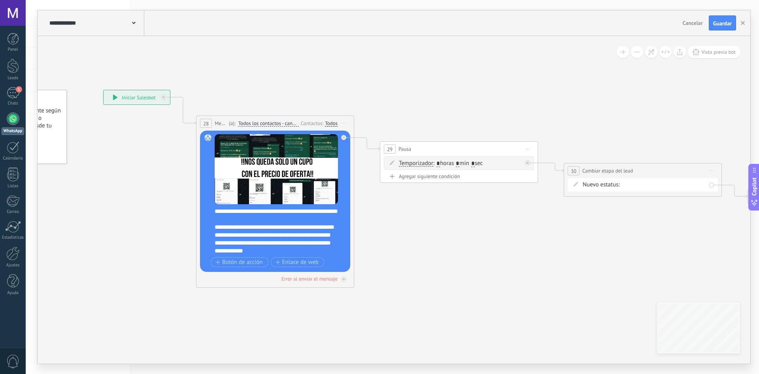
drag, startPoint x: 369, startPoint y: 215, endPoint x: 529, endPoint y: 259, distance: 165.0
click at [525, 258] on icon at bounding box center [447, 188] width 1083 height 593
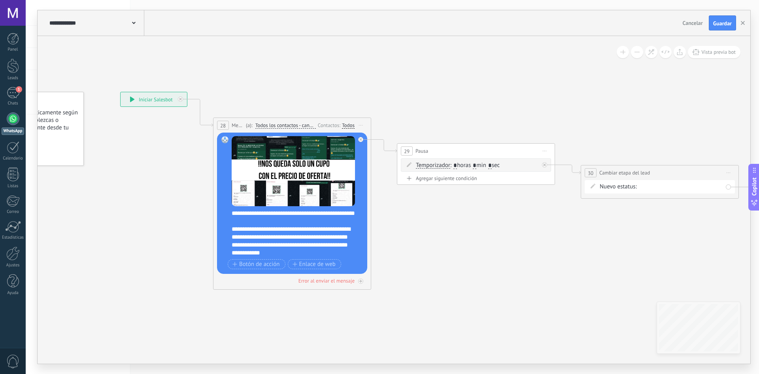
drag, startPoint x: 472, startPoint y: 283, endPoint x: 759, endPoint y: 212, distance: 295.8
click at [713, 240] on icon at bounding box center [464, 190] width 1083 height 593
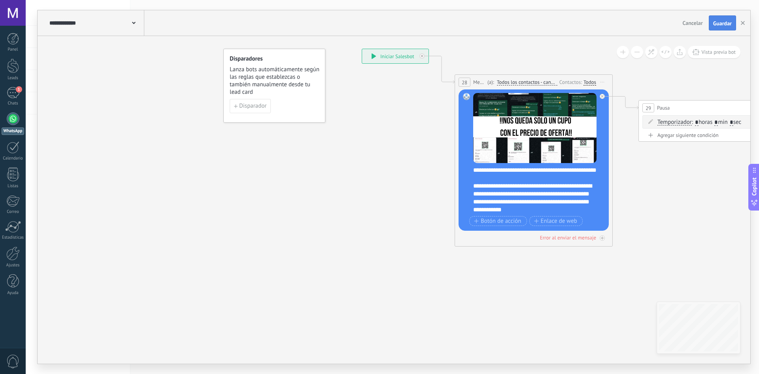
click at [725, 25] on span "Guardar" at bounding box center [722, 24] width 19 height 6
click at [744, 23] on icon "button" at bounding box center [743, 23] width 4 height 4
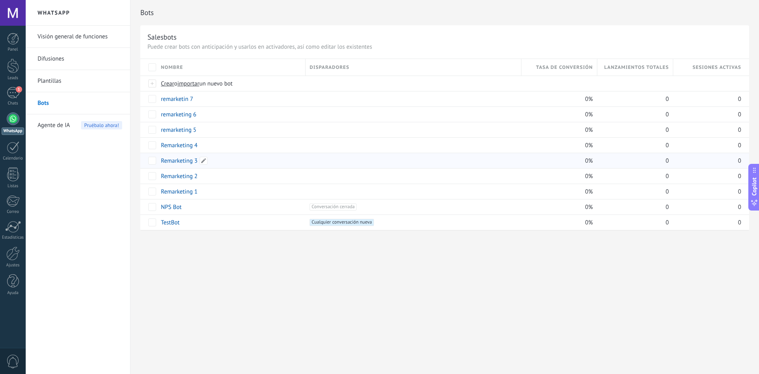
click at [182, 160] on link "Remarketing 3" at bounding box center [179, 161] width 37 height 8
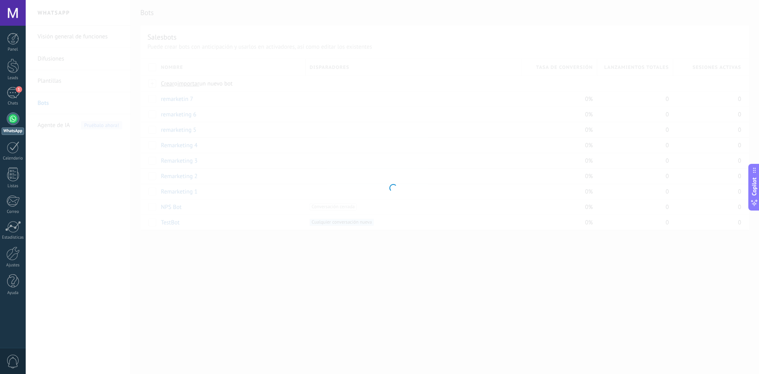
type input "**********"
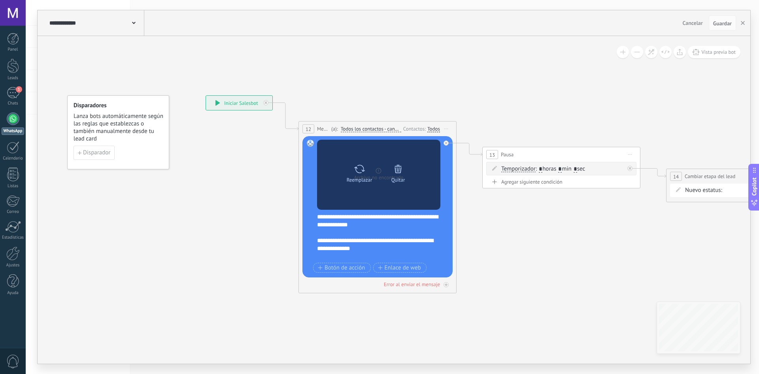
click at [354, 176] on div at bounding box center [359, 169] width 11 height 16
click input "Subir" at bounding box center [0, 0] width 0 height 0
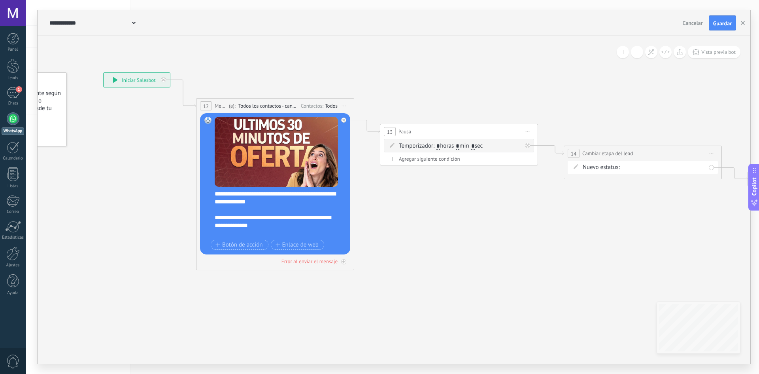
drag, startPoint x: 485, startPoint y: 227, endPoint x: 340, endPoint y: 203, distance: 146.9
click at [394, 212] on icon at bounding box center [447, 171] width 1083 height 593
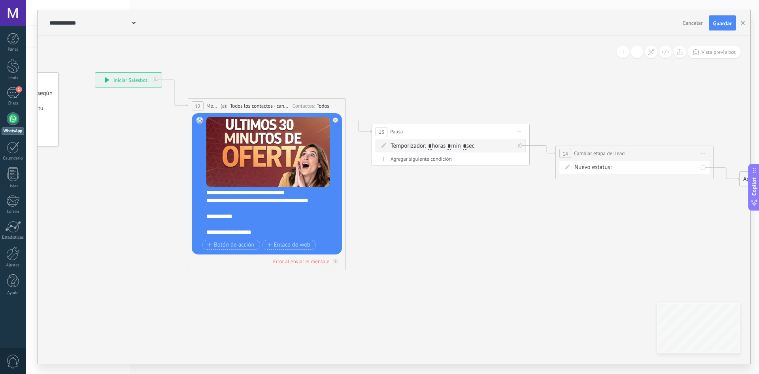
scroll to position [40, 0]
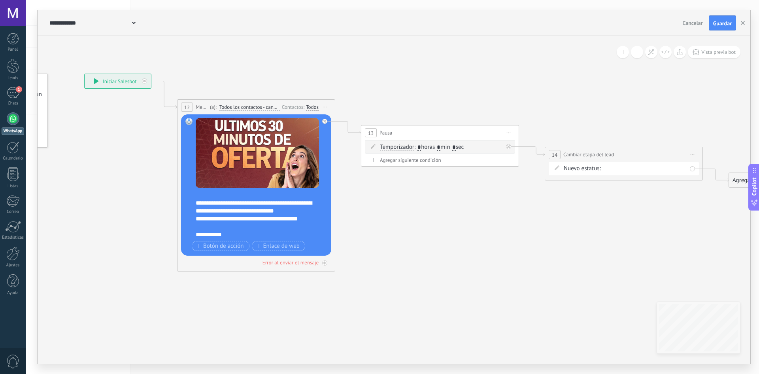
drag, startPoint x: 411, startPoint y: 196, endPoint x: 180, endPoint y: 194, distance: 231.3
click at [187, 196] on icon at bounding box center [428, 172] width 1083 height 593
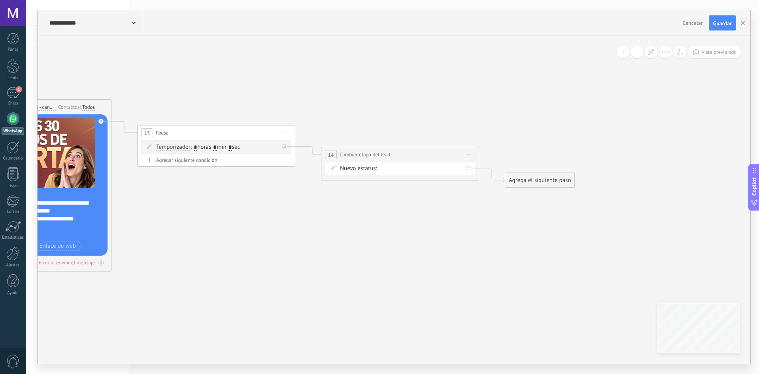
click at [446, 161] on div "**********" at bounding box center [399, 154] width 157 height 15
click at [0, 0] on div "remarketing 1 remarkeing2 remarketing3 remarketing 4 9000 pesos 5000 pesos 1000…" at bounding box center [0, 0] width 0 height 0
click at [0, 0] on label "remarketing 4" at bounding box center [0, 0] width 0 height 0
drag, startPoint x: 336, startPoint y: 81, endPoint x: 381, endPoint y: 89, distance: 45.2
click at [366, 87] on icon at bounding box center [204, 172] width 1083 height 593
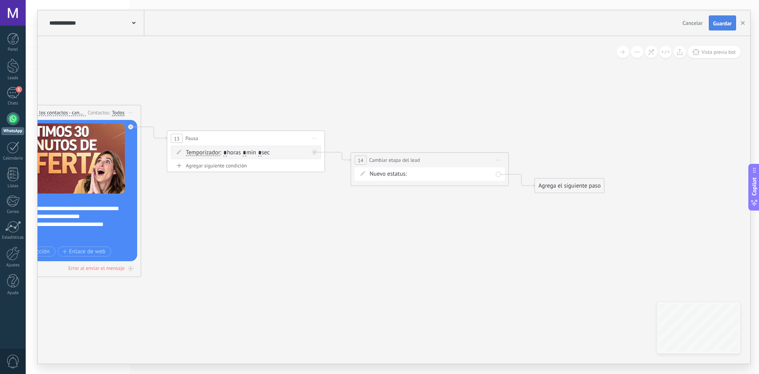
click at [727, 24] on span "Guardar" at bounding box center [722, 24] width 19 height 6
click at [741, 24] on icon "button" at bounding box center [743, 23] width 4 height 4
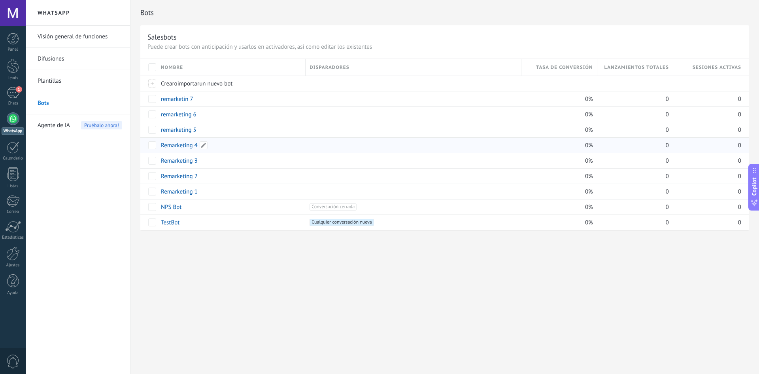
click at [179, 147] on link "Remarketing 4" at bounding box center [179, 146] width 37 height 8
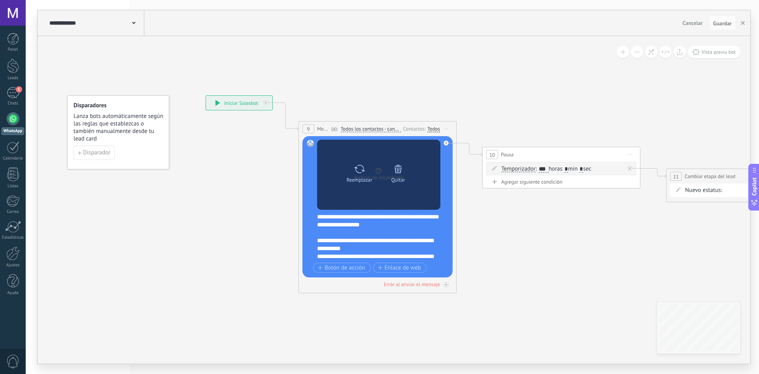
click at [365, 177] on div "Reemplazar" at bounding box center [360, 180] width 26 height 6
click input "Subir" at bounding box center [0, 0] width 0 height 0
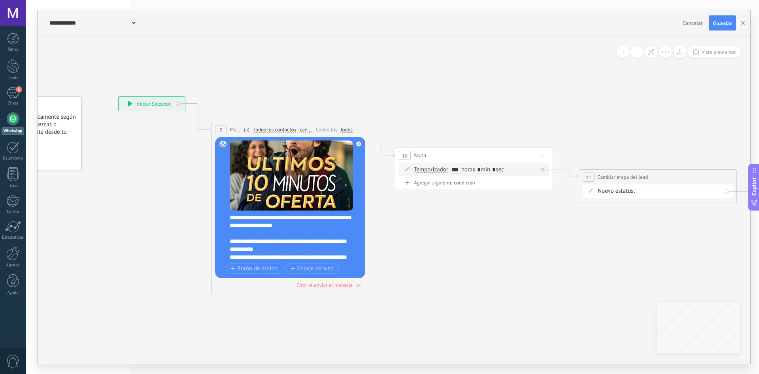
drag, startPoint x: 550, startPoint y: 229, endPoint x: 388, endPoint y: 219, distance: 162.4
click at [449, 230] on icon at bounding box center [462, 194] width 1083 height 593
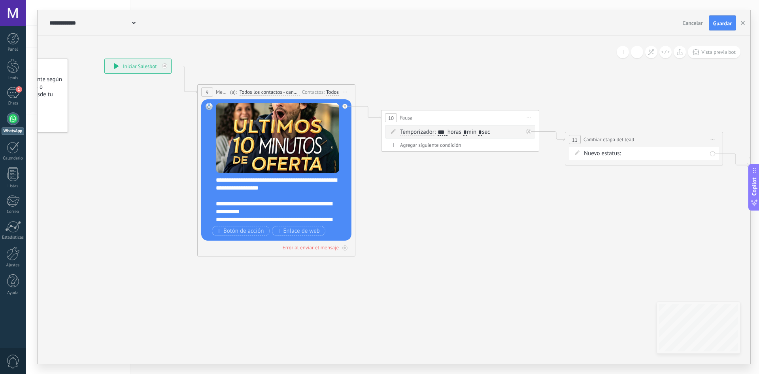
click at [261, 188] on div "**********" at bounding box center [281, 199] width 131 height 47
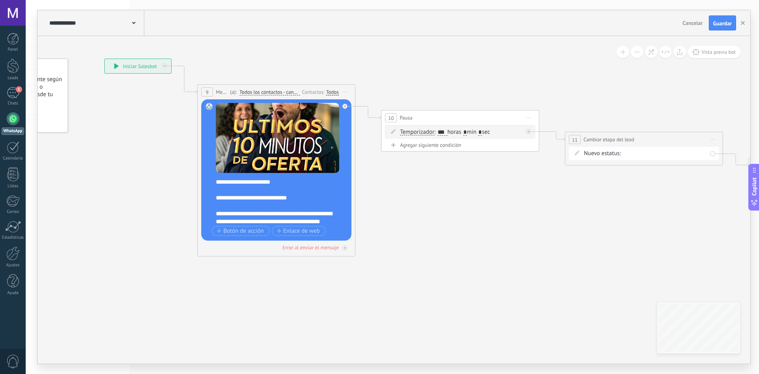
scroll to position [174, 0]
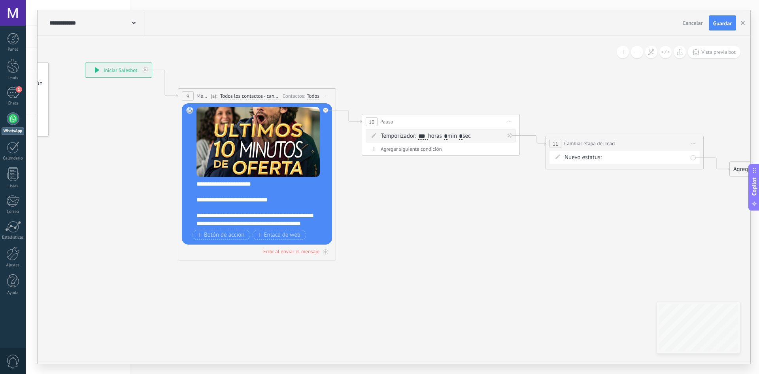
drag, startPoint x: 541, startPoint y: 232, endPoint x: 372, endPoint y: 186, distance: 175.8
click at [311, 232] on icon at bounding box center [428, 161] width 1083 height 593
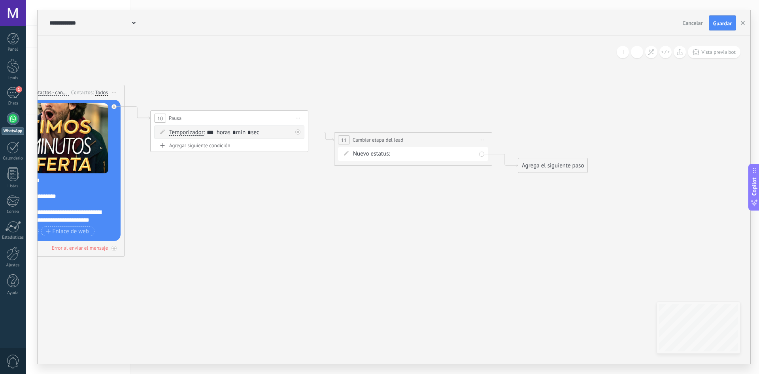
click at [438, 148] on div "Nuevo estatus: remarketing 1 remarkeing2 remarketing3 remarketing 4 9000 pesos …" at bounding box center [413, 153] width 150 height 13
click at [0, 0] on div "remarketing 1 remarkeing2 remarketing3 remarketing 4 9000 pesos 5000 pesos 1000…" at bounding box center [0, 0] width 0 height 0
click at [0, 0] on label "9000 pesos" at bounding box center [0, 0] width 0 height 0
click at [725, 19] on button "Guardar" at bounding box center [722, 22] width 27 height 15
click at [743, 20] on button "button" at bounding box center [743, 23] width 12 height 14
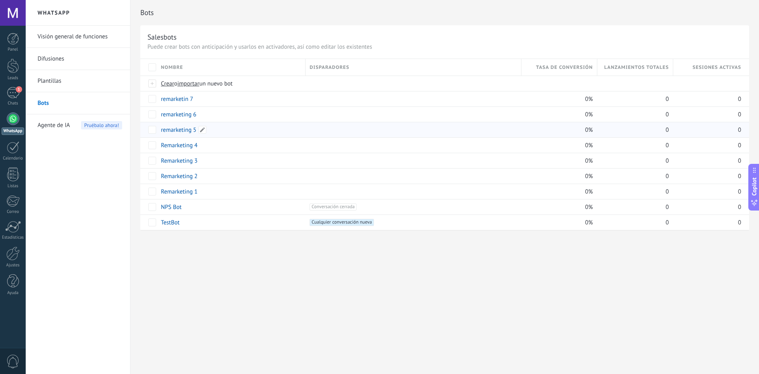
click at [187, 128] on link "remarketing 5" at bounding box center [179, 130] width 36 height 8
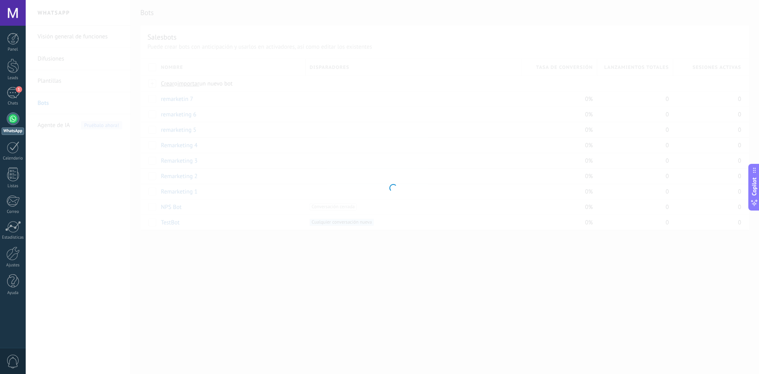
type input "**********"
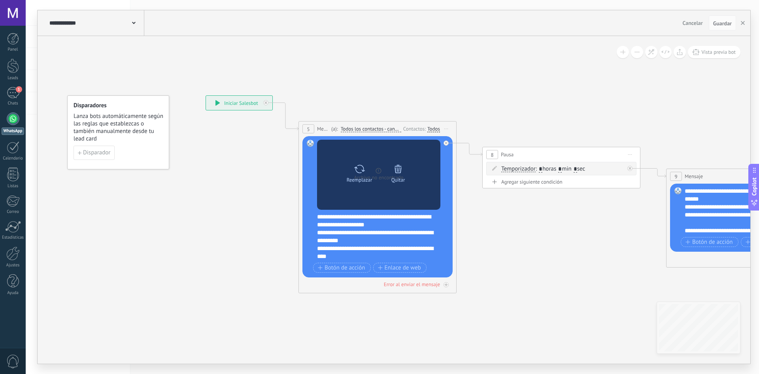
click at [347, 171] on div "Reemplazar" at bounding box center [359, 172] width 33 height 22
click input "Subir" at bounding box center [0, 0] width 0 height 0
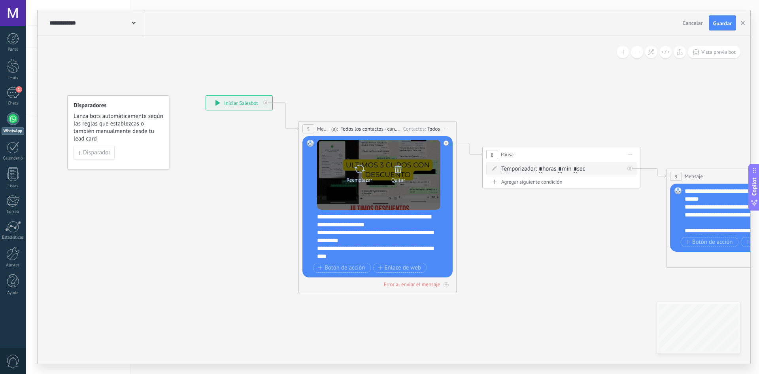
click at [392, 168] on div "Quitar" at bounding box center [397, 172] width 33 height 22
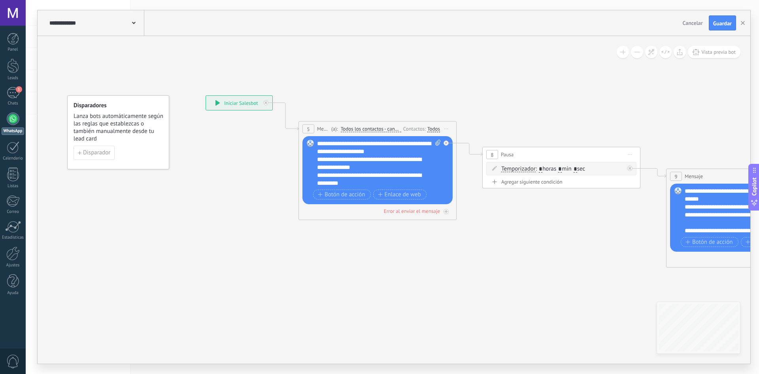
click at [436, 142] on icon at bounding box center [437, 143] width 5 height 6
click input "Subir" at bounding box center [0, 0] width 0 height 0
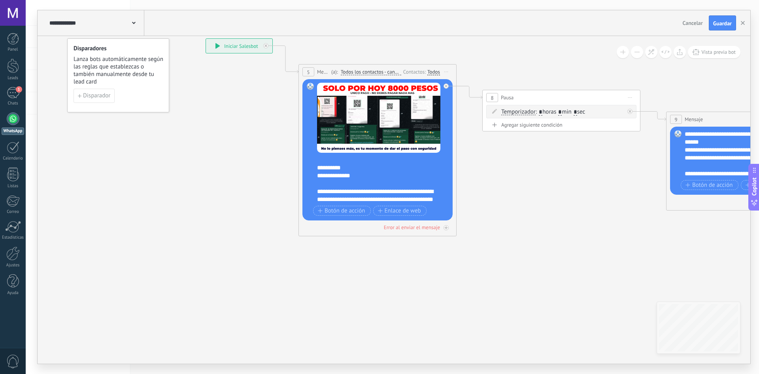
scroll to position [182, 0]
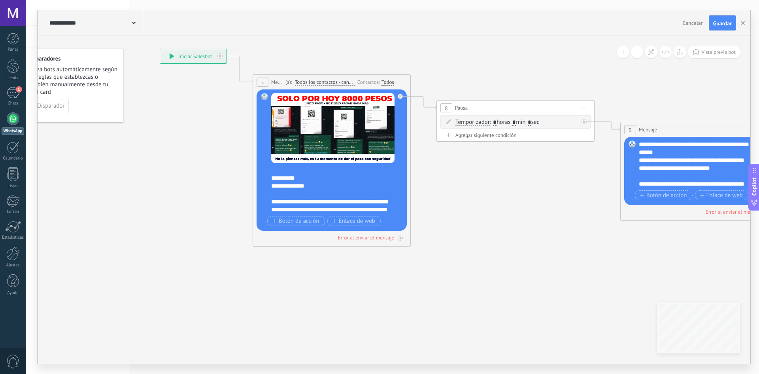
drag, startPoint x: 544, startPoint y: 180, endPoint x: 209, endPoint y: 180, distance: 334.8
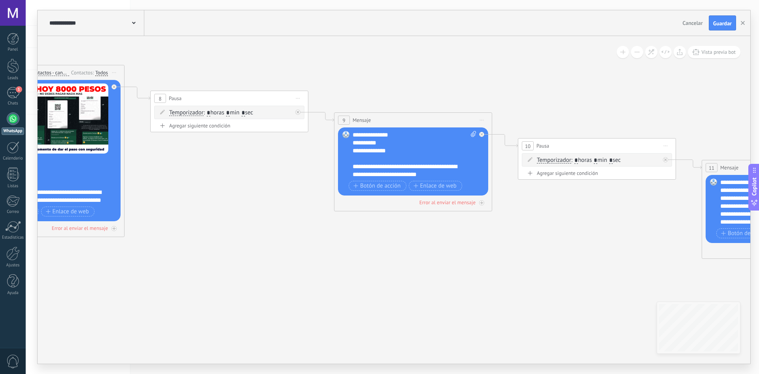
scroll to position [119, 0]
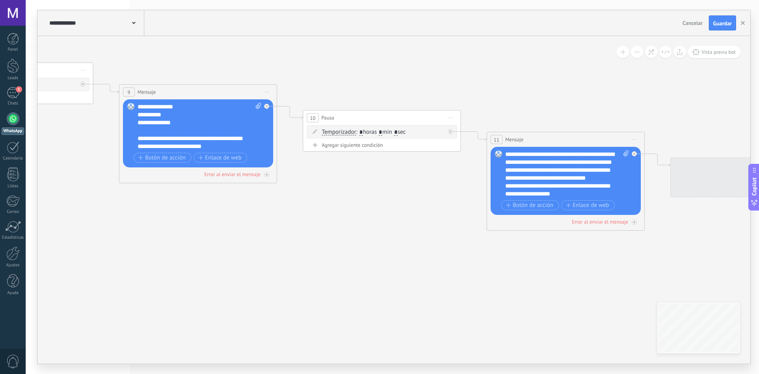
drag, startPoint x: 578, startPoint y: 300, endPoint x: 335, endPoint y: 255, distance: 247.3
click at [341, 258] on icon at bounding box center [335, 120] width 1749 height 615
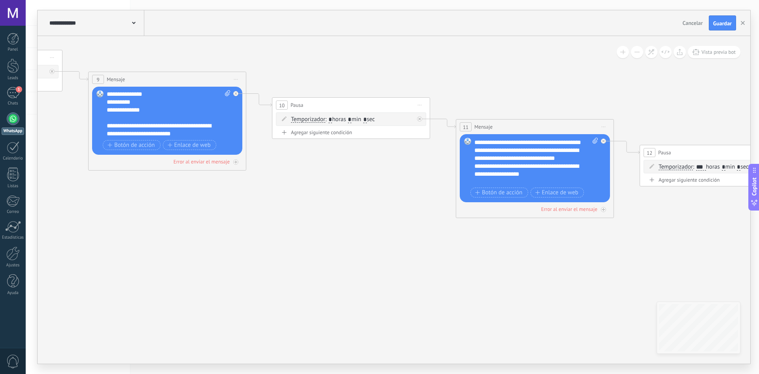
scroll to position [0, 0]
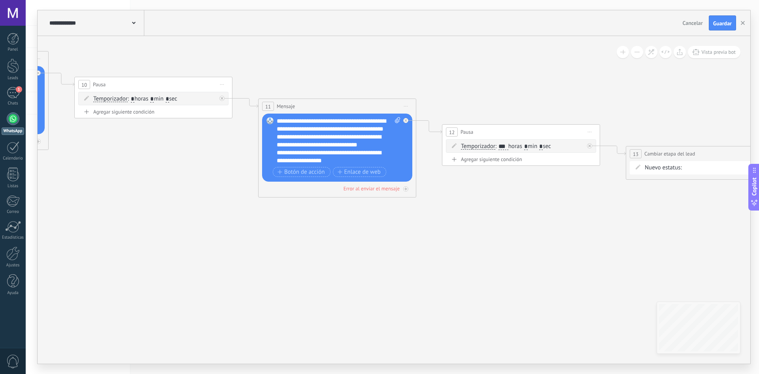
drag, startPoint x: 521, startPoint y: 76, endPoint x: 283, endPoint y: 49, distance: 239.9
click at [283, 49] on icon at bounding box center [141, 87] width 1818 height 615
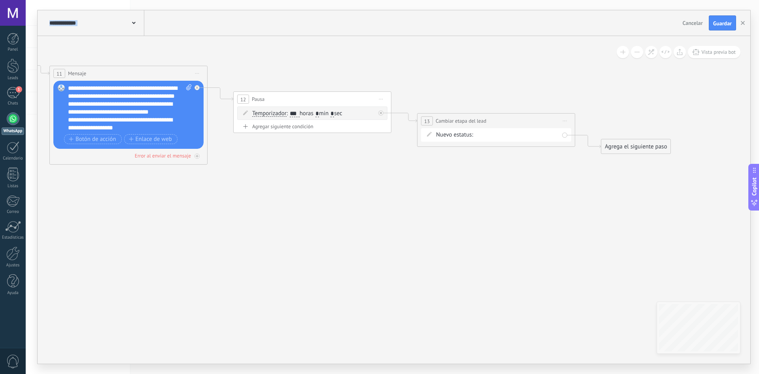
drag, startPoint x: 591, startPoint y: 113, endPoint x: 387, endPoint y: 85, distance: 206.4
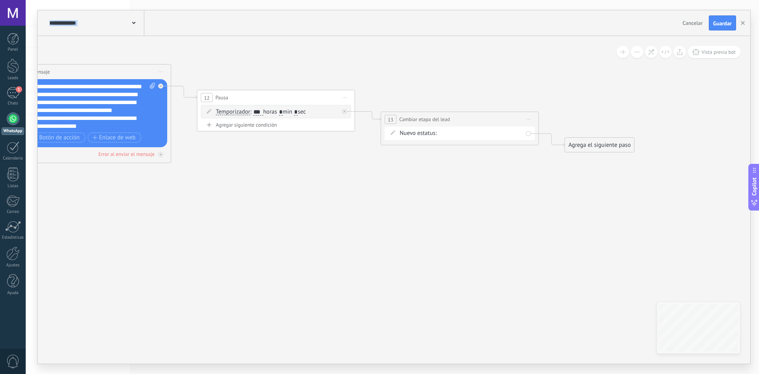
click at [438, 125] on div "**********" at bounding box center [459, 119] width 157 height 15
click at [438, 136] on form "Nuevo estatus: remarketing 1 remarkeing2 remarketing3 remarketing 4 9000 pesos …" at bounding box center [461, 133] width 123 height 8
click at [425, 136] on span "Nuevo estatus:" at bounding box center [418, 133] width 37 height 8
click at [521, 117] on div "**********" at bounding box center [459, 119] width 157 height 15
click at [531, 118] on span "Iniciar vista previa aquí Cambiar nombre Duplicar Borrar" at bounding box center [528, 118] width 13 height 11
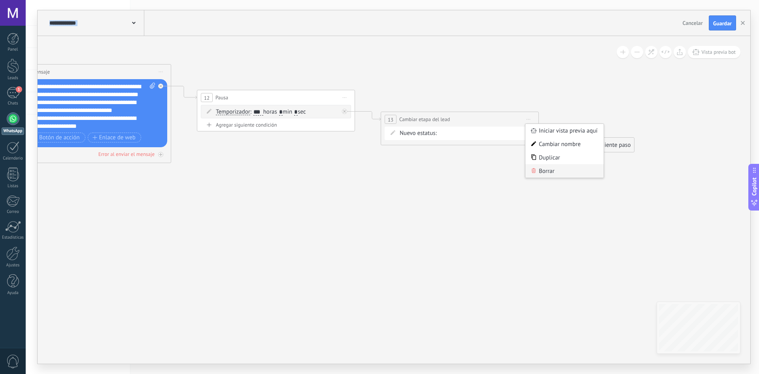
click at [562, 172] on div "Borrar" at bounding box center [564, 170] width 78 height 13
click at [424, 125] on div "Agrega el siguiente paso" at bounding box center [415, 119] width 69 height 13
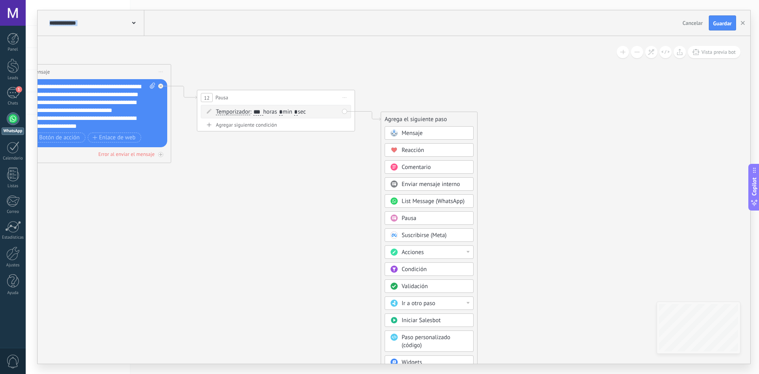
click at [435, 258] on div "Acciones" at bounding box center [429, 251] width 89 height 13
click at [442, 293] on div "Cambiar etapa del lead" at bounding box center [429, 292] width 88 height 13
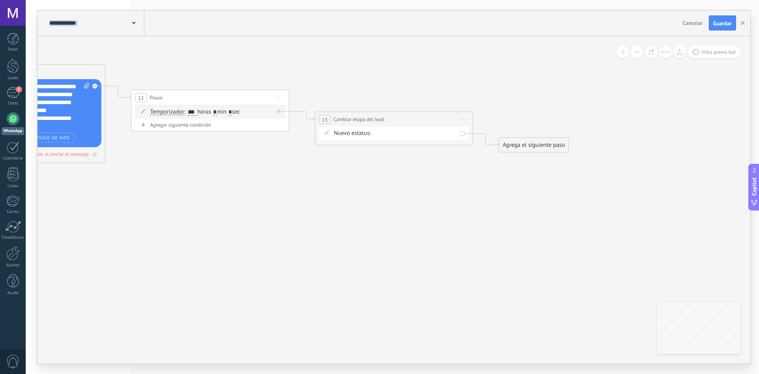
click at [416, 138] on div "Nuevo estatus: remarketing 1 remarkeing2 remarketing3 remarketing 4 9000 pesos …" at bounding box center [394, 133] width 150 height 13
click at [0, 0] on div "remarketing 1 remarkeing2 remarketing3 remarketing 4 9000 pesos 5000 pesos 1000…" at bounding box center [0, 0] width 0 height 0
click at [0, 0] on label "5000 pesos" at bounding box center [0, 0] width 0 height 0
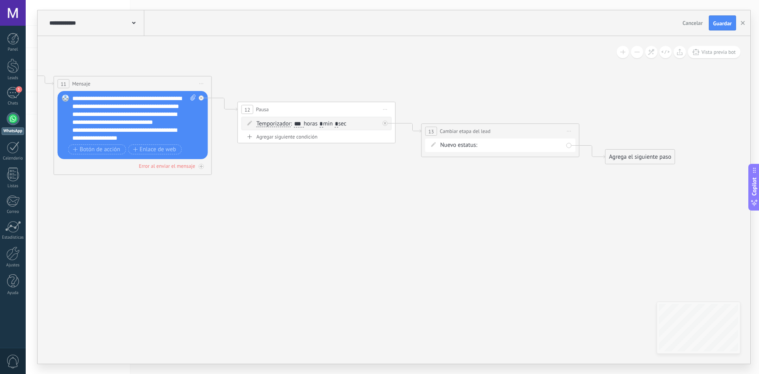
drag, startPoint x: 403, startPoint y: 214, endPoint x: 382, endPoint y: 255, distance: 45.8
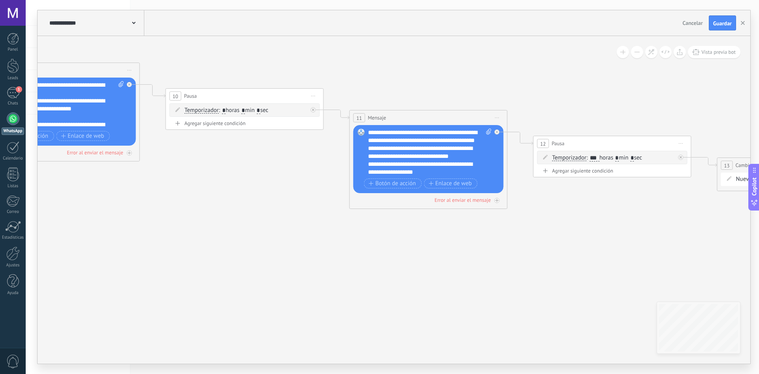
drag, startPoint x: 300, startPoint y: 262, endPoint x: 437, endPoint y: 281, distance: 138.1
click at [437, 281] on icon at bounding box center [233, 99] width 1818 height 615
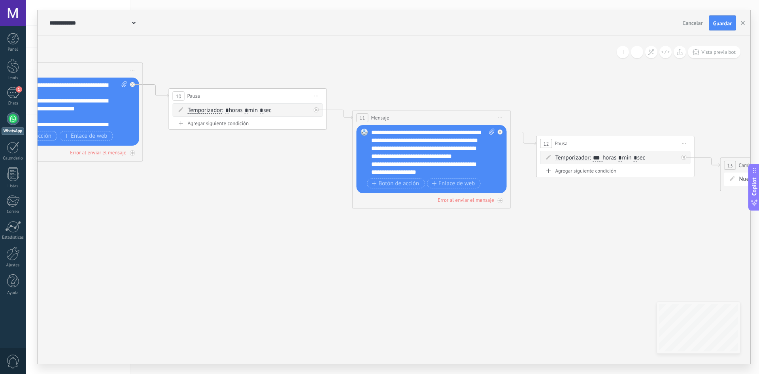
drag, startPoint x: 249, startPoint y: 264, endPoint x: 350, endPoint y: 263, distance: 101.6
click at [519, 313] on icon at bounding box center [236, 99] width 1818 height 615
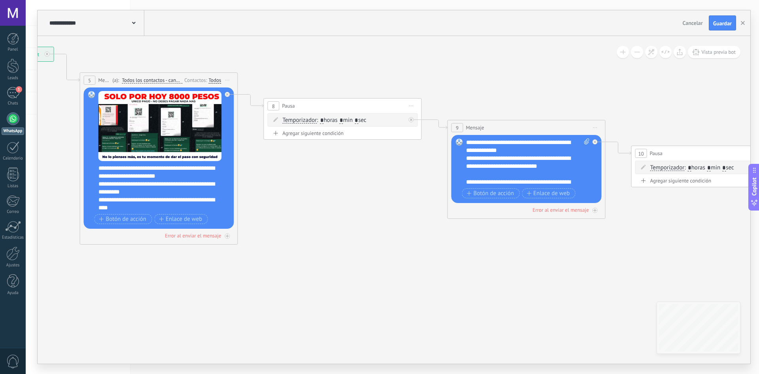
drag, startPoint x: 305, startPoint y: 243, endPoint x: 463, endPoint y: 245, distance: 158.1
click at [458, 251] on icon at bounding box center [698, 156] width 1818 height 615
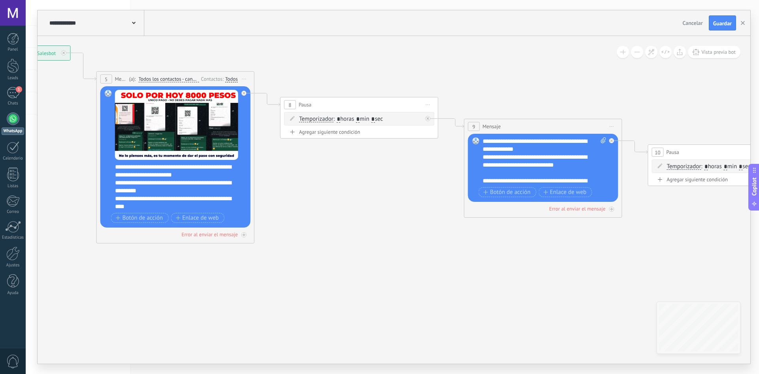
drag, startPoint x: 289, startPoint y: 208, endPoint x: 405, endPoint y: 206, distance: 115.8
click at [402, 209] on icon at bounding box center [715, 155] width 1818 height 615
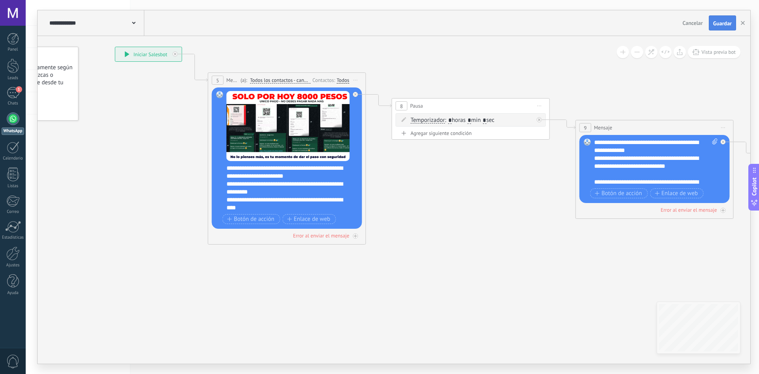
click at [719, 21] on span "Guardar" at bounding box center [722, 24] width 19 height 6
click at [743, 23] on use "button" at bounding box center [743, 23] width 4 height 4
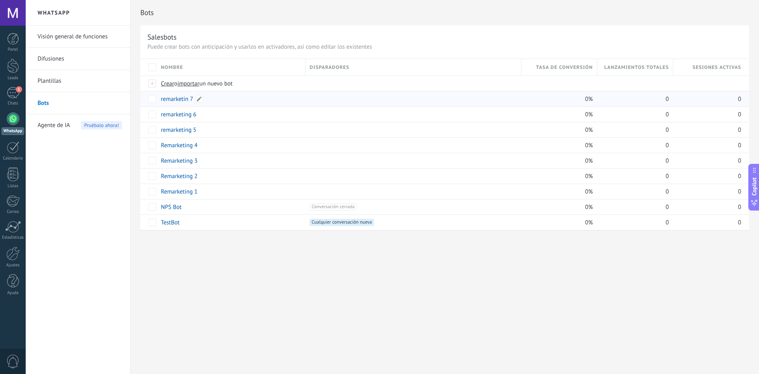
click at [179, 98] on link "remarketin 7" at bounding box center [177, 99] width 32 height 8
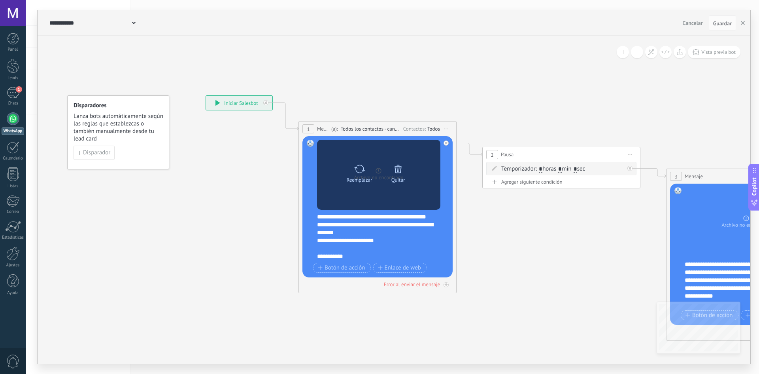
click at [354, 170] on icon at bounding box center [359, 168] width 11 height 11
click input "Subir" at bounding box center [0, 0] width 0 height 0
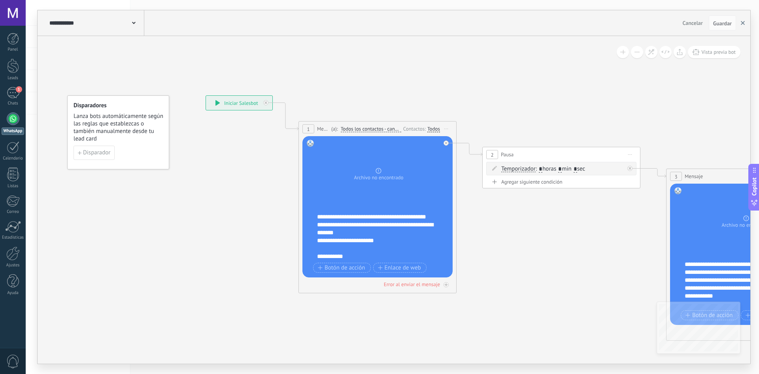
click at [748, 24] on button "button" at bounding box center [743, 22] width 12 height 15
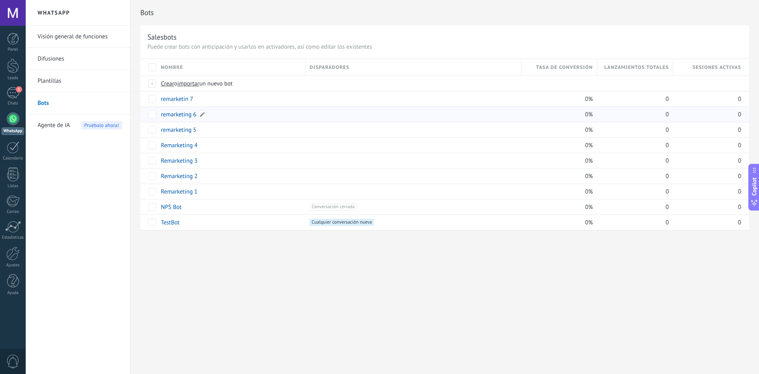
click at [185, 116] on link "remarketing 6" at bounding box center [179, 115] width 36 height 8
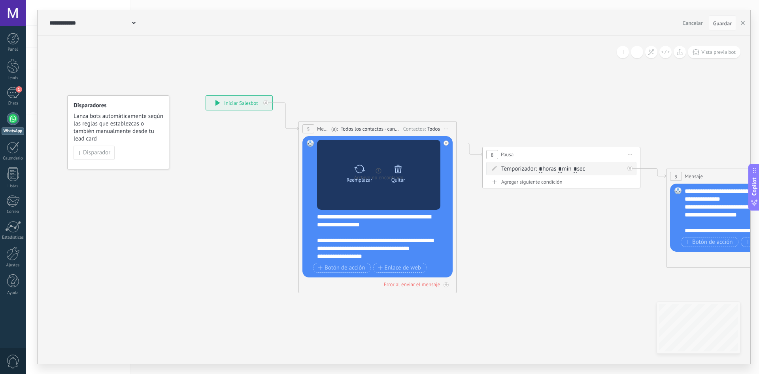
click at [359, 170] on icon at bounding box center [359, 168] width 11 height 11
click input "Subir" at bounding box center [0, 0] width 0 height 0
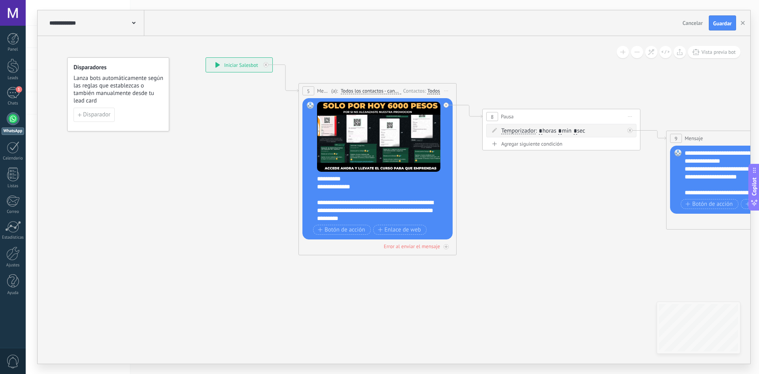
scroll to position [174, 0]
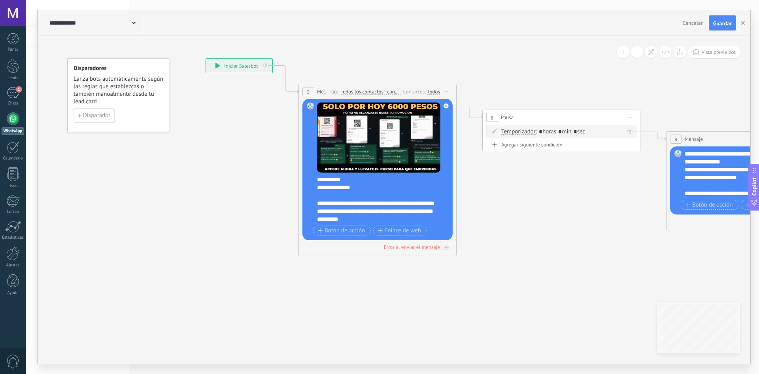
drag, startPoint x: 571, startPoint y: 221, endPoint x: 297, endPoint y: 224, distance: 274.0
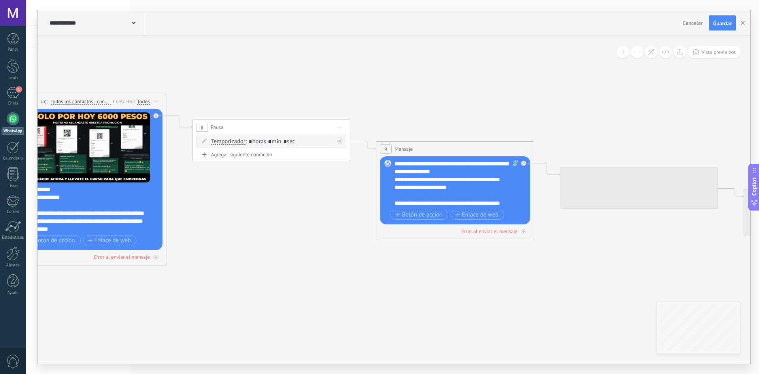
drag, startPoint x: 364, startPoint y: 251, endPoint x: 227, endPoint y: 245, distance: 136.9
click at [228, 246] on icon at bounding box center [592, 177] width 1749 height 615
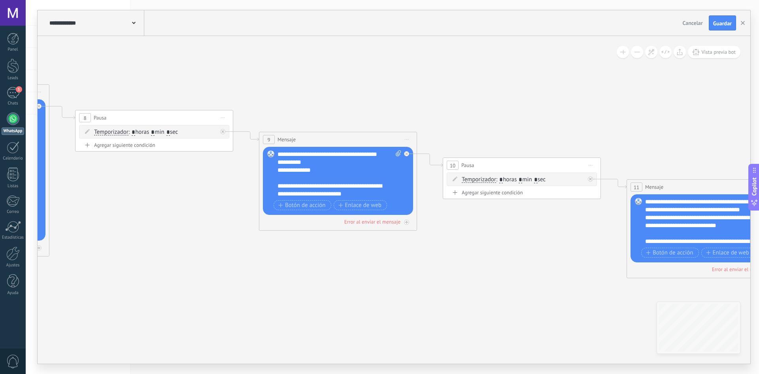
scroll to position [111, 0]
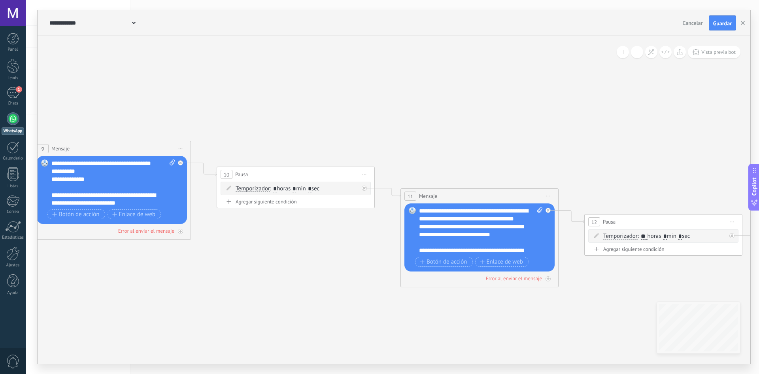
drag, startPoint x: 492, startPoint y: 252, endPoint x: 342, endPoint y: 245, distance: 150.8
click at [268, 258] on icon at bounding box center [249, 177] width 1749 height 615
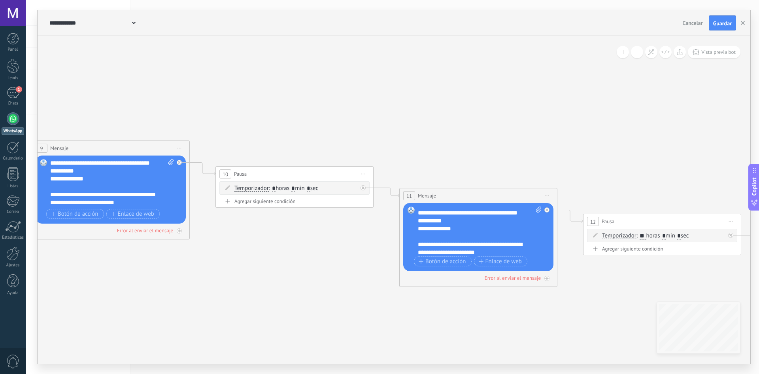
scroll to position [95, 0]
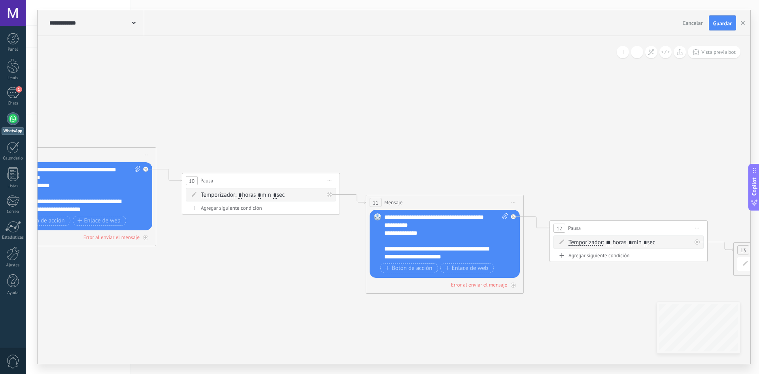
drag, startPoint x: 553, startPoint y: 173, endPoint x: 392, endPoint y: 157, distance: 162.1
click at [393, 158] on icon at bounding box center [249, 183] width 1818 height 615
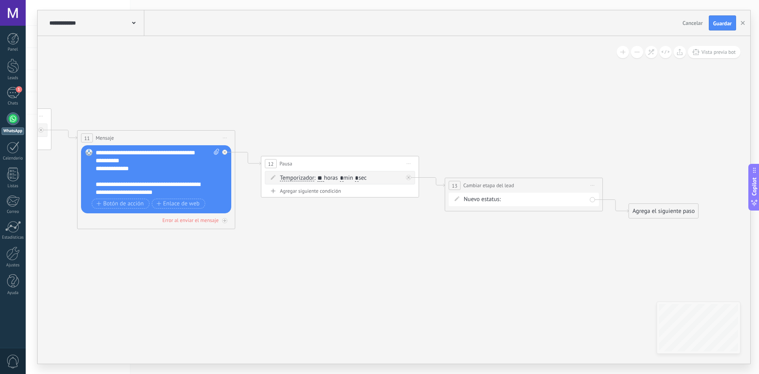
drag, startPoint x: 465, startPoint y: 139, endPoint x: 295, endPoint y: 90, distance: 176.6
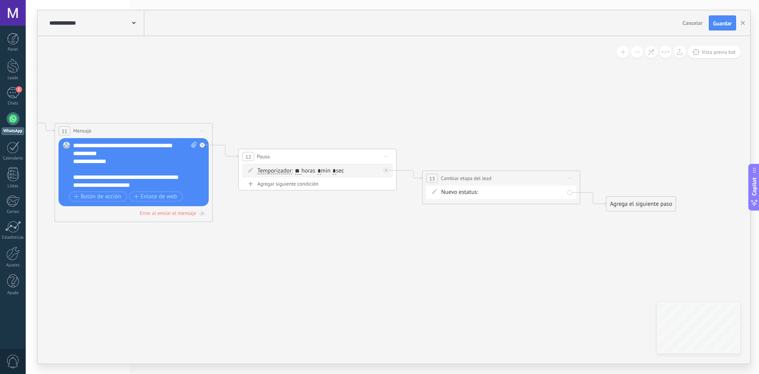
click at [486, 188] on div "Nuevo estatus: remarketing 1 remarkeing2 remarketing3 remarketing 4 9000 pesos …" at bounding box center [501, 191] width 150 height 13
click at [565, 183] on span "Iniciar vista previa aquí Cambiar nombre Duplicar Borrar" at bounding box center [570, 177] width 13 height 11
click at [584, 230] on div "Borrar" at bounding box center [606, 229] width 78 height 13
click at [434, 176] on div "Agrega el siguiente paso" at bounding box center [457, 178] width 69 height 13
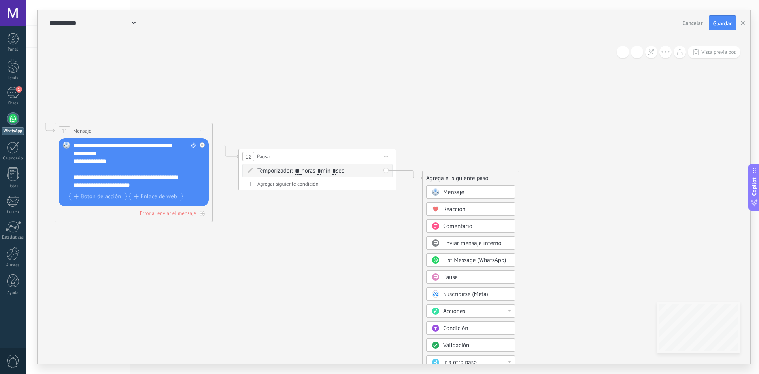
click at [472, 313] on div "Acciones" at bounding box center [476, 311] width 66 height 8
click at [468, 312] on div "Cambiar etapa del lead" at bounding box center [471, 311] width 88 height 13
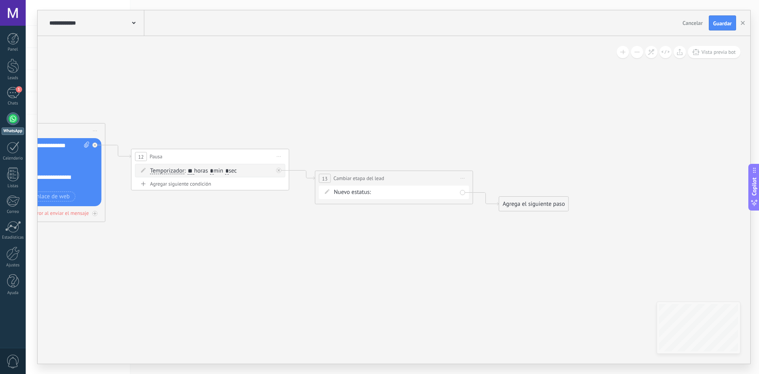
click at [0, 0] on div "remarketing 1 remarkeing2 remarketing3 remarketing 4 9000 pesos 5000 pesos 1000…" at bounding box center [0, 0] width 0 height 0
click at [0, 0] on label "1000 pesos" at bounding box center [0, 0] width 0 height 0
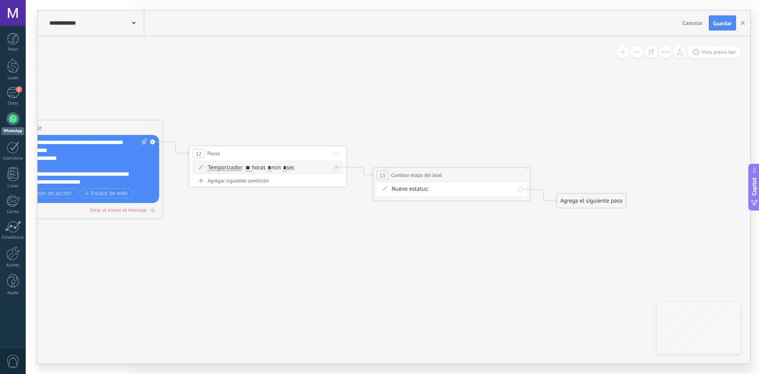
drag, startPoint x: 372, startPoint y: 284, endPoint x: 549, endPoint y: 198, distance: 196.1
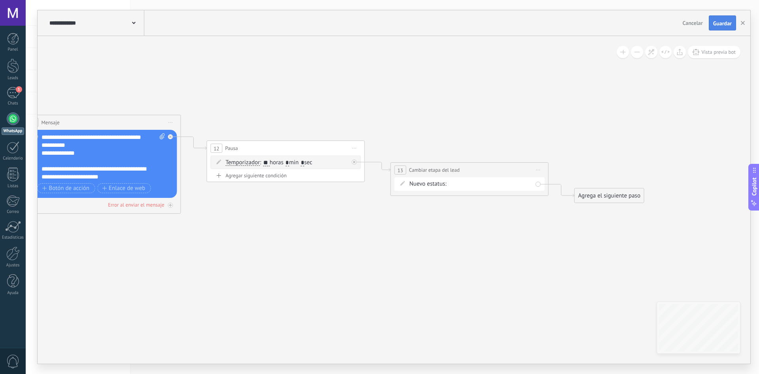
click at [715, 28] on button "Guardar" at bounding box center [722, 22] width 27 height 15
click at [740, 19] on button "button" at bounding box center [743, 23] width 12 height 14
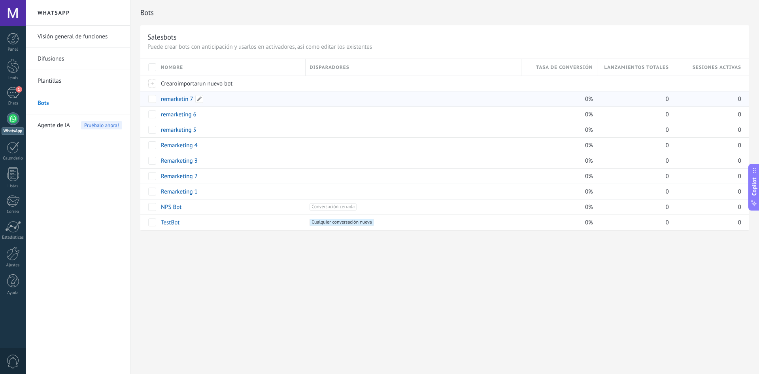
click at [183, 99] on link "remarketin 7" at bounding box center [177, 99] width 32 height 8
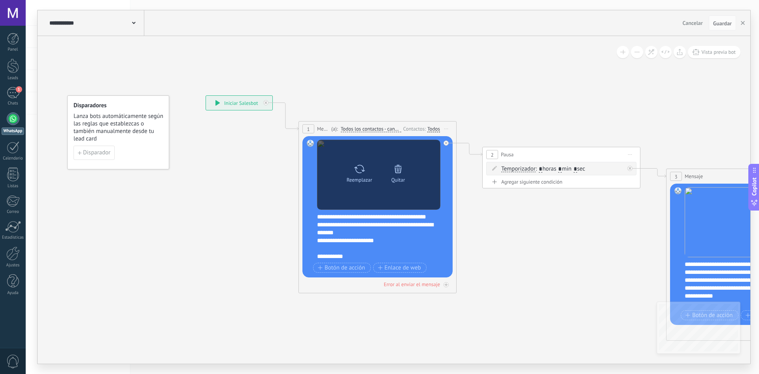
click at [350, 169] on div "Reemplazar" at bounding box center [359, 172] width 33 height 22
click input "Subir" at bounding box center [0, 0] width 0 height 0
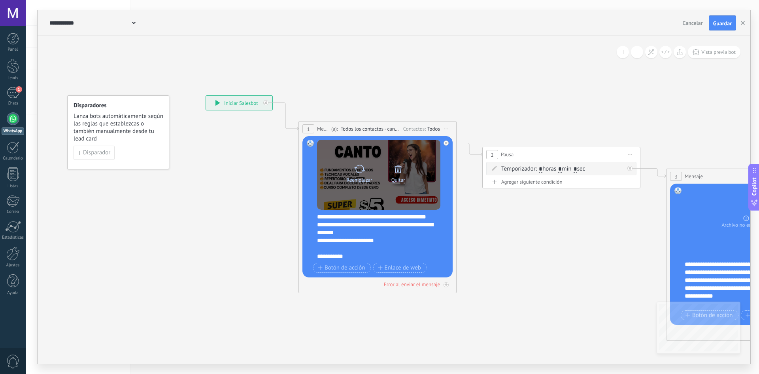
click at [367, 173] on div "Reemplazar" at bounding box center [359, 172] width 33 height 22
click input "Subir" at bounding box center [0, 0] width 0 height 0
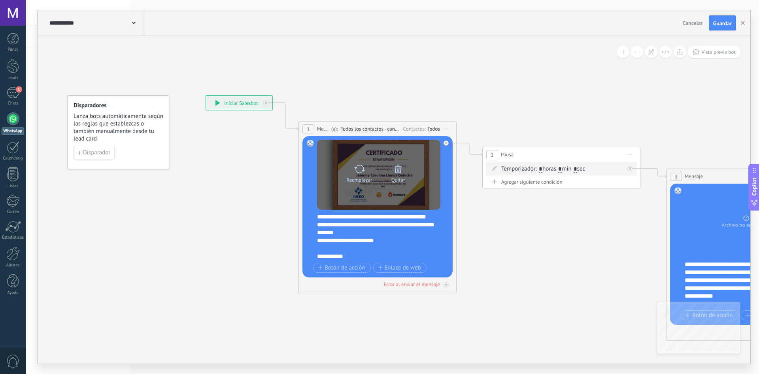
click at [360, 163] on icon at bounding box center [359, 168] width 11 height 11
click input "Subir" at bounding box center [0, 0] width 0 height 0
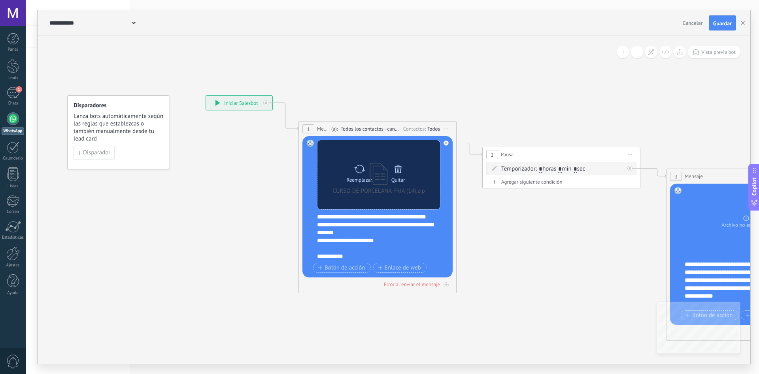
click at [364, 172] on icon at bounding box center [359, 168] width 11 height 11
click input "Subir" at bounding box center [0, 0] width 0 height 0
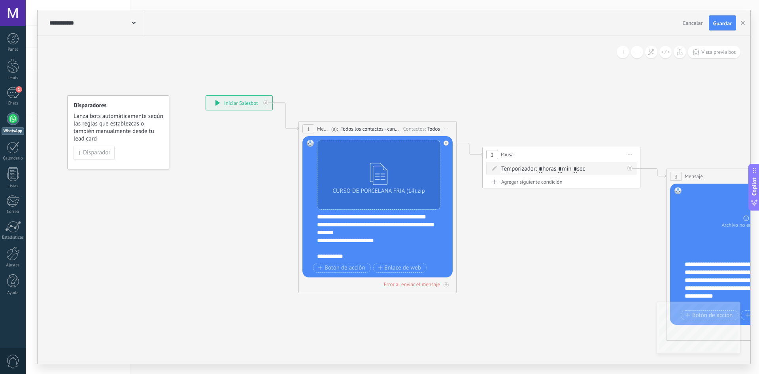
click at [428, 43] on icon at bounding box center [699, 241] width 1383 height 687
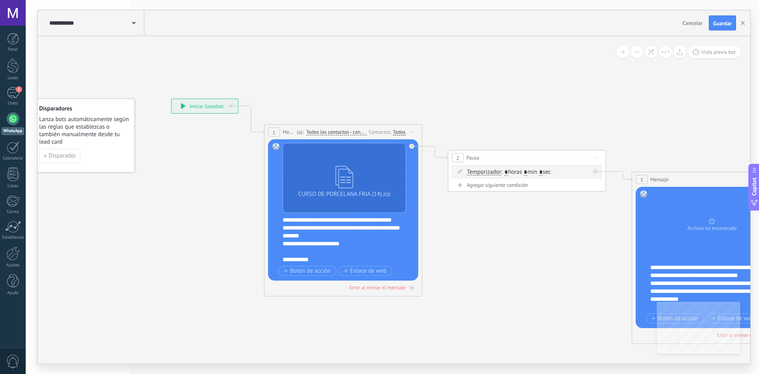
drag, startPoint x: 413, startPoint y: 89, endPoint x: 302, endPoint y: 97, distance: 111.8
click at [309, 95] on icon at bounding box center [665, 244] width 1383 height 687
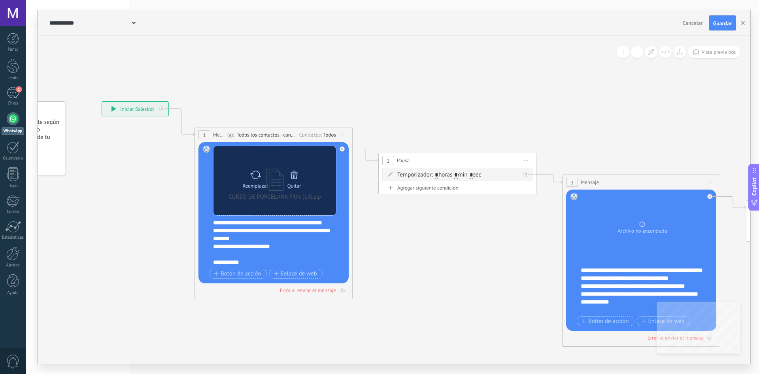
click at [290, 174] on icon at bounding box center [294, 174] width 11 height 11
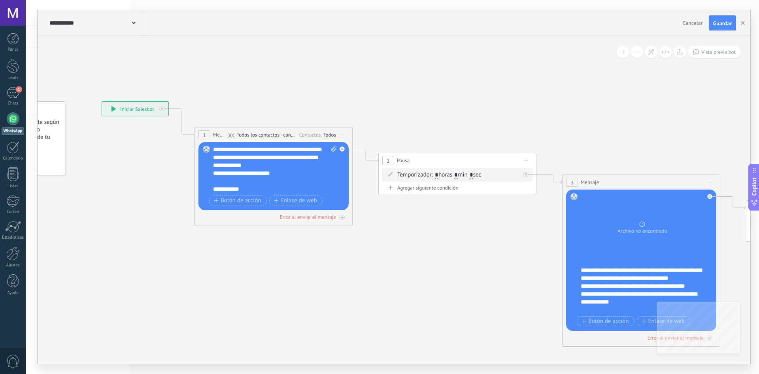
drag, startPoint x: 427, startPoint y: 245, endPoint x: 318, endPoint y: 249, distance: 109.2
click at [323, 250] on icon at bounding box center [595, 247] width 1383 height 687
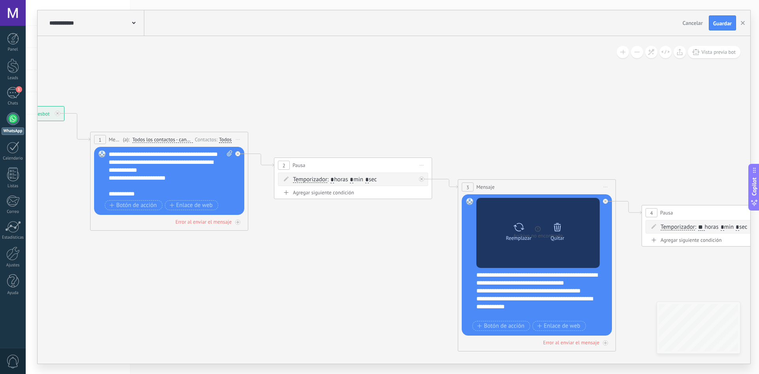
click at [557, 226] on icon at bounding box center [557, 226] width 11 height 11
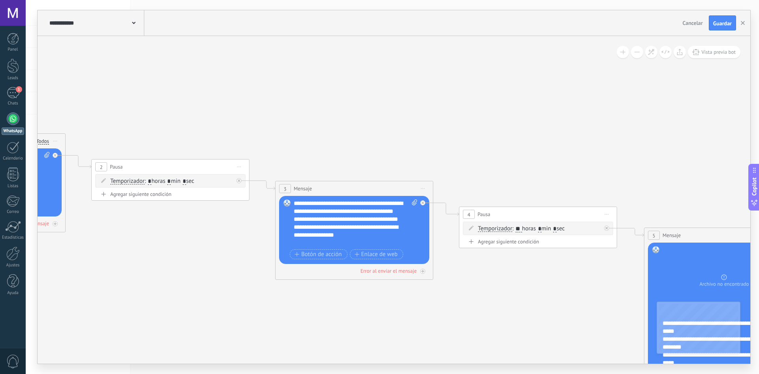
drag, startPoint x: 652, startPoint y: 287, endPoint x: 427, endPoint y: 252, distance: 228.4
click at [424, 272] on icon at bounding box center [343, 253] width 1452 height 687
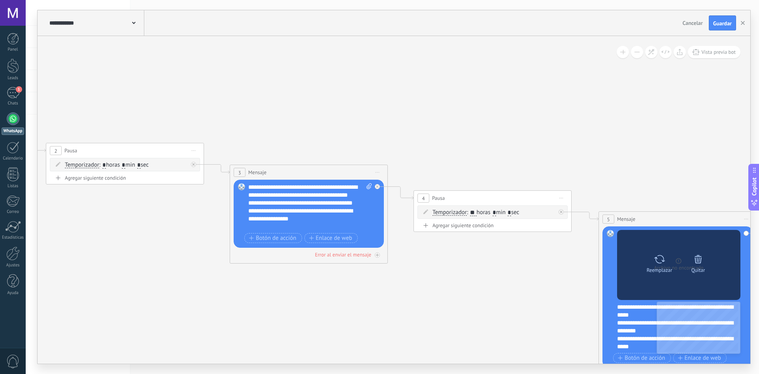
click at [707, 262] on div "Quitar" at bounding box center [698, 262] width 33 height 22
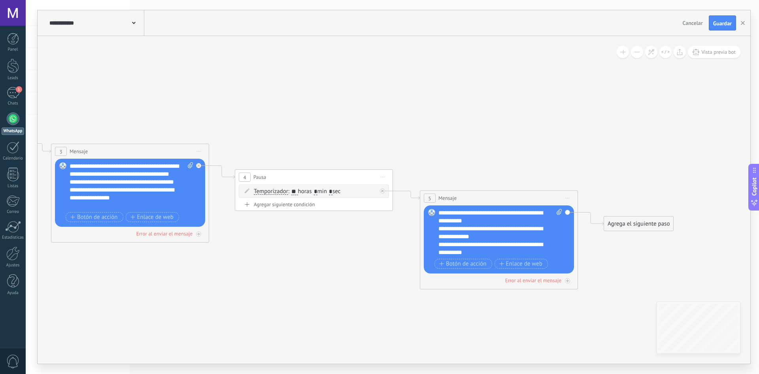
drag, startPoint x: 510, startPoint y: 285, endPoint x: 441, endPoint y: 232, distance: 86.8
click at [332, 253] on icon at bounding box center [119, 216] width 1452 height 687
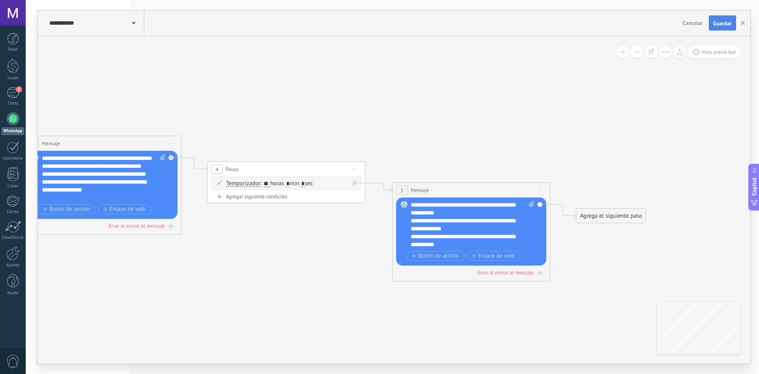
click at [729, 26] on span "Guardar" at bounding box center [722, 24] width 19 height 6
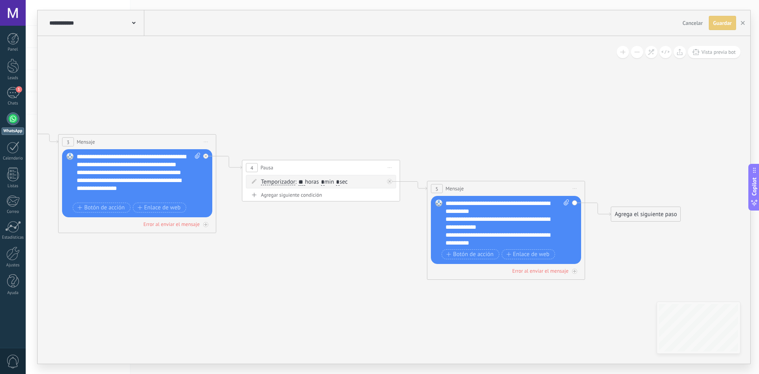
drag, startPoint x: 444, startPoint y: 150, endPoint x: 482, endPoint y: 141, distance: 38.6
click at [508, 147] on icon at bounding box center [126, 206] width 1452 height 687
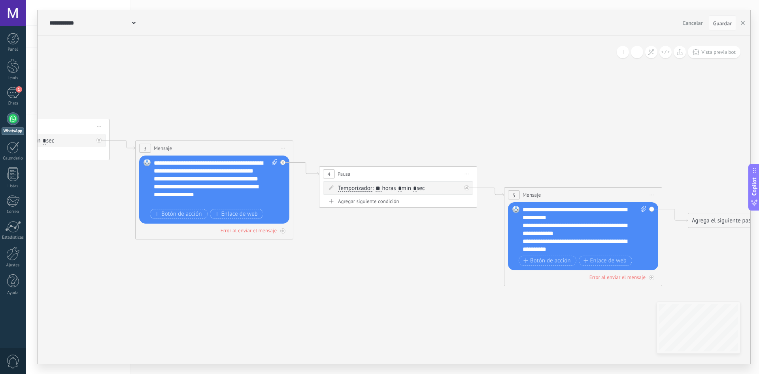
drag, startPoint x: 413, startPoint y: 114, endPoint x: 547, endPoint y: 138, distance: 136.2
click at [551, 138] on icon at bounding box center [203, 213] width 1452 height 687
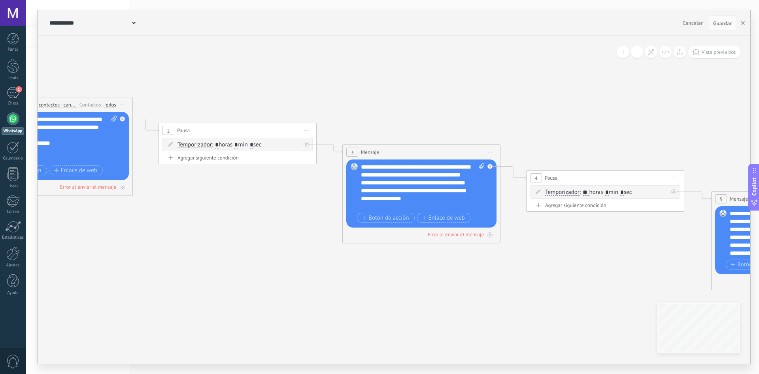
drag, startPoint x: 395, startPoint y: 130, endPoint x: 511, endPoint y: 117, distance: 117.3
click at [513, 117] on icon at bounding box center [410, 216] width 1452 height 687
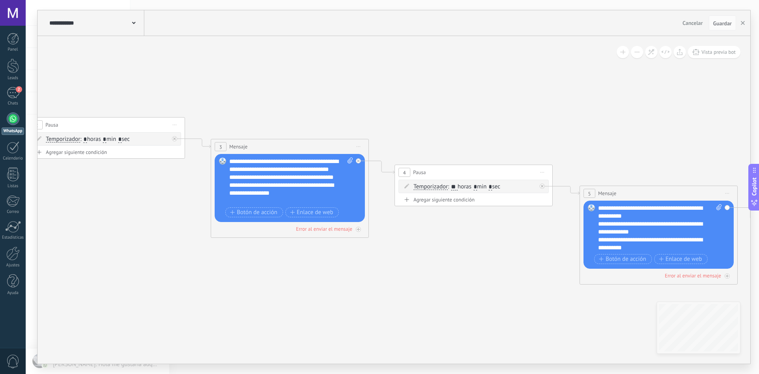
drag, startPoint x: 455, startPoint y: 125, endPoint x: 314, endPoint y: 120, distance: 140.8
click at [311, 113] on icon at bounding box center [278, 211] width 1452 height 687
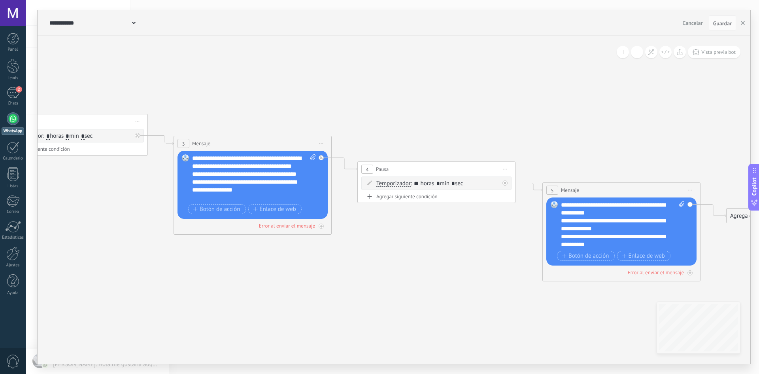
click at [420, 183] on input "**" at bounding box center [417, 184] width 6 height 6
type input "*"
click at [429, 247] on icon at bounding box center [241, 208] width 1452 height 687
drag, startPoint x: 457, startPoint y: 249, endPoint x: 358, endPoint y: 224, distance: 101.5
click at [358, 225] on icon at bounding box center [241, 208] width 1452 height 687
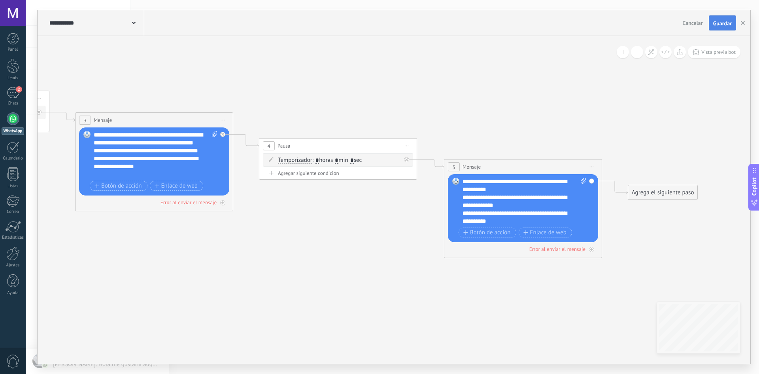
click at [733, 22] on button "Guardar" at bounding box center [722, 22] width 27 height 15
drag, startPoint x: 486, startPoint y: 93, endPoint x: 604, endPoint y: 83, distance: 118.2
click at [589, 85] on icon at bounding box center [143, 184] width 1452 height 687
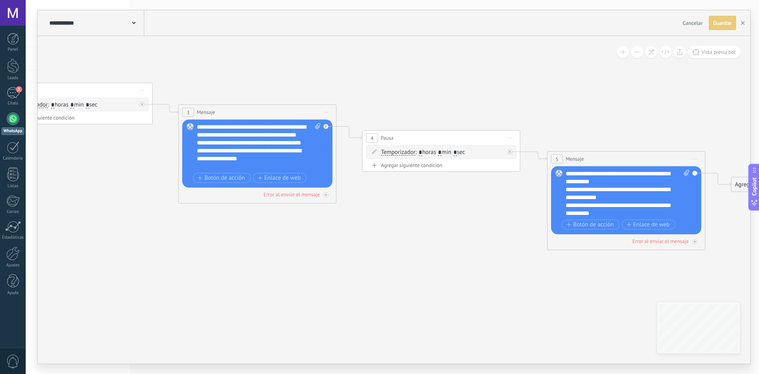
drag, startPoint x: 496, startPoint y: 76, endPoint x: 689, endPoint y: 107, distance: 196.3
click at [689, 107] on icon at bounding box center [246, 177] width 1452 height 687
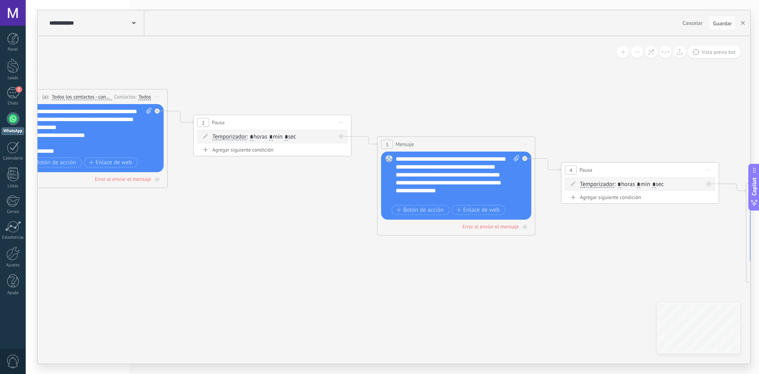
drag, startPoint x: 454, startPoint y: 119, endPoint x: 551, endPoint y: 107, distance: 98.0
click at [551, 107] on icon at bounding box center [445, 209] width 1452 height 687
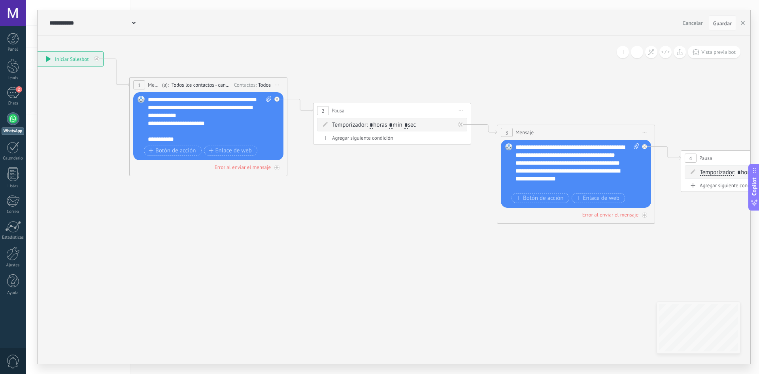
drag, startPoint x: 340, startPoint y: 81, endPoint x: 325, endPoint y: 84, distance: 15.0
click at [465, 104] on icon at bounding box center [565, 197] width 1452 height 687
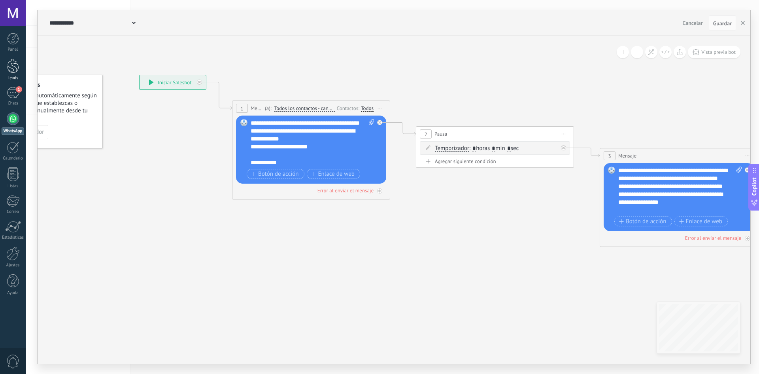
click at [8, 76] on div "Leads" at bounding box center [13, 78] width 23 height 5
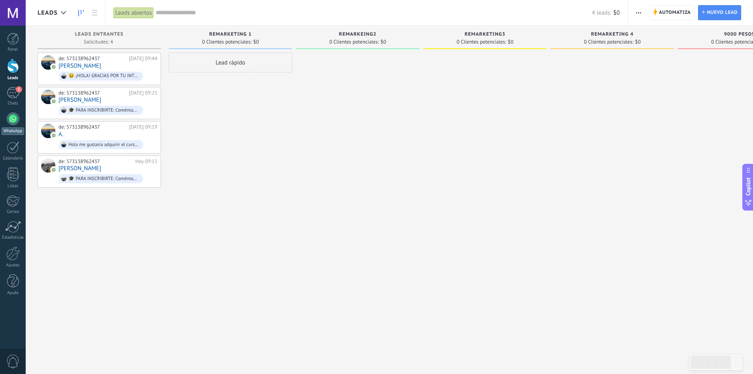
click at [16, 130] on div "WhatsApp" at bounding box center [13, 131] width 23 height 8
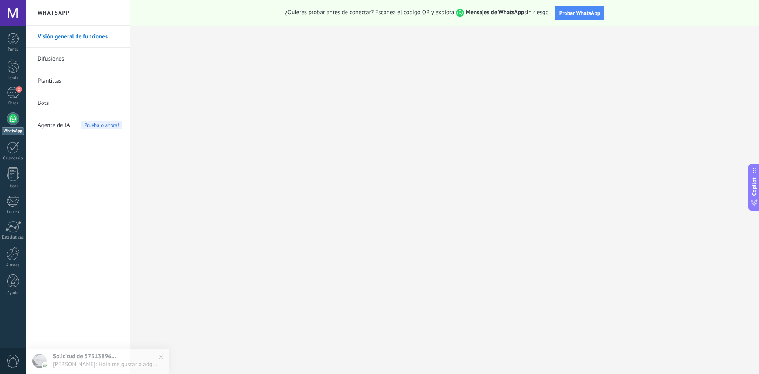
click at [65, 102] on link "Bots" at bounding box center [80, 103] width 85 height 22
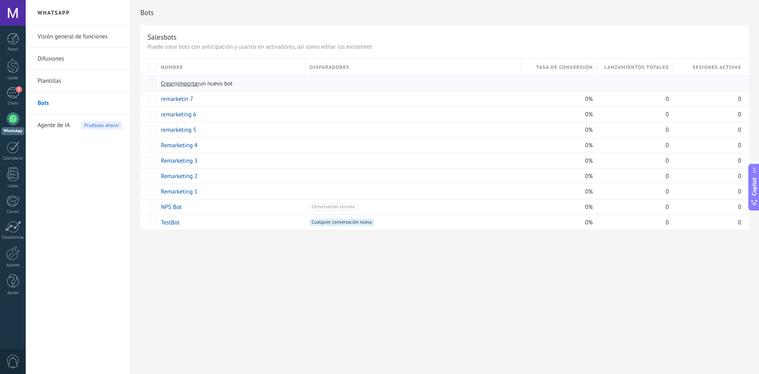
click at [194, 87] on span "importar" at bounding box center [189, 84] width 22 height 8
click at [0, 0] on input "importar un nuevo bot" at bounding box center [0, 0] width 0 height 0
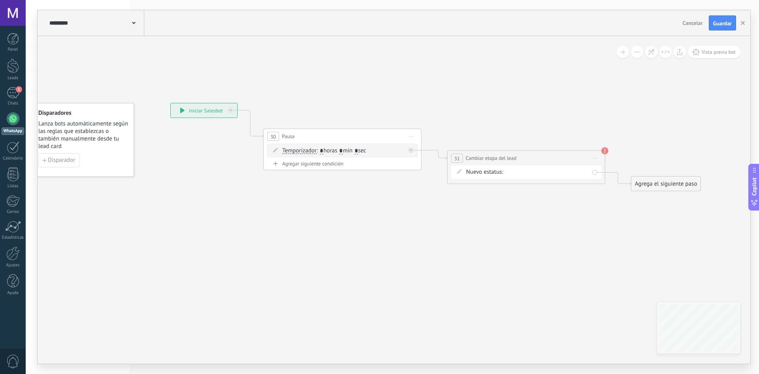
drag, startPoint x: 366, startPoint y: 212, endPoint x: 361, endPoint y: 204, distance: 9.9
click at [303, 224] on icon at bounding box center [422, 146] width 899 height 483
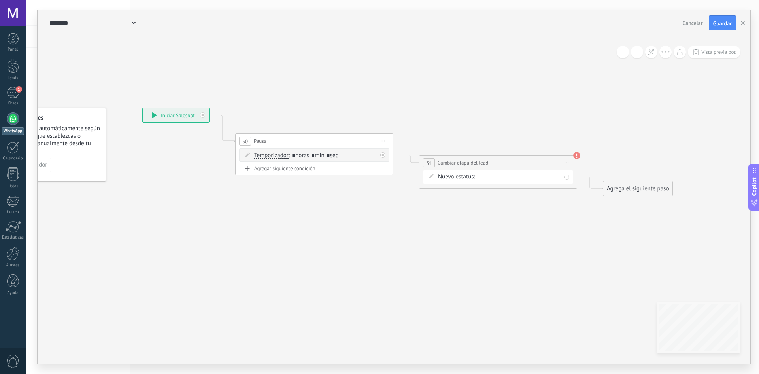
click at [531, 190] on icon at bounding box center [394, 151] width 899 height 483
click at [0, 0] on div "remarketing 1 remarkeing2 remarketing3 remarketing 4 9000 pesos 5000 pesos 1000…" at bounding box center [0, 0] width 0 height 0
click at [0, 0] on label "remarketing 1" at bounding box center [0, 0] width 0 height 0
drag, startPoint x: 628, startPoint y: 134, endPoint x: 542, endPoint y: 159, distance: 89.3
click at [571, 150] on icon at bounding box center [385, 154] width 899 height 483
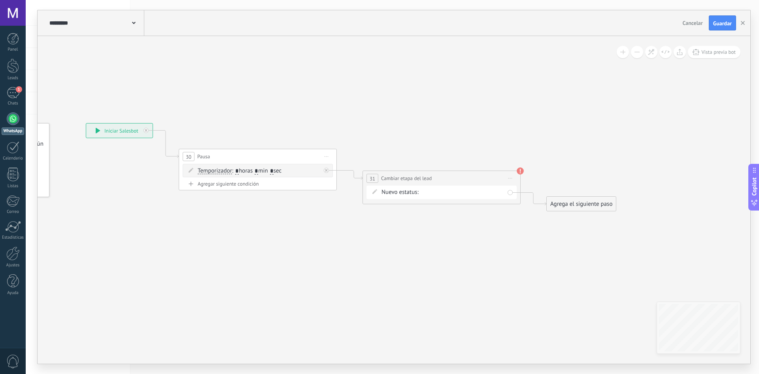
click at [0, 0] on use at bounding box center [0, 0] width 0 height 0
click at [571, 157] on icon at bounding box center [337, 166] width 899 height 483
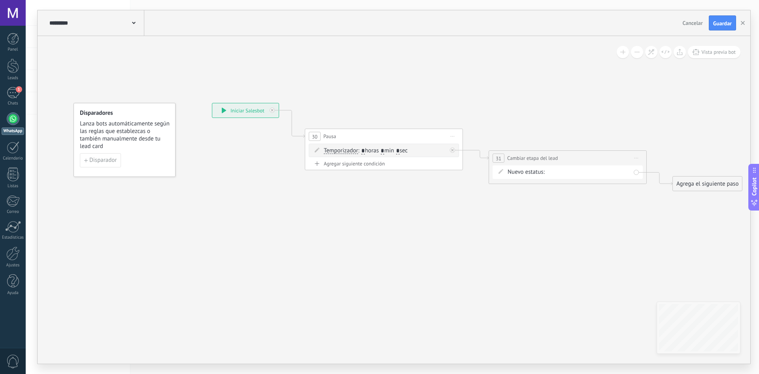
drag, startPoint x: 493, startPoint y: 141, endPoint x: 495, endPoint y: 115, distance: 26.2
click at [629, 120] on icon at bounding box center [463, 146] width 899 height 483
drag, startPoint x: 474, startPoint y: 115, endPoint x: 544, endPoint y: 102, distance: 70.9
click at [531, 105] on icon at bounding box center [473, 145] width 899 height 483
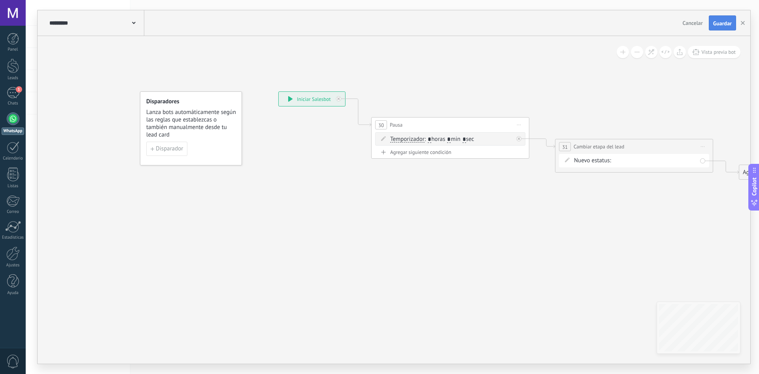
click at [711, 21] on button "Guardar" at bounding box center [722, 22] width 27 height 15
click at [11, 117] on div at bounding box center [13, 118] width 13 height 13
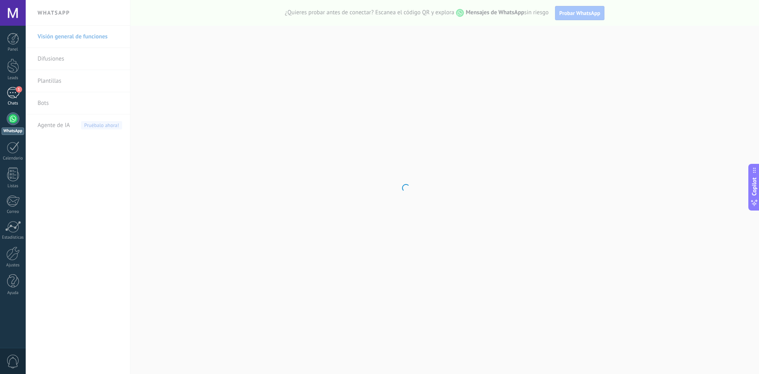
click at [6, 89] on link "1 Chats" at bounding box center [13, 96] width 26 height 19
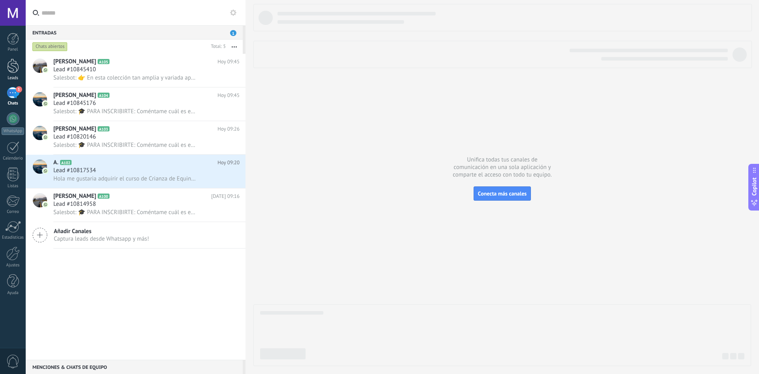
click at [15, 72] on div at bounding box center [13, 66] width 12 height 15
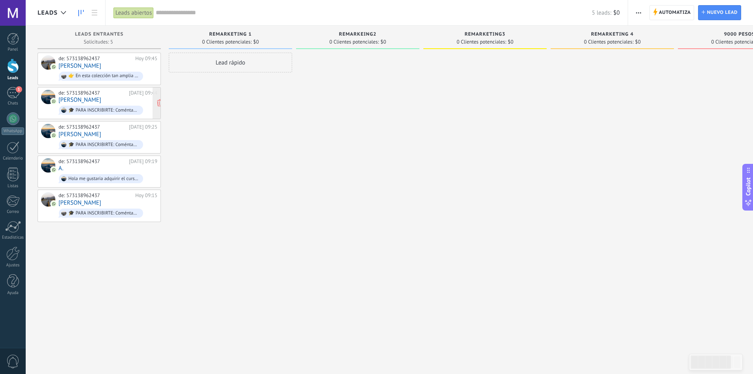
click at [97, 98] on link "Martha Herrera Diaz" at bounding box center [80, 99] width 43 height 7
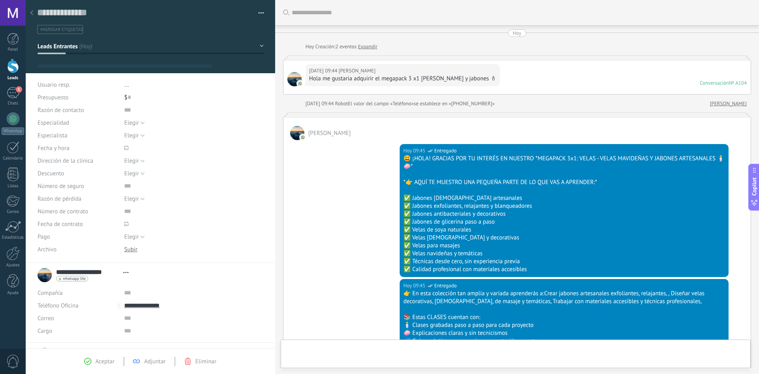
scroll to position [453, 0]
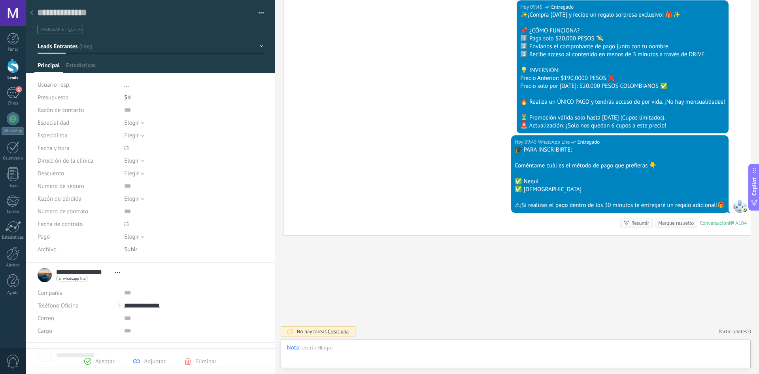
click at [74, 30] on span "#agregar etiquetas" at bounding box center [61, 30] width 42 height 6
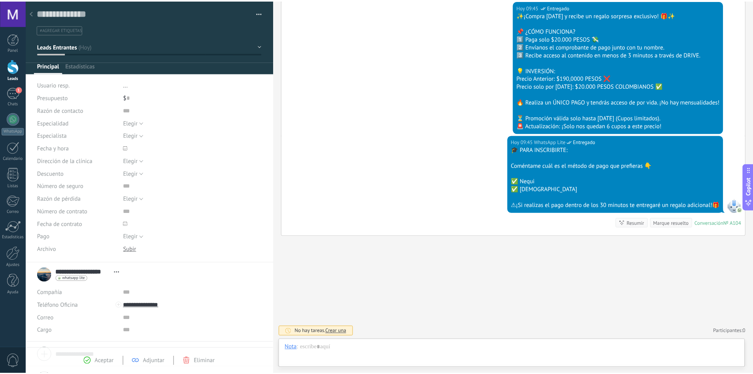
scroll to position [12, 0]
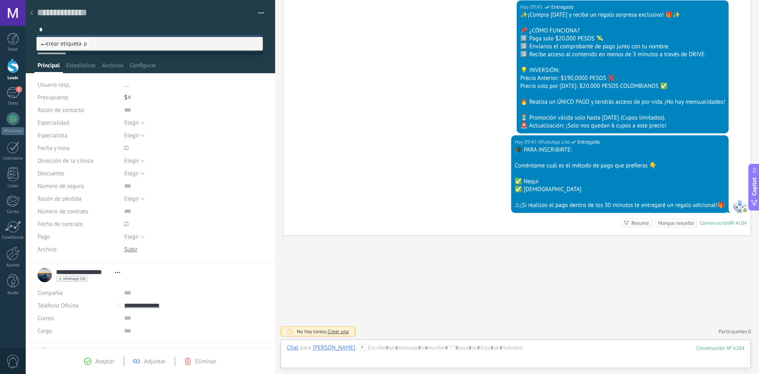
type input "*"
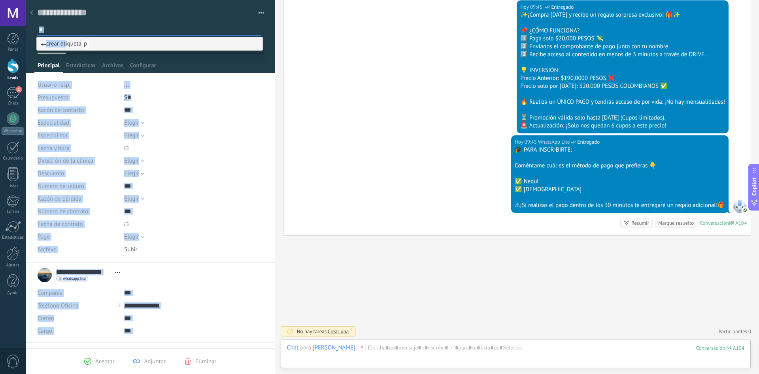
drag, startPoint x: 66, startPoint y: 40, endPoint x: 89, endPoint y: 28, distance: 26.2
click at [89, 28] on div "Guardar y crear Imprimir Administrar etiquetas *" at bounding box center [150, 174] width 249 height 348
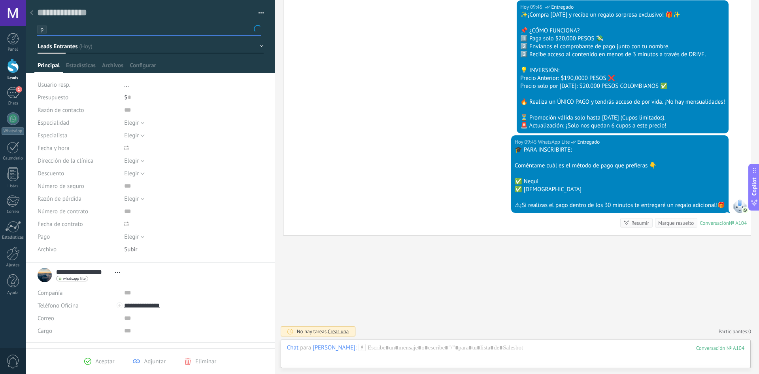
click at [89, 28] on input "text" at bounding box center [155, 29] width 210 height 8
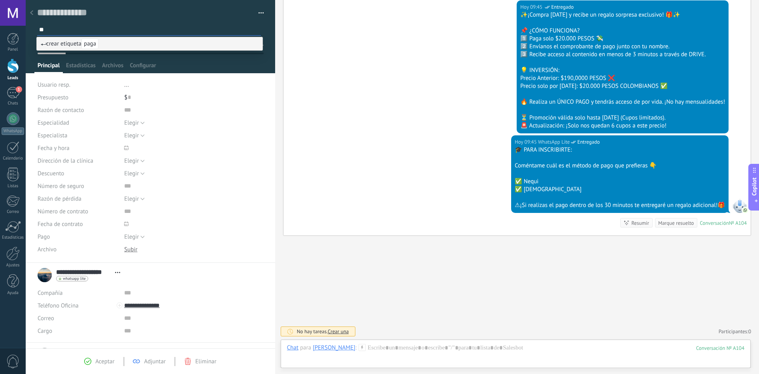
type input "*"
type input "******"
click at [57, 43] on span "crear etiqueta PAGADO" at bounding box center [74, 44] width 67 height 8
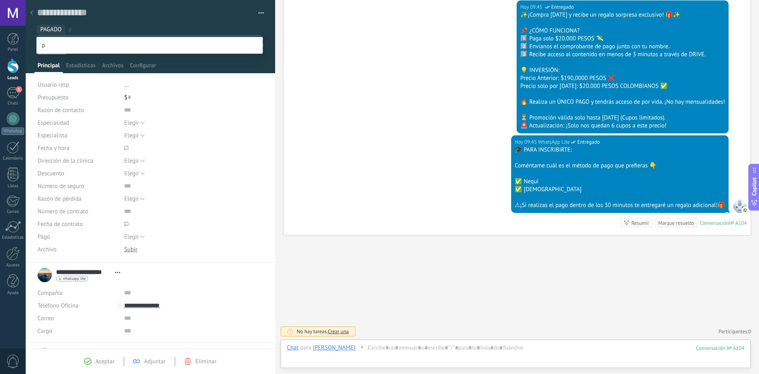
click at [129, 25] on input "text" at bounding box center [164, 29] width 192 height 8
click at [218, 256] on div "Razón de contacto Especialidad Elegir Diagnóstico Preventiva Quirúrgica Elegir …" at bounding box center [151, 183] width 226 height 159
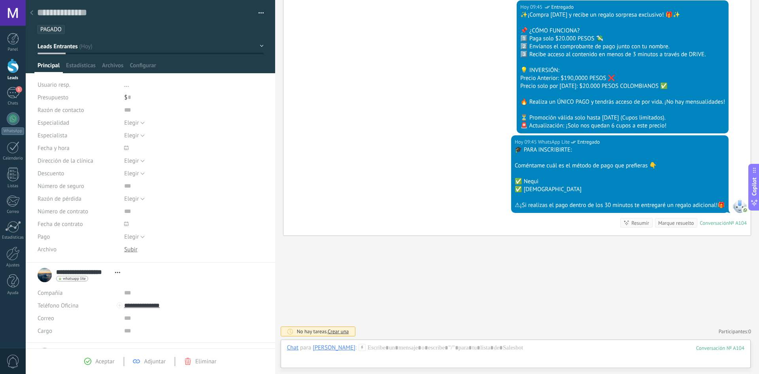
click at [91, 30] on ul "PAGADO" at bounding box center [148, 29] width 225 height 11
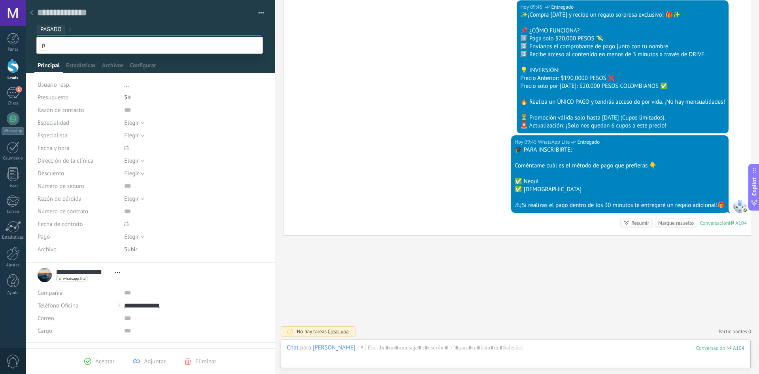
click at [89, 26] on input "text" at bounding box center [164, 29] width 192 height 8
click at [13, 121] on div at bounding box center [13, 118] width 13 height 13
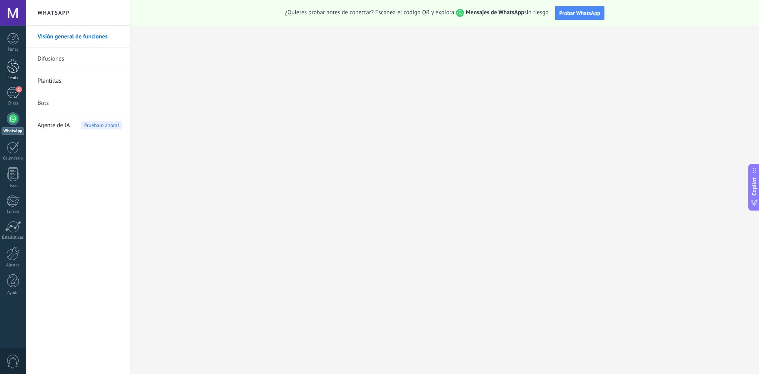
click at [7, 74] on link "Leads" at bounding box center [13, 70] width 26 height 22
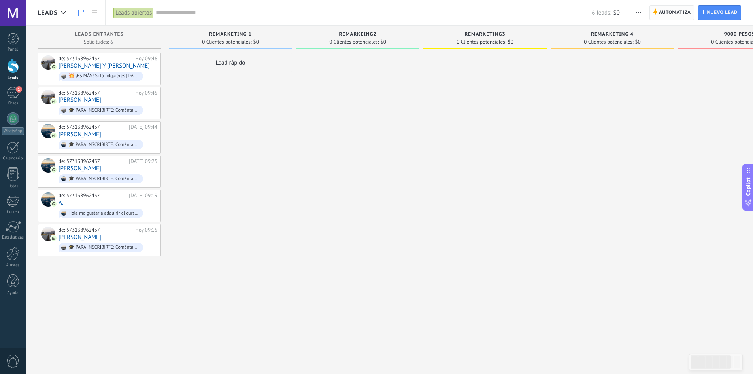
click at [673, 10] on span "Automatiza" at bounding box center [675, 13] width 32 height 14
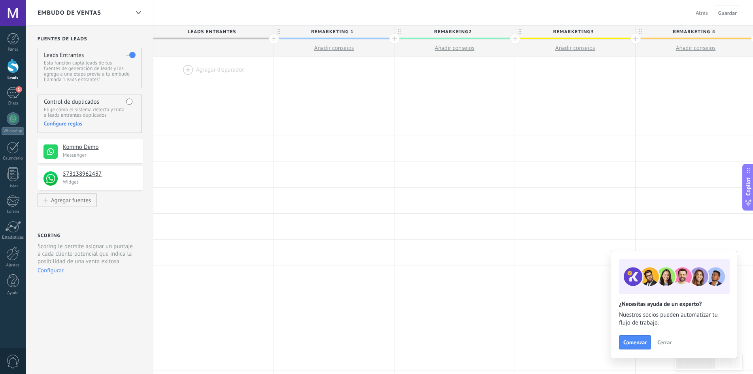
click at [210, 64] on div at bounding box center [213, 70] width 120 height 26
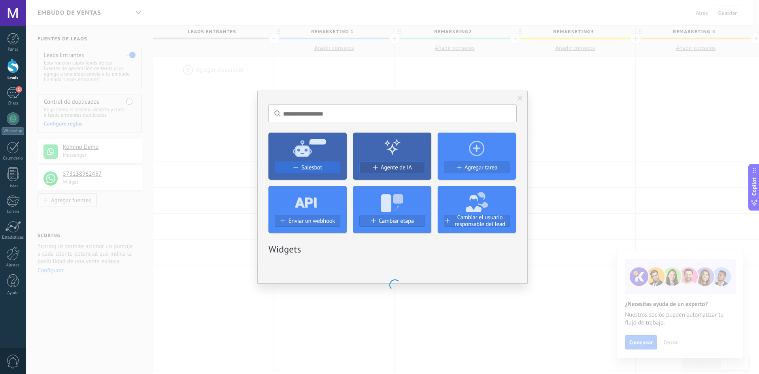
click at [327, 168] on div "Salesbot" at bounding box center [307, 167] width 65 height 7
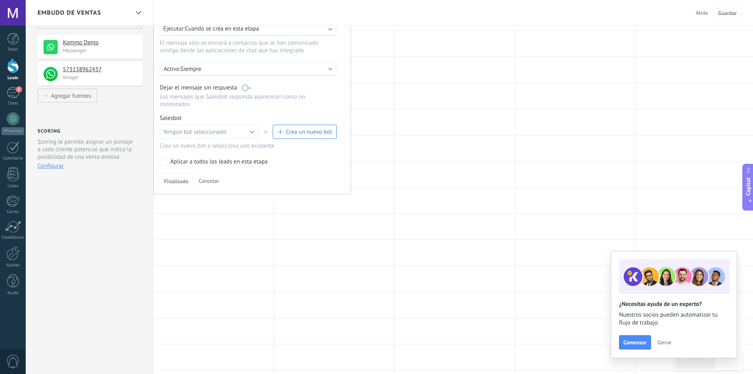
scroll to position [119, 0]
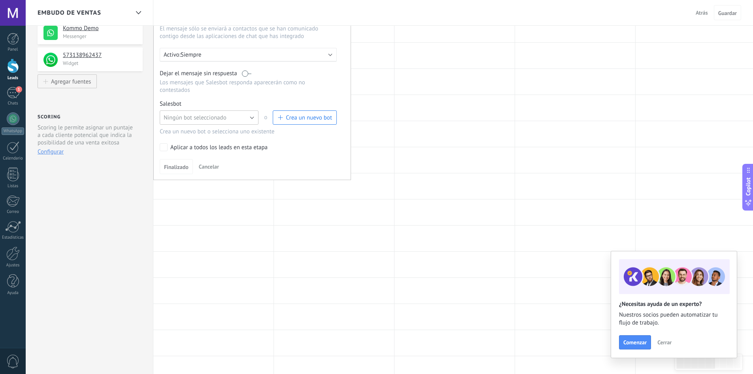
click at [225, 122] on button "Ningún bot seleccionado" at bounding box center [209, 117] width 99 height 14
click at [206, 130] on span "BOT 0" at bounding box center [205, 131] width 101 height 8
click at [178, 166] on span "Finalizado" at bounding box center [176, 167] width 25 height 6
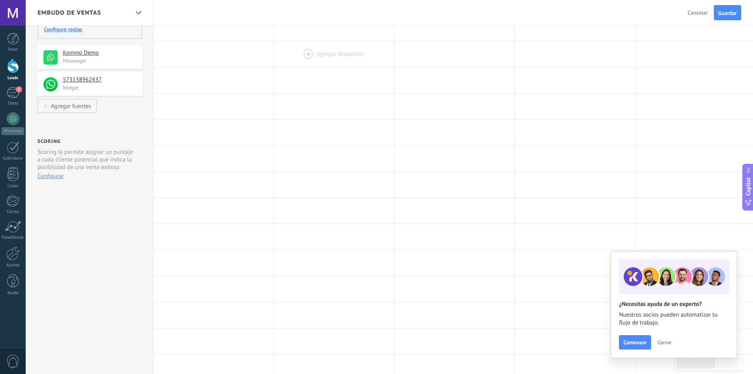
scroll to position [0, 0]
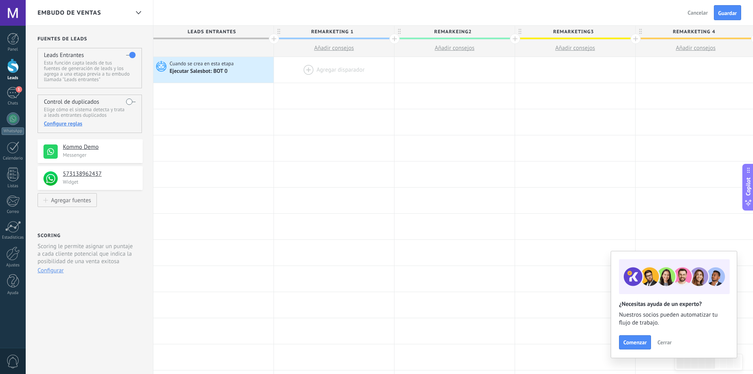
click at [295, 63] on div at bounding box center [334, 70] width 120 height 26
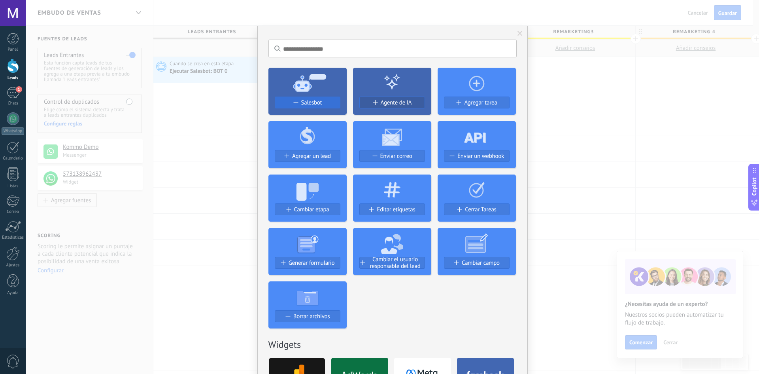
click at [314, 100] on span "Salesbot" at bounding box center [311, 102] width 21 height 7
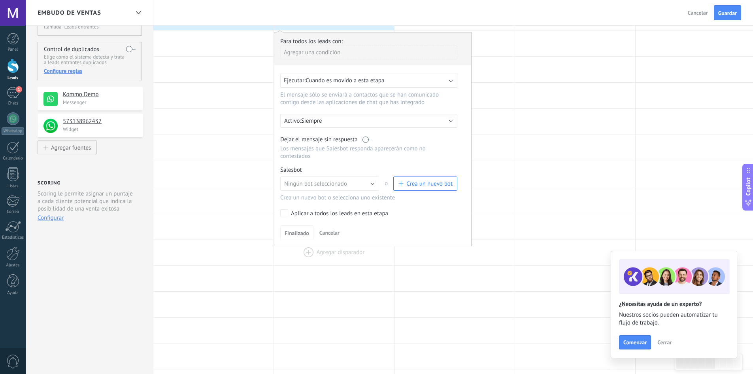
scroll to position [40, 0]
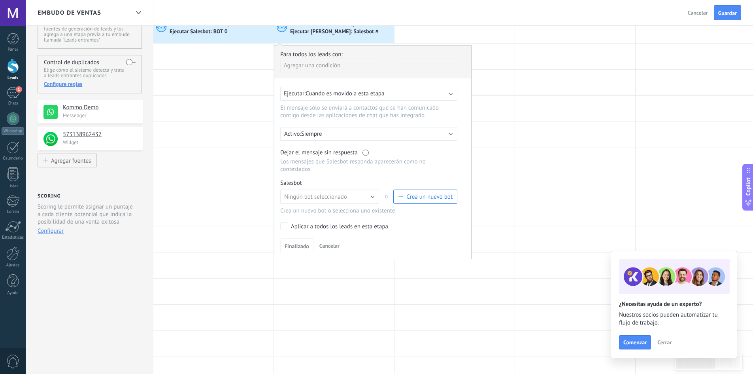
click at [319, 204] on div "Ningún bot seleccionado BOT 0 remarketin 7 remarketing 6 remarketing 5 Remarket…" at bounding box center [368, 198] width 177 height 18
click at [319, 198] on span "Ningún bot seleccionado" at bounding box center [315, 197] width 63 height 8
click at [332, 257] on span "Remarketing 1" at bounding box center [326, 253] width 101 height 8
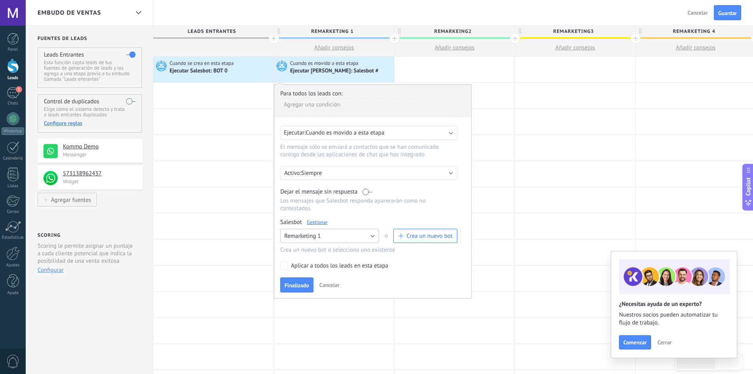
scroll to position [0, 0]
click at [325, 111] on div "Agregar una condición" at bounding box center [368, 105] width 177 height 14
click at [318, 178] on div "No tiene etiqueta" at bounding box center [316, 177] width 62 height 11
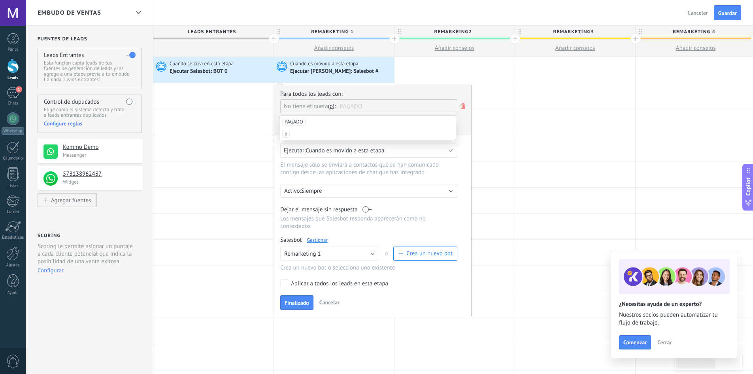
click at [306, 121] on li "PAGADO" at bounding box center [367, 122] width 176 height 12
click at [349, 139] on div "Para todos los leads con: No tiene etiqueta y o o PAGADO p Agregar una condició…" at bounding box center [373, 200] width 198 height 231
click at [298, 311] on div "Para todos los leads con: No tiene etiqueta y o o PAGADO Agregar una condición …" at bounding box center [373, 200] width 198 height 231
click at [298, 304] on span "Finalizado" at bounding box center [296, 303] width 25 height 6
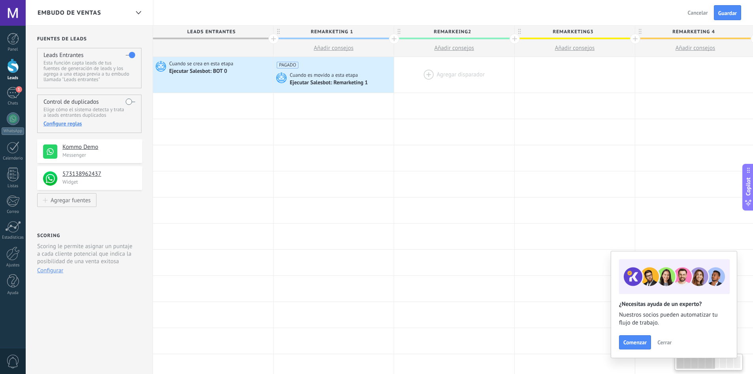
click at [410, 64] on div at bounding box center [454, 75] width 120 height 36
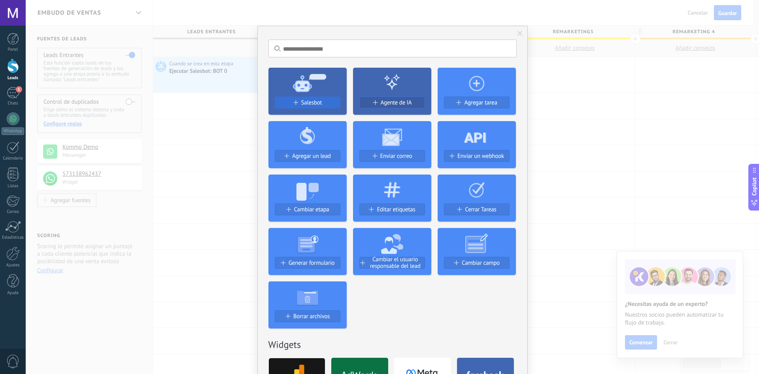
click at [317, 104] on span "Salesbot" at bounding box center [311, 102] width 21 height 7
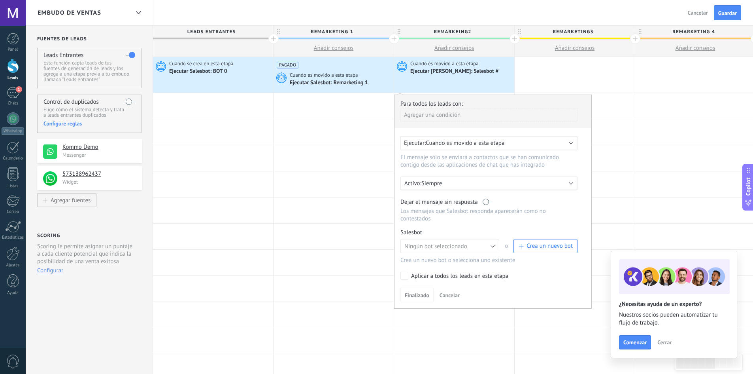
click at [436, 115] on div "Agregar una condición" at bounding box center [488, 115] width 177 height 14
click at [431, 182] on div "No tiene etiqueta" at bounding box center [436, 186] width 62 height 11
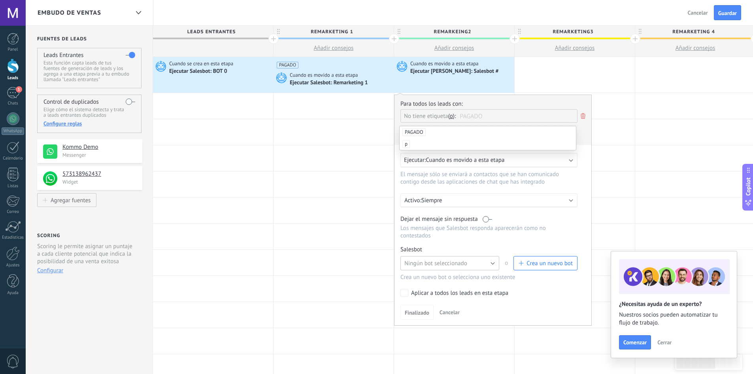
click at [443, 262] on span "Ningún bot seleccionado" at bounding box center [435, 263] width 63 height 8
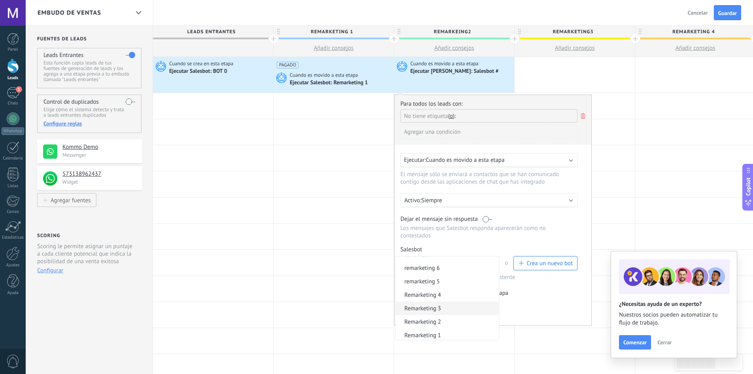
scroll to position [40, 0]
click at [460, 329] on span "Remarketing 1" at bounding box center [446, 331] width 101 height 8
click at [421, 311] on span "Finalizado" at bounding box center [417, 313] width 25 height 6
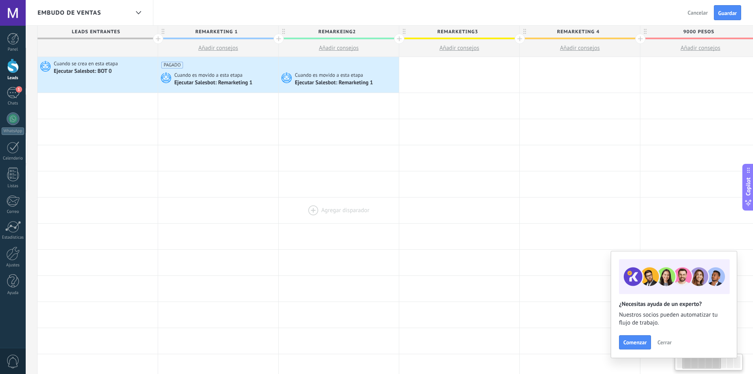
drag, startPoint x: 487, startPoint y: 225, endPoint x: 352, endPoint y: 218, distance: 134.6
click at [366, 245] on div at bounding box center [339, 236] width 120 height 26
click at [334, 70] on div "Cuando es movido a esta etapa Ejecutar Salesbot: Remarketing 1" at bounding box center [335, 75] width 120 height 36
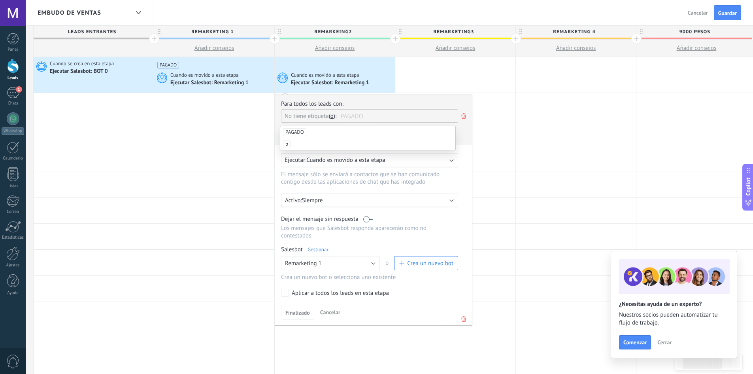
click at [308, 132] on li "PAGADO" at bounding box center [367, 132] width 175 height 12
click at [400, 310] on div "Finalizado Cancelar" at bounding box center [373, 312] width 185 height 15
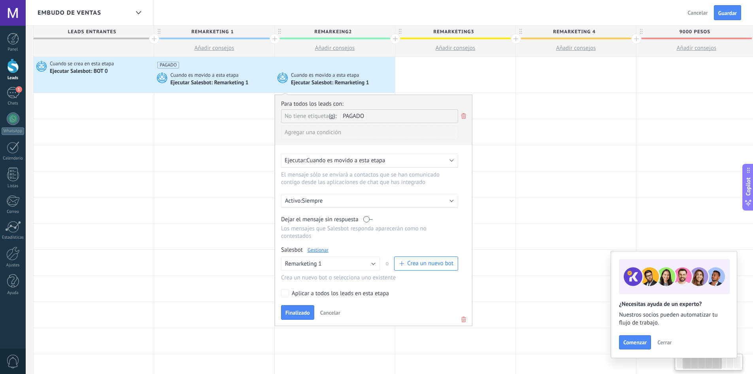
click at [300, 315] on span "Finalizado" at bounding box center [297, 313] width 25 height 6
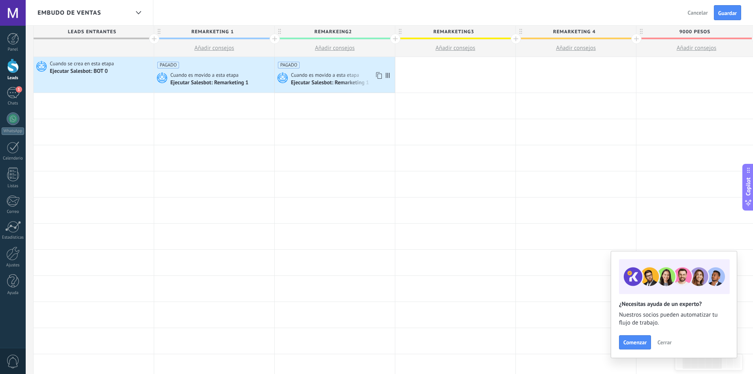
click at [341, 73] on span "Cuando es movido a esta etapa" at bounding box center [326, 75] width 70 height 7
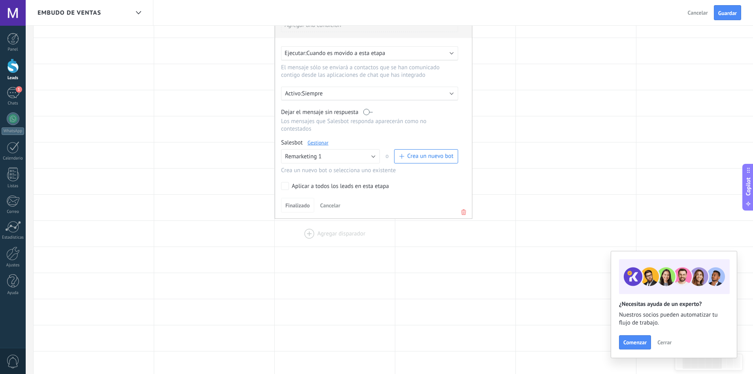
scroll to position [158, 0]
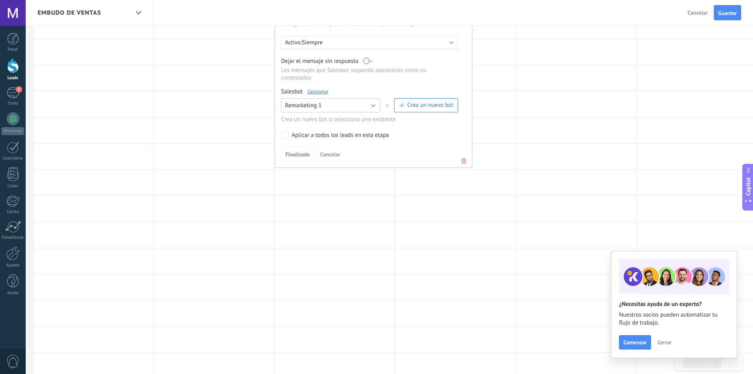
click at [345, 99] on button "Remarketing 1" at bounding box center [330, 105] width 99 height 14
click at [329, 145] on li "Remarketing 2" at bounding box center [327, 148] width 103 height 13
click at [290, 156] on span "Finalizado" at bounding box center [297, 154] width 25 height 6
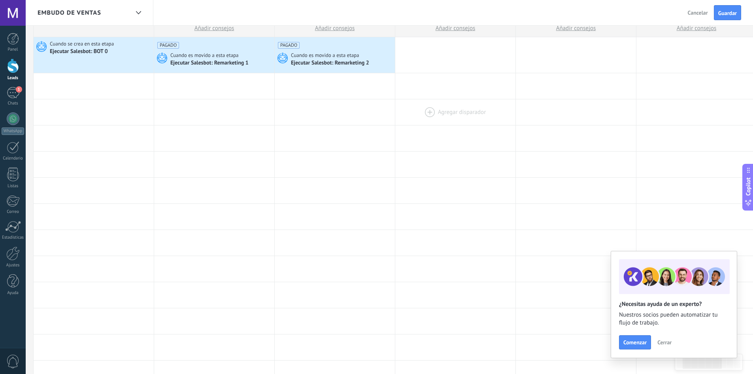
scroll to position [0, 0]
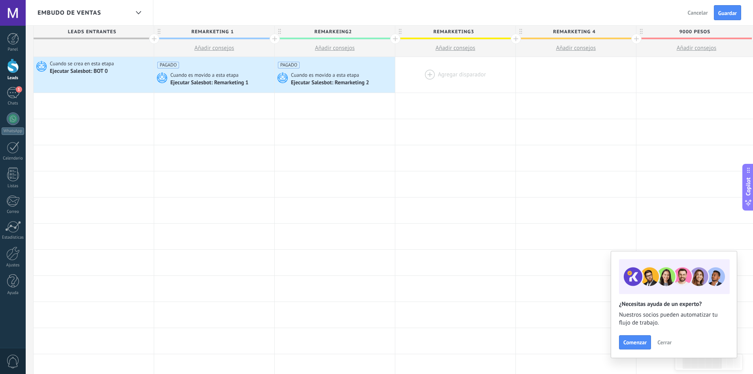
click at [430, 59] on div at bounding box center [455, 75] width 120 height 36
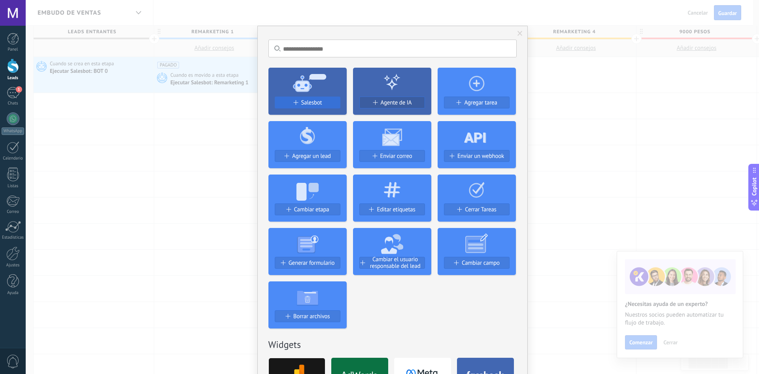
click at [321, 105] on div "Salesbot" at bounding box center [307, 102] width 65 height 7
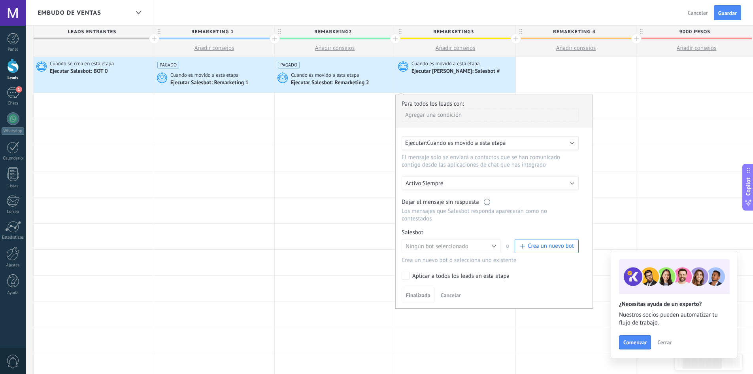
click at [444, 113] on div "Agregar una condición" at bounding box center [490, 115] width 177 height 14
click at [431, 191] on div "No tiene etiqueta" at bounding box center [437, 186] width 62 height 11
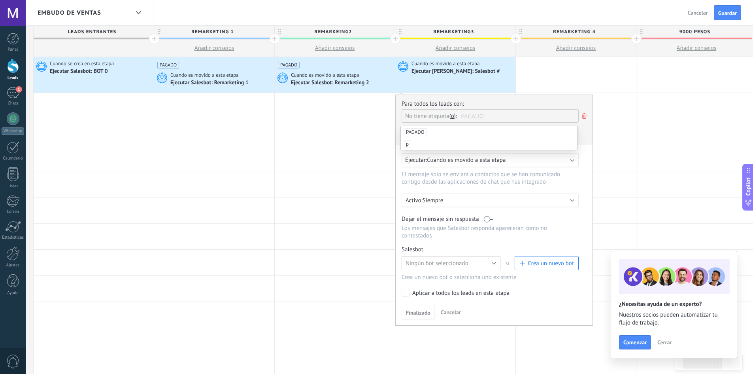
click at [447, 264] on span "Ningún bot seleccionado" at bounding box center [437, 263] width 63 height 8
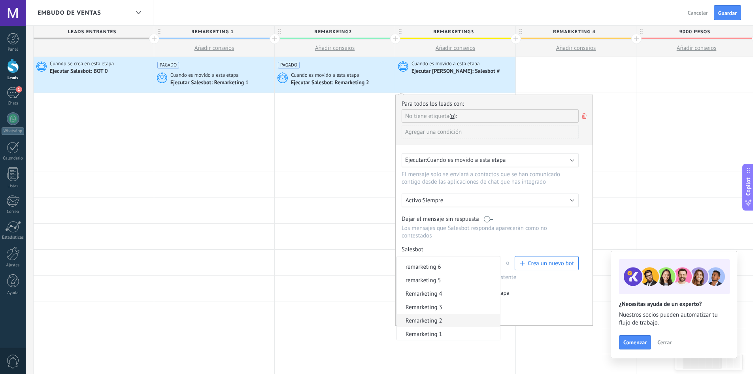
scroll to position [40, 0]
click at [451, 306] on span "Remarketing 3" at bounding box center [447, 304] width 101 height 8
click at [487, 118] on div "No tiene etiqueta y o o" at bounding box center [490, 116] width 177 height 14
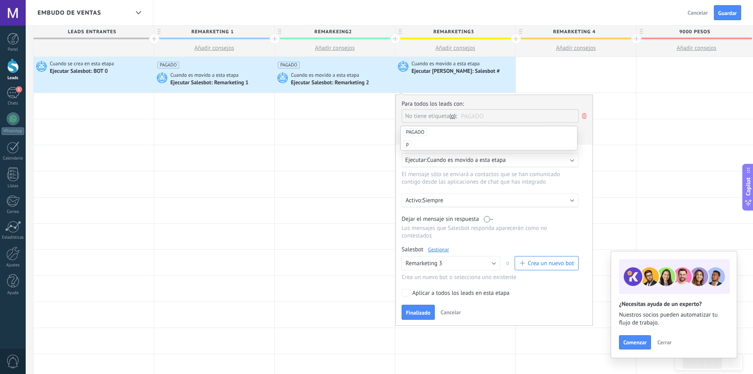
click at [458, 130] on li "PAGADO" at bounding box center [489, 132] width 176 height 12
click at [495, 312] on div "Finalizado Cancelar" at bounding box center [494, 312] width 185 height 15
click at [418, 315] on span "Finalizado" at bounding box center [418, 313] width 25 height 6
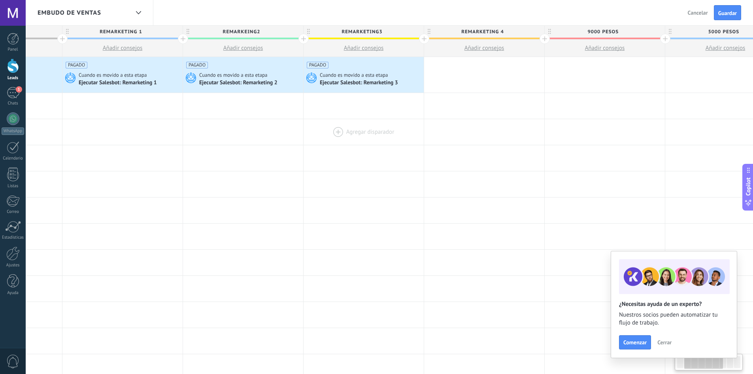
drag, startPoint x: 492, startPoint y: 136, endPoint x: 388, endPoint y: 139, distance: 104.4
click at [389, 147] on div "**********" at bounding box center [484, 336] width 1085 height 558
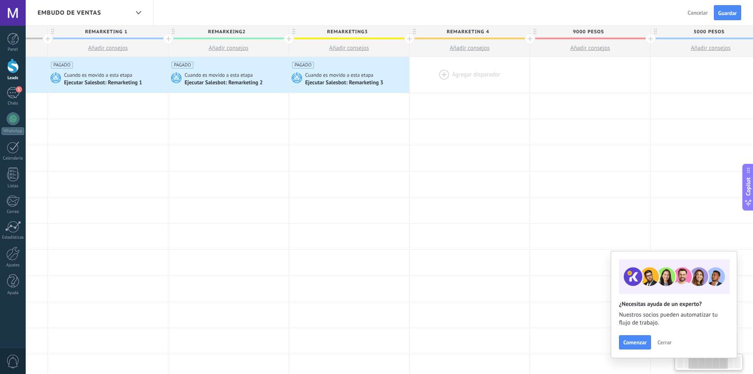
click at [457, 58] on div at bounding box center [470, 75] width 120 height 36
click at [442, 74] on div at bounding box center [470, 75] width 120 height 36
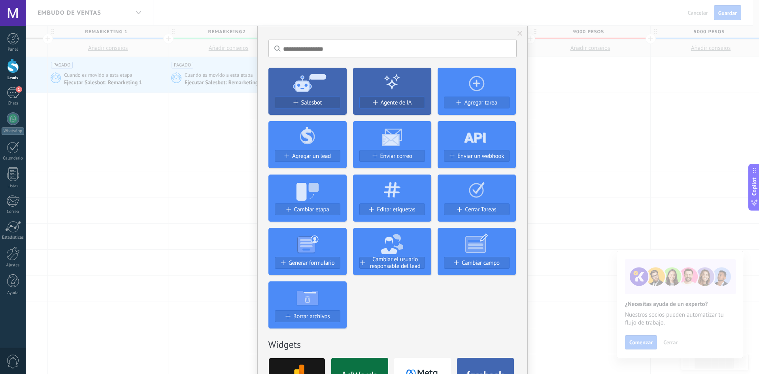
click at [324, 101] on div "Salesbot" at bounding box center [307, 102] width 65 height 7
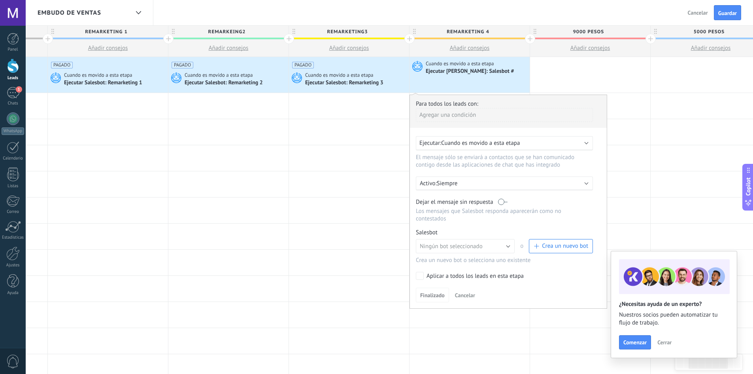
click at [452, 118] on div "Agregar una condición" at bounding box center [504, 115] width 177 height 14
click at [459, 184] on div "No tiene etiqueta" at bounding box center [451, 186] width 62 height 11
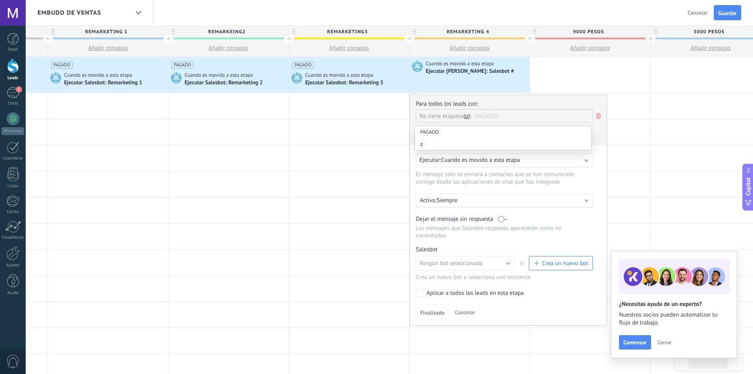
click at [465, 134] on li "PAGADO" at bounding box center [503, 132] width 176 height 12
click at [466, 245] on div "Para todos los leads con: No tiene etiqueta y o o PAGADO p Agregar una condició…" at bounding box center [509, 209] width 198 height 231
click at [455, 261] on span "Ningún bot seleccionado" at bounding box center [451, 264] width 63 height 8
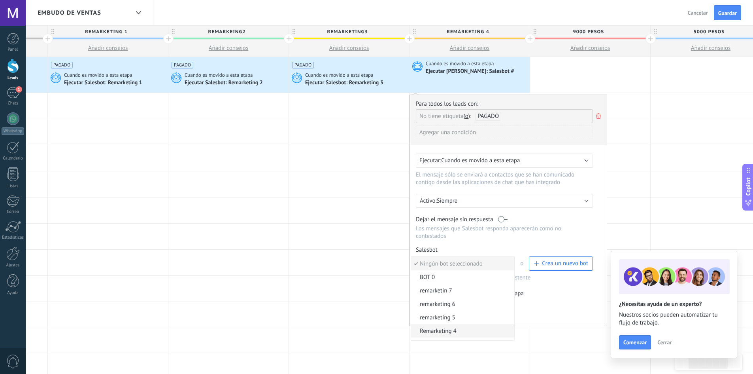
click at [463, 330] on span "Remarketing 4" at bounding box center [461, 331] width 101 height 8
click at [438, 311] on span "Finalizado" at bounding box center [432, 313] width 25 height 6
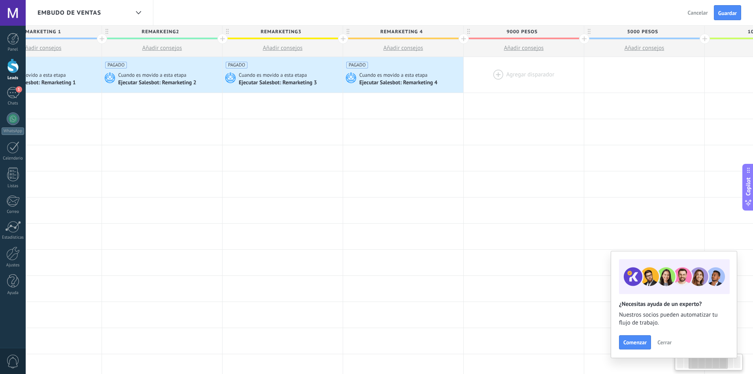
drag, startPoint x: 503, startPoint y: 141, endPoint x: 438, endPoint y: 79, distance: 89.5
click at [421, 157] on div "**********" at bounding box center [403, 336] width 1085 height 558
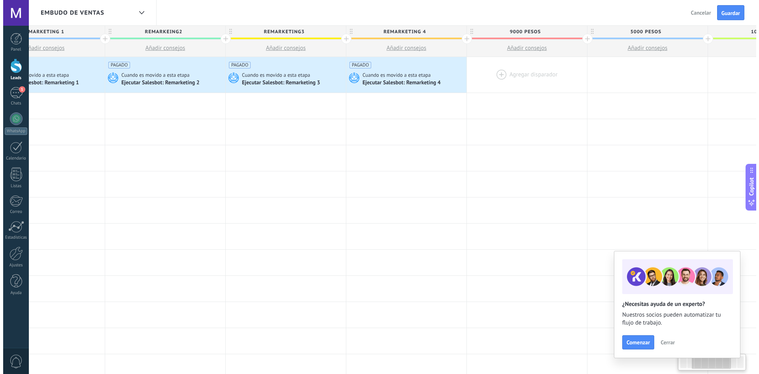
scroll to position [0, 319]
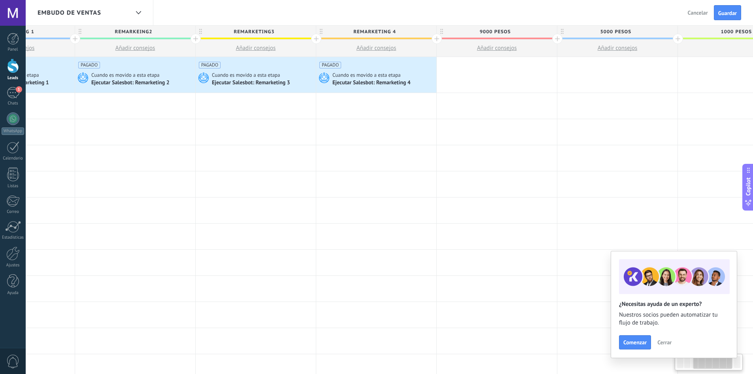
click at [462, 47] on button "Añadir consejos" at bounding box center [497, 48] width 120 height 17
type textarea "**********"
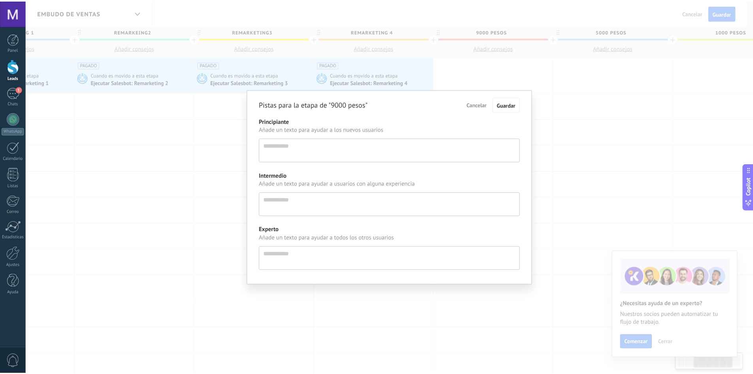
scroll to position [8, 0]
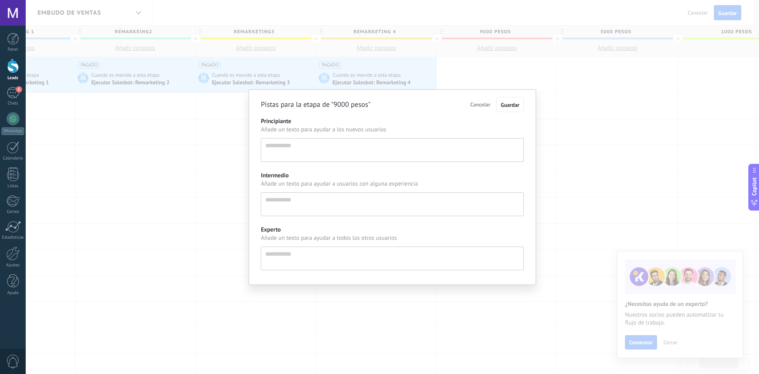
click at [471, 78] on div "Pistas para la etapa de "9000 pesos" Cancelar Guardar Principiante Añade un tex…" at bounding box center [392, 187] width 733 height 374
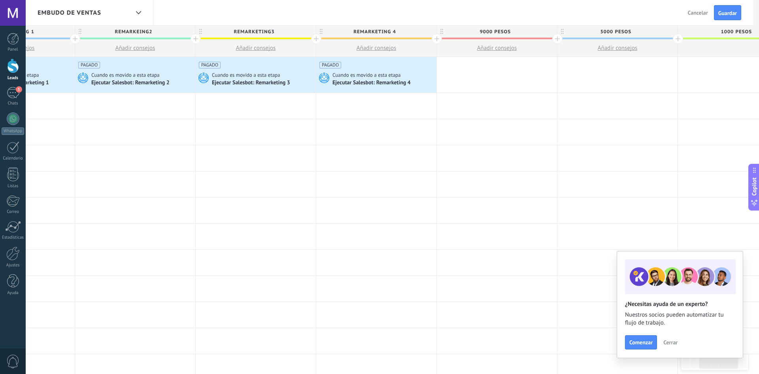
click at [471, 78] on div at bounding box center [392, 187] width 733 height 374
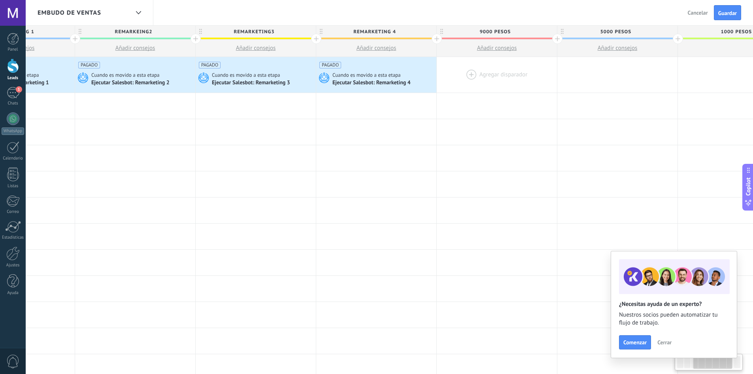
click at [485, 67] on div at bounding box center [497, 75] width 120 height 36
click at [477, 73] on div at bounding box center [497, 75] width 120 height 36
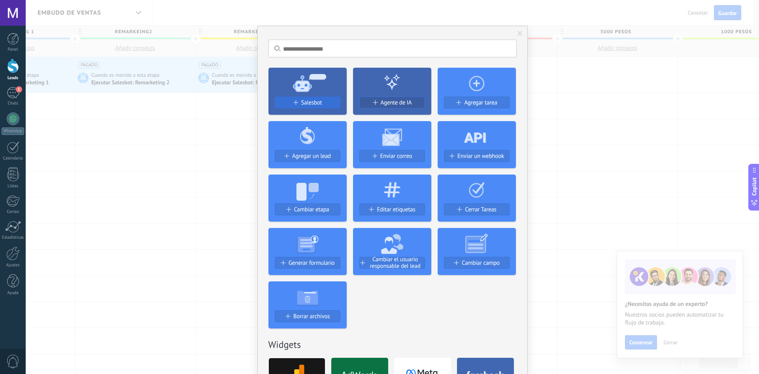
click at [313, 98] on button "Salesbot" at bounding box center [308, 102] width 66 height 12
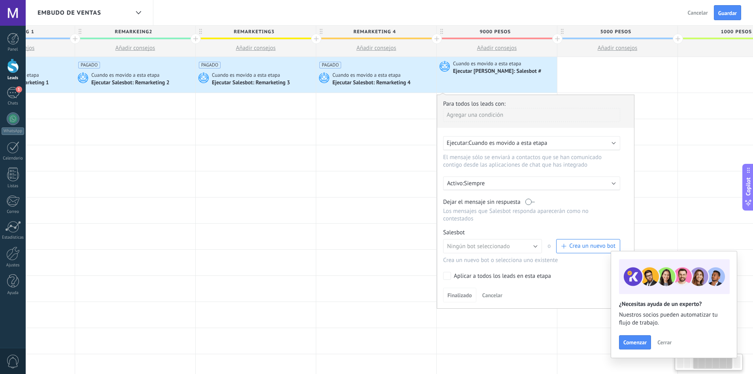
click at [491, 110] on div "Agregar una condición" at bounding box center [531, 115] width 177 height 14
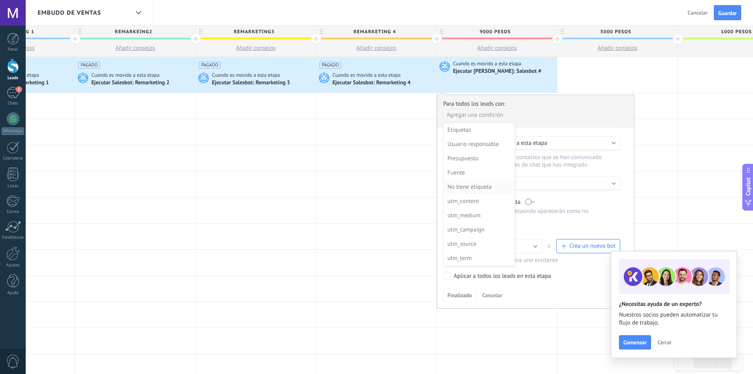
click at [483, 184] on div "No tiene etiqueta" at bounding box center [479, 186] width 62 height 11
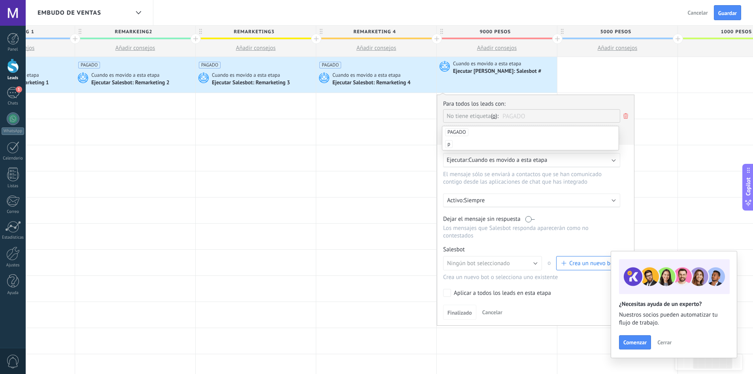
click at [482, 130] on li "PAGADO" at bounding box center [530, 132] width 176 height 12
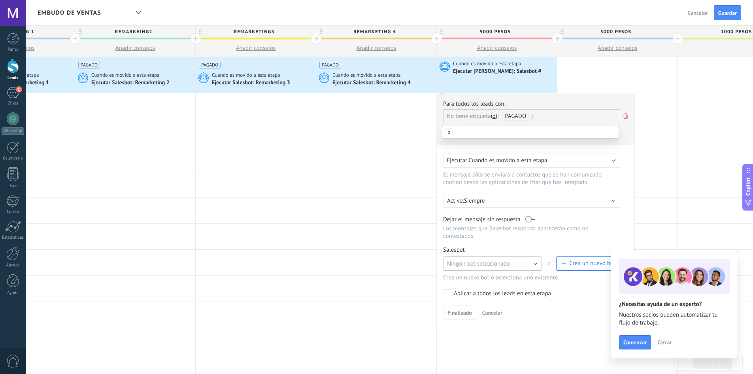
click at [480, 260] on span "Ningún bot seleccionado" at bounding box center [478, 264] width 63 height 8
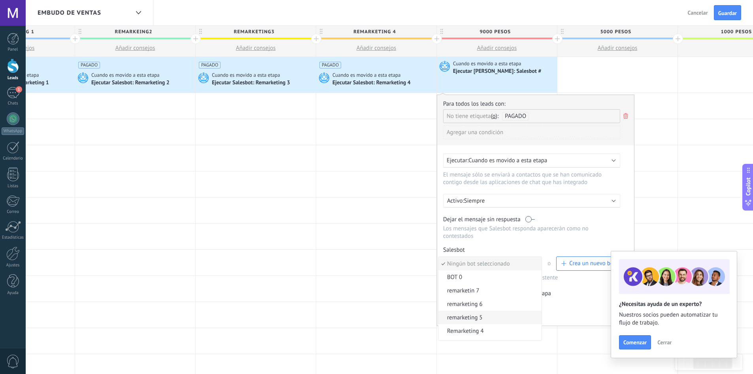
click at [496, 317] on span "remarketing 5" at bounding box center [488, 317] width 101 height 8
click at [543, 302] on div "Para todos los leads con: No tiene etiqueta y o o PAGADO Agregar una condición …" at bounding box center [536, 209] width 198 height 231
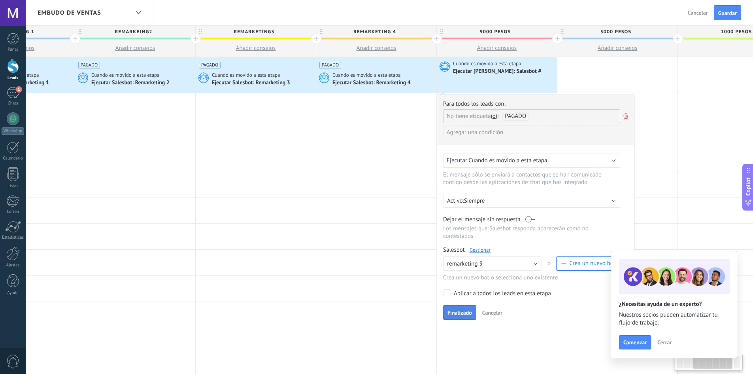
click at [460, 318] on button "Finalizado" at bounding box center [459, 312] width 33 height 15
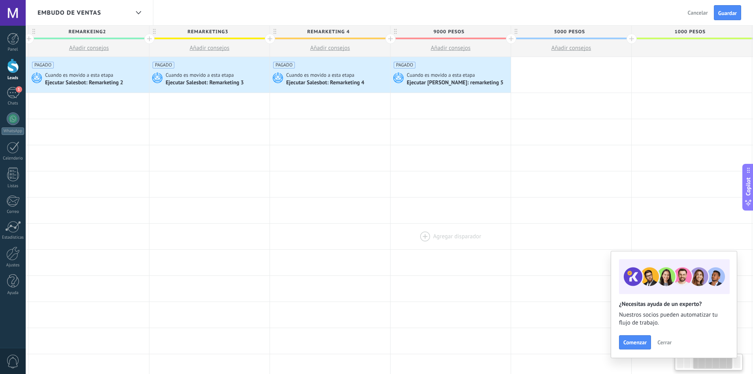
drag, startPoint x: 493, startPoint y: 246, endPoint x: 357, endPoint y: 247, distance: 136.8
click at [362, 251] on div "**********" at bounding box center [330, 336] width 1085 height 558
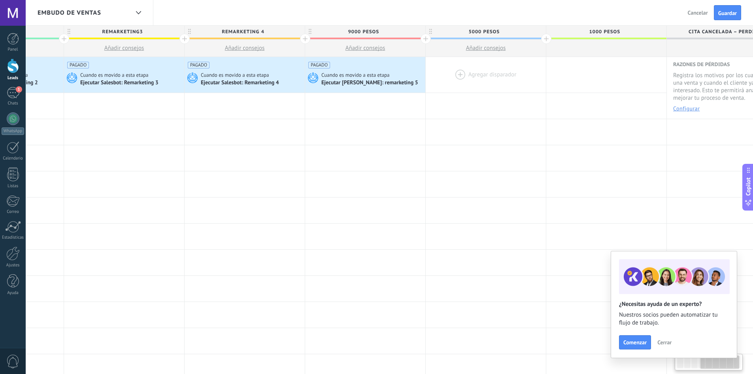
click at [480, 76] on div at bounding box center [486, 75] width 120 height 36
click at [459, 73] on div at bounding box center [486, 75] width 120 height 36
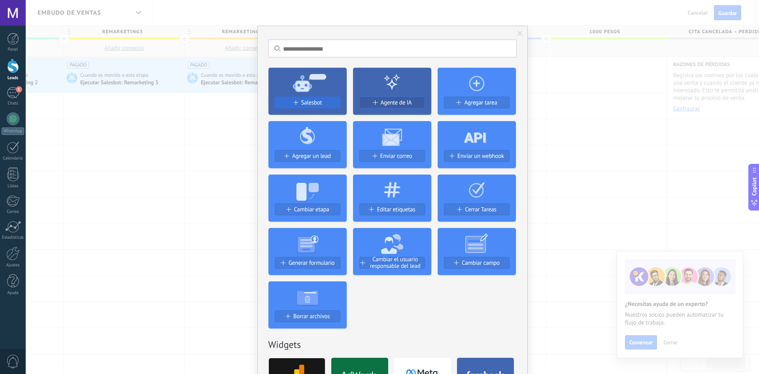
click at [330, 106] on div "Salesbot" at bounding box center [307, 102] width 65 height 7
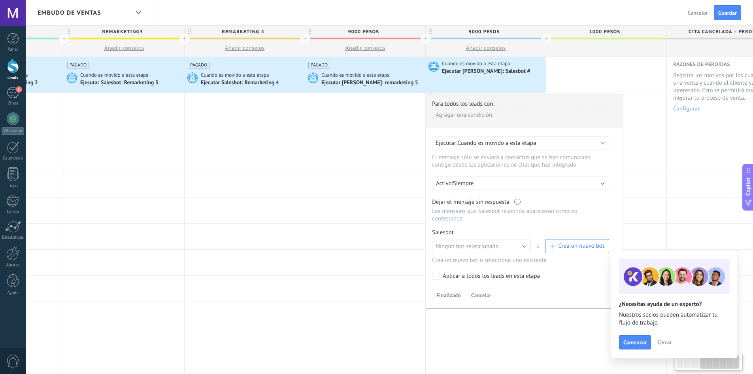
click at [478, 110] on div "Agregar una condición" at bounding box center [520, 115] width 177 height 14
click at [465, 188] on div "No tiene etiqueta" at bounding box center [467, 186] width 62 height 11
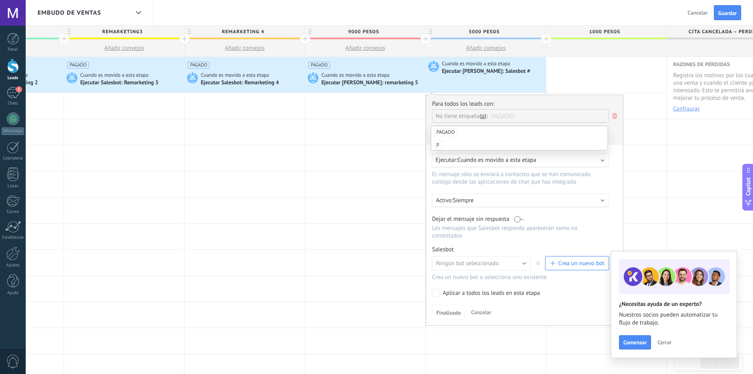
drag, startPoint x: 471, startPoint y: 130, endPoint x: 458, endPoint y: 178, distance: 50.3
click at [471, 130] on li "PAGADO" at bounding box center [519, 132] width 176 height 12
click at [479, 236] on p "Los mensajes que Salesbot responda aparecerán como no contestados" at bounding box center [520, 232] width 177 height 15
click at [466, 263] on span "Ningún bot seleccionado" at bounding box center [467, 264] width 63 height 8
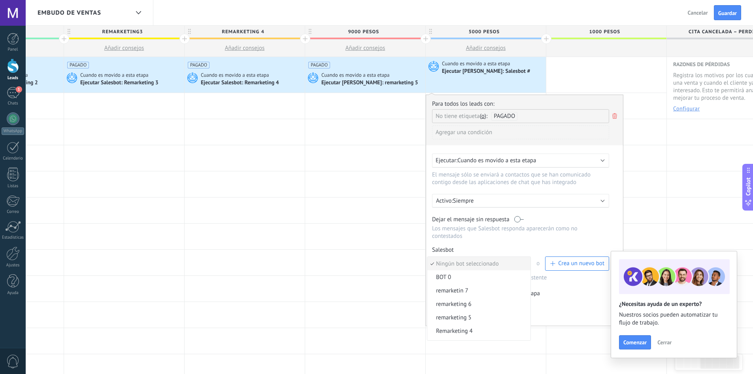
click at [478, 308] on span "remarketing 6" at bounding box center [477, 304] width 101 height 8
click at [457, 315] on span "Finalizado" at bounding box center [448, 313] width 25 height 6
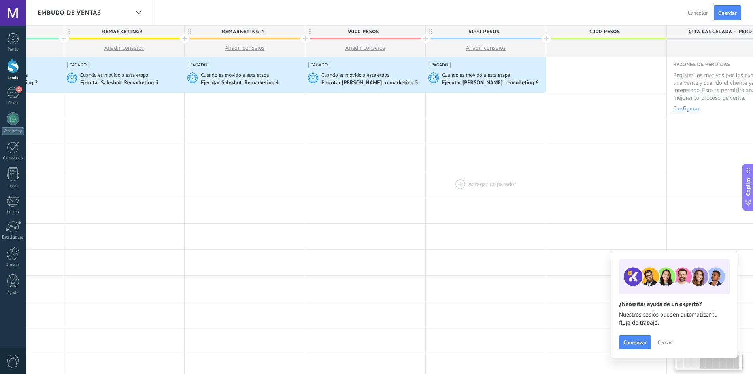
scroll to position [0, 485]
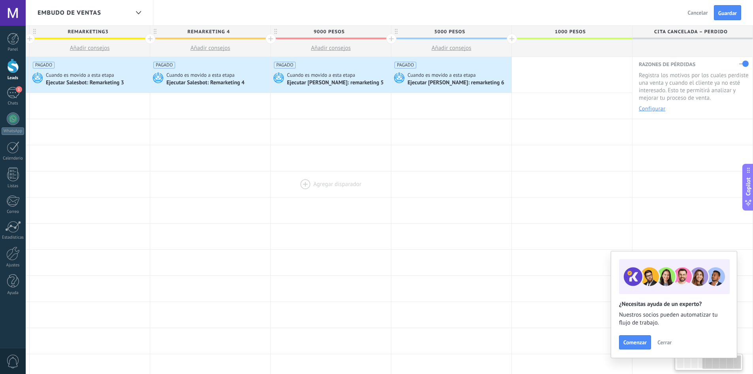
drag, startPoint x: 497, startPoint y: 173, endPoint x: 388, endPoint y: 179, distance: 109.3
click at [387, 193] on div "Agregar disparador Agregar disparador Agregar disparador Agregar disparador Agr…" at bounding box center [210, 184] width 1085 height 26
click at [555, 75] on div at bounding box center [572, 75] width 120 height 36
click at [544, 76] on div at bounding box center [572, 75] width 120 height 36
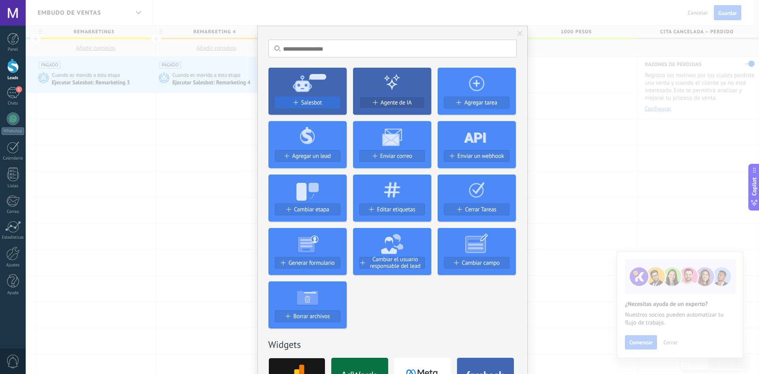
click at [326, 96] on div "Salesbot" at bounding box center [307, 105] width 78 height 18
click at [336, 106] on button "Salesbot" at bounding box center [308, 102] width 66 height 12
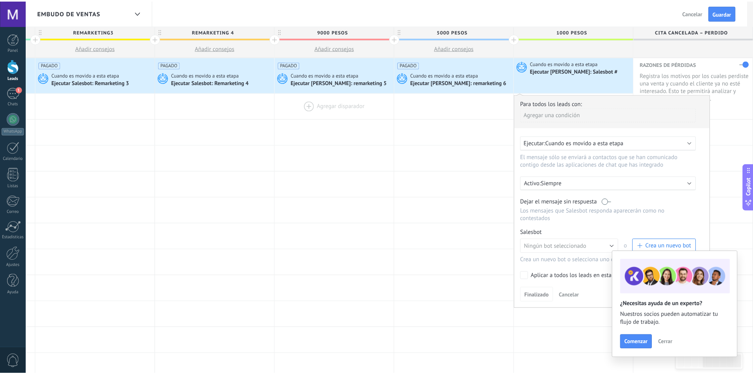
scroll to position [0, 480]
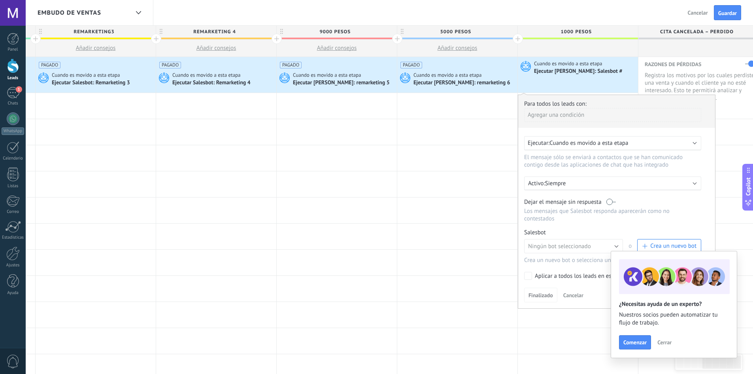
click at [547, 110] on div "Agregar una condición" at bounding box center [612, 115] width 177 height 14
click at [557, 189] on div "No tiene etiqueta" at bounding box center [560, 186] width 62 height 11
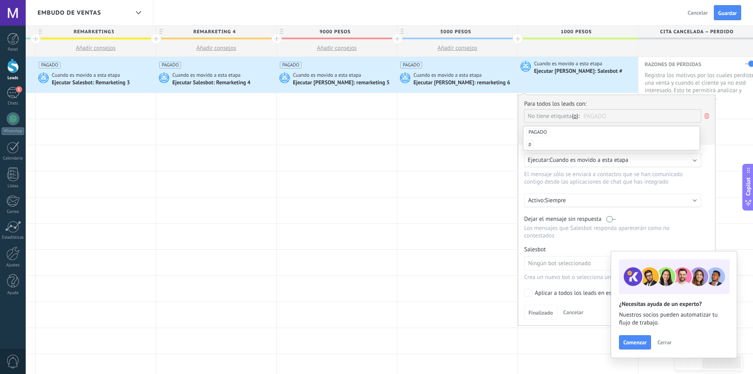
click at [562, 136] on li "PAGADO" at bounding box center [611, 132] width 176 height 12
click at [555, 265] on span "Ningún bot seleccionado" at bounding box center [559, 264] width 63 height 8
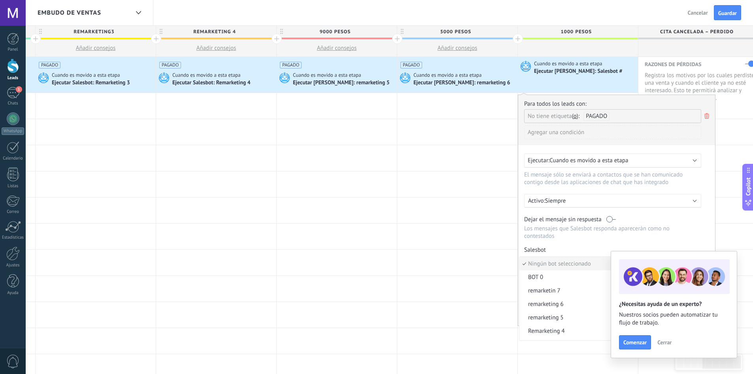
click at [554, 293] on span "remarketin 7" at bounding box center [569, 291] width 101 height 8
drag, startPoint x: 550, startPoint y: 311, endPoint x: 550, endPoint y: 304, distance: 6.7
click at [550, 310] on span "Finalizado" at bounding box center [541, 313] width 25 height 6
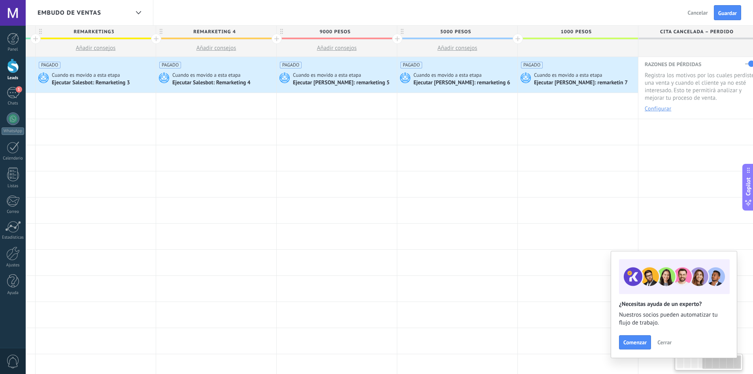
drag, startPoint x: 723, startPoint y: 10, endPoint x: 707, endPoint y: 17, distance: 17.0
click at [723, 10] on span "Guardar" at bounding box center [727, 13] width 19 height 6
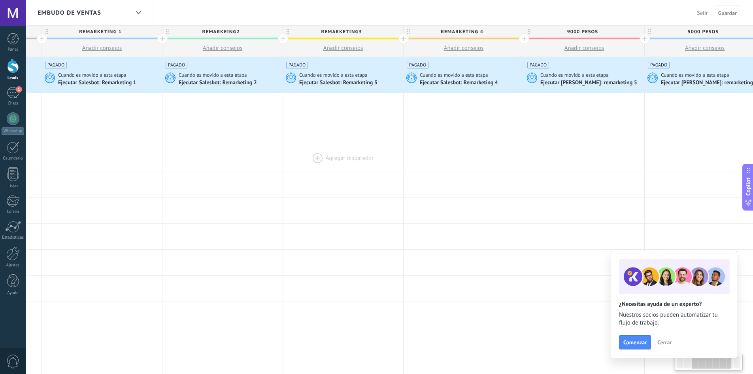
drag, startPoint x: 393, startPoint y: 183, endPoint x: 312, endPoint y: 167, distance: 81.8
click at [528, 195] on div "**********" at bounding box center [463, 336] width 1085 height 558
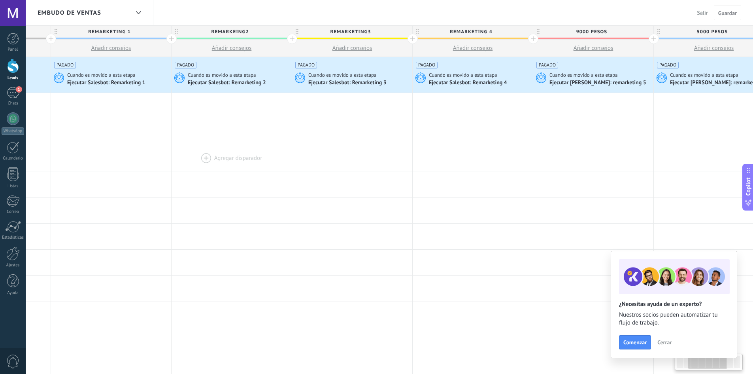
scroll to position [0, 55]
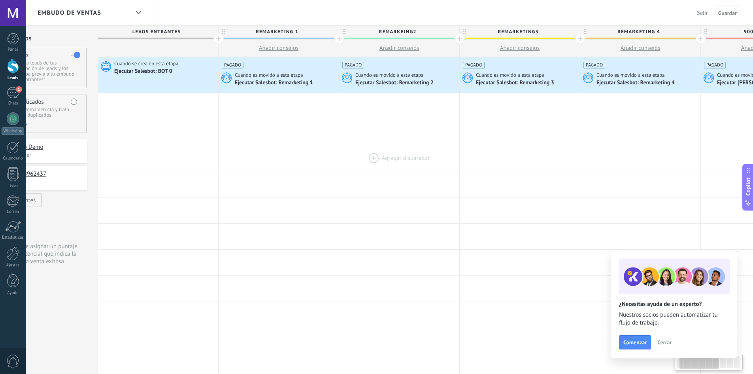
drag, startPoint x: 235, startPoint y: 159, endPoint x: 480, endPoint y: 167, distance: 245.2
click at [459, 166] on div at bounding box center [399, 158] width 120 height 26
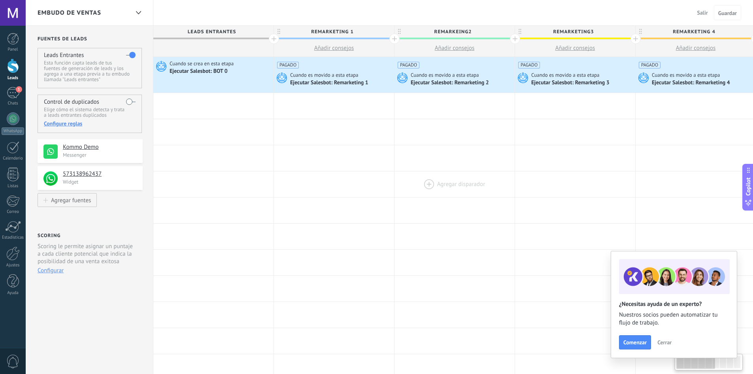
drag, startPoint x: 232, startPoint y: 123, endPoint x: 403, endPoint y: 180, distance: 180.4
click at [434, 181] on div "**********" at bounding box center [695, 336] width 1085 height 558
click at [5, 81] on div "Panel Leads 1 Chats WhatsApp Clientes" at bounding box center [13, 168] width 26 height 270
click at [11, 98] on div "1" at bounding box center [13, 92] width 13 height 11
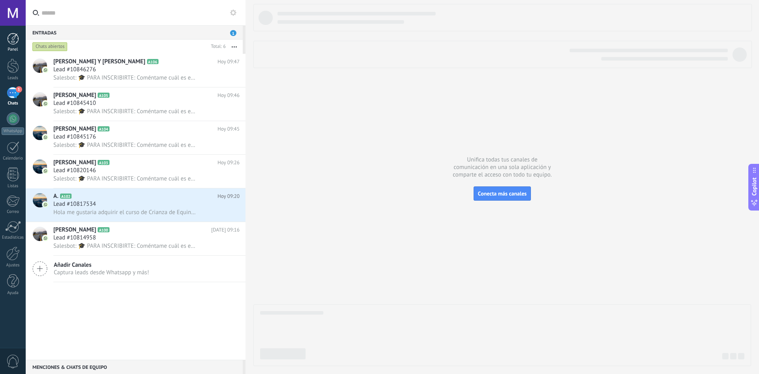
click at [6, 50] on div "Panel" at bounding box center [13, 49] width 23 height 5
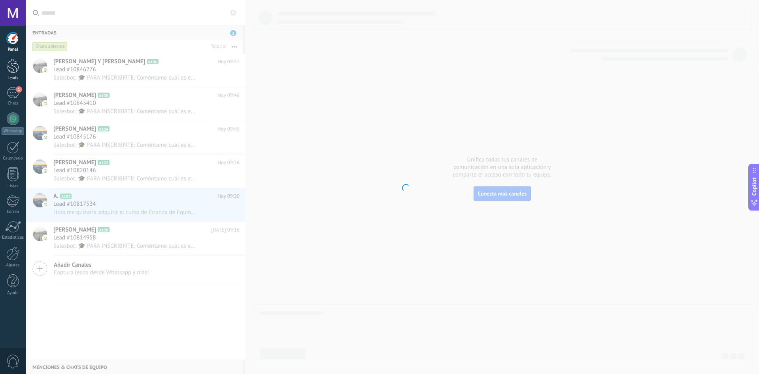
click at [11, 68] on div at bounding box center [13, 66] width 12 height 15
